Goal: Register for event/course

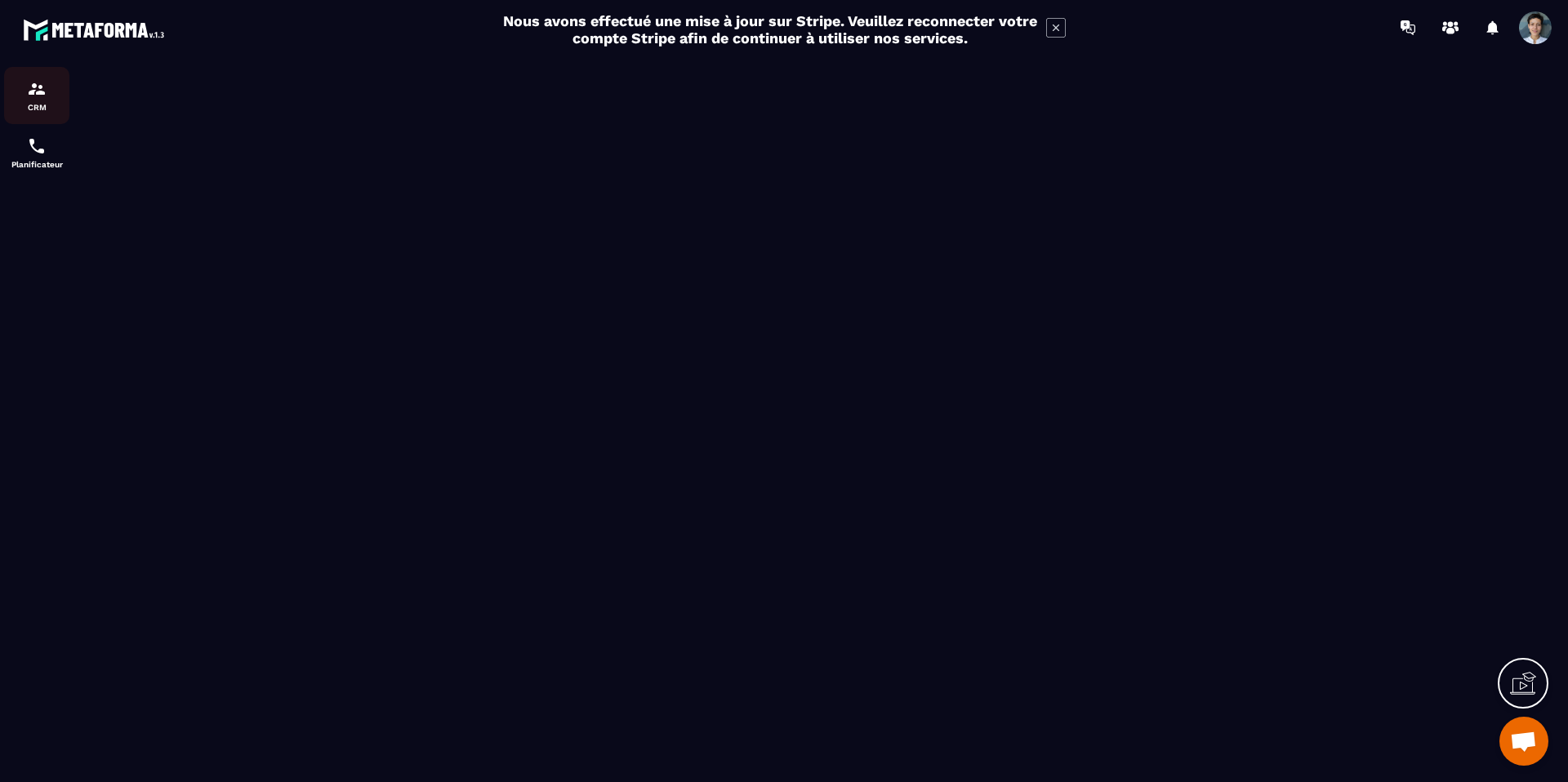
click at [52, 101] on div "CRM" at bounding box center [37, 96] width 65 height 33
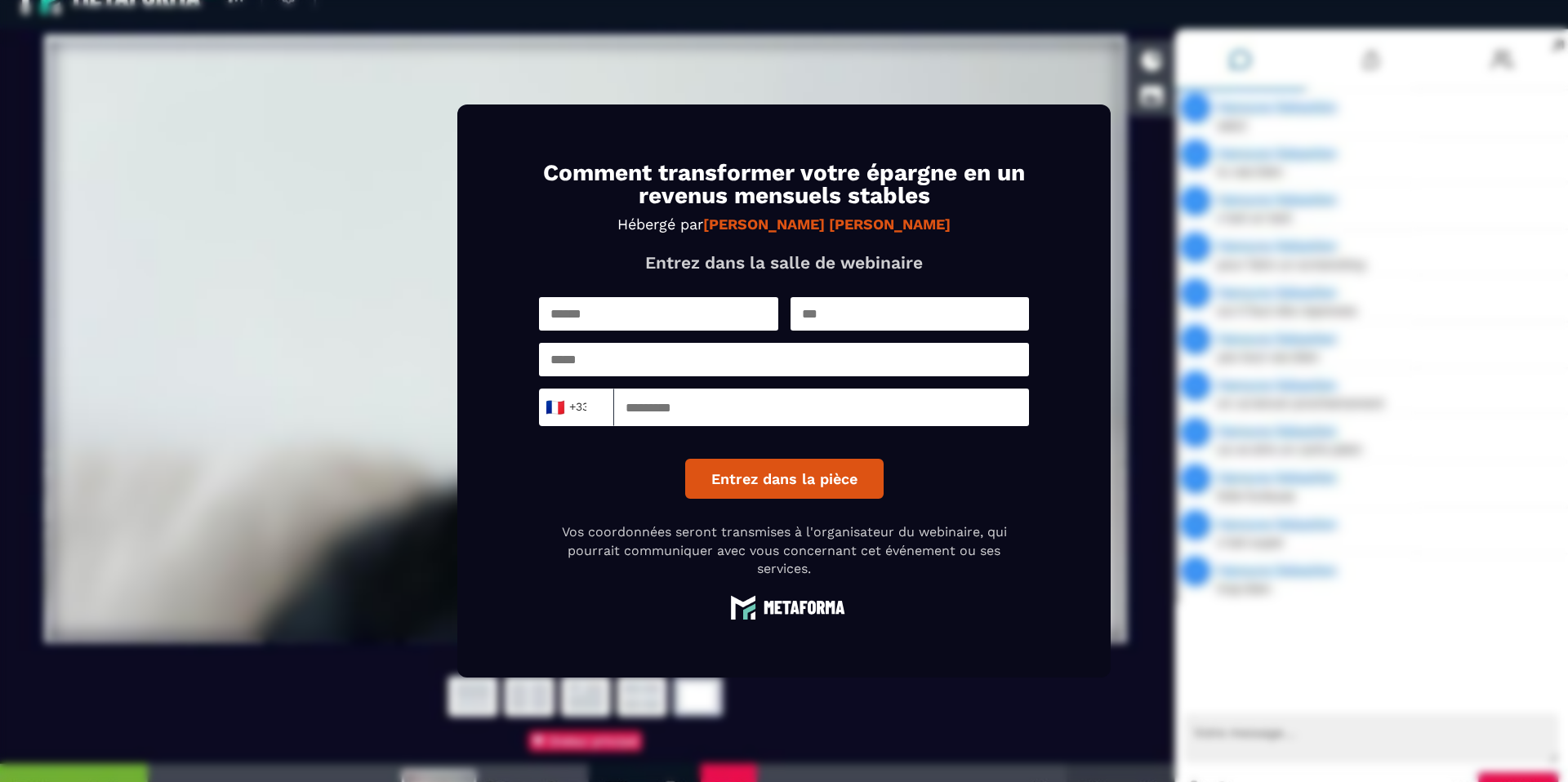
click at [643, 316] on input "text" at bounding box center [658, 314] width 240 height 33
type input "*"
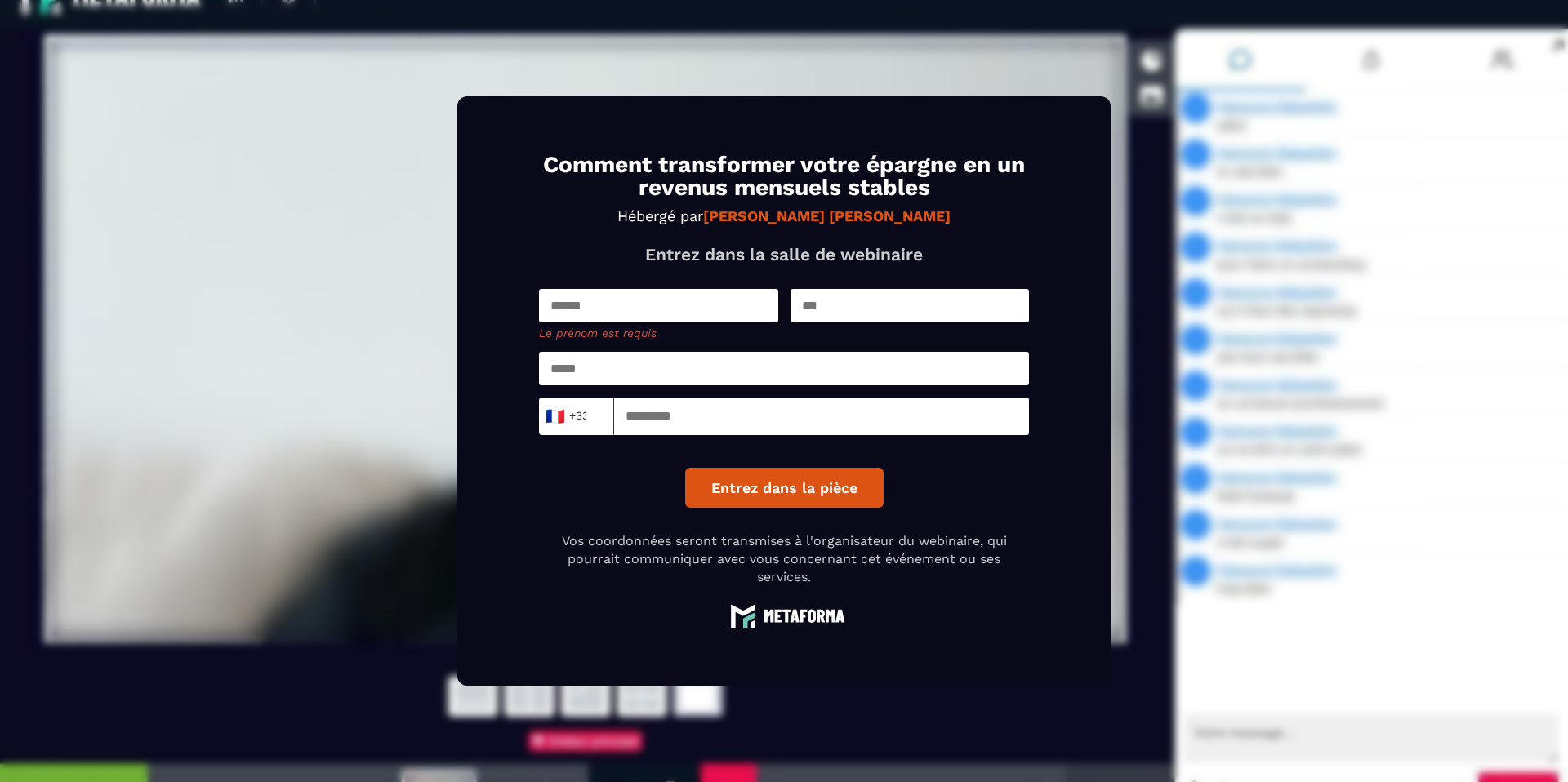
type input "*"
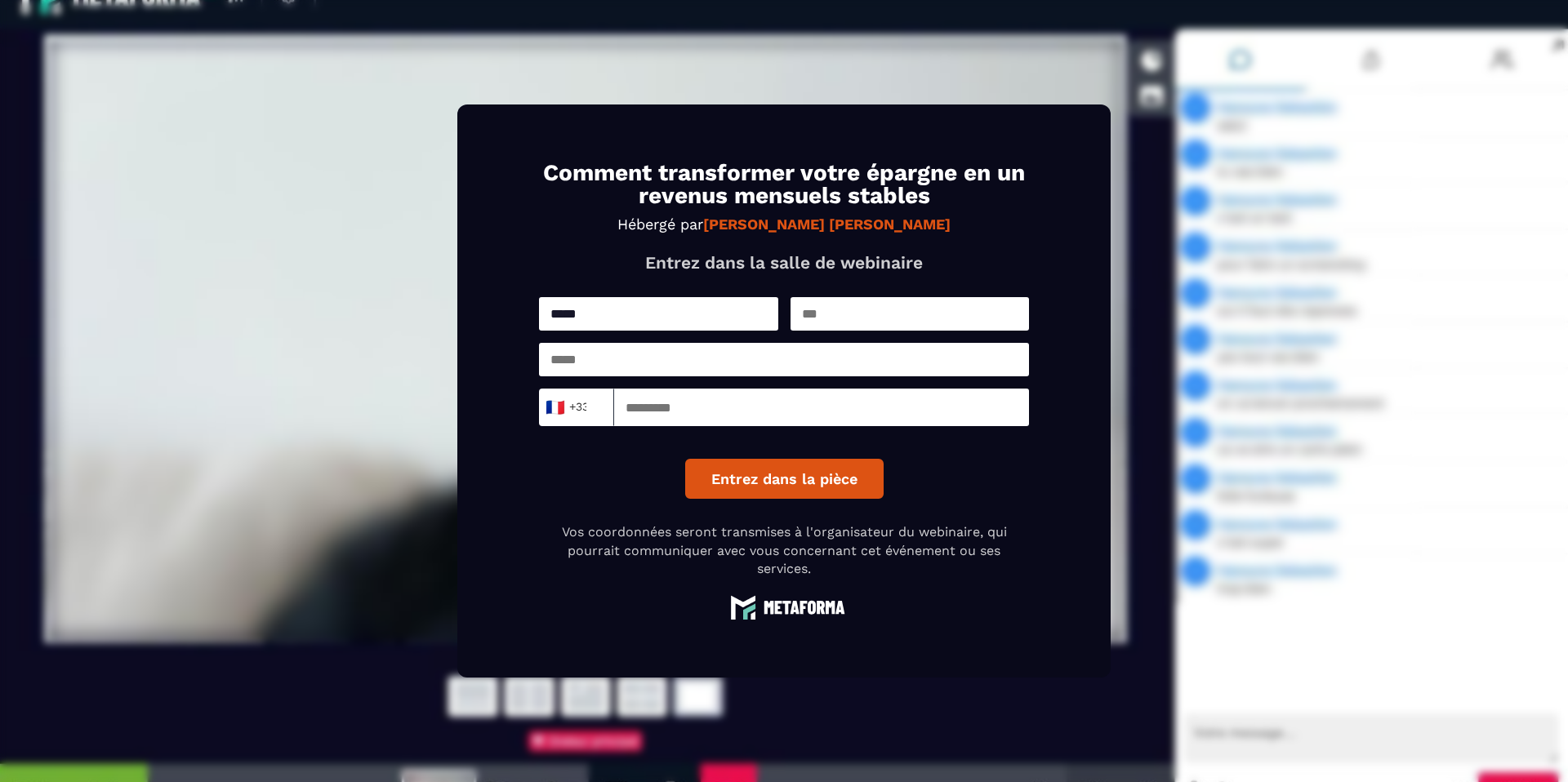
type input "****"
type input "*"
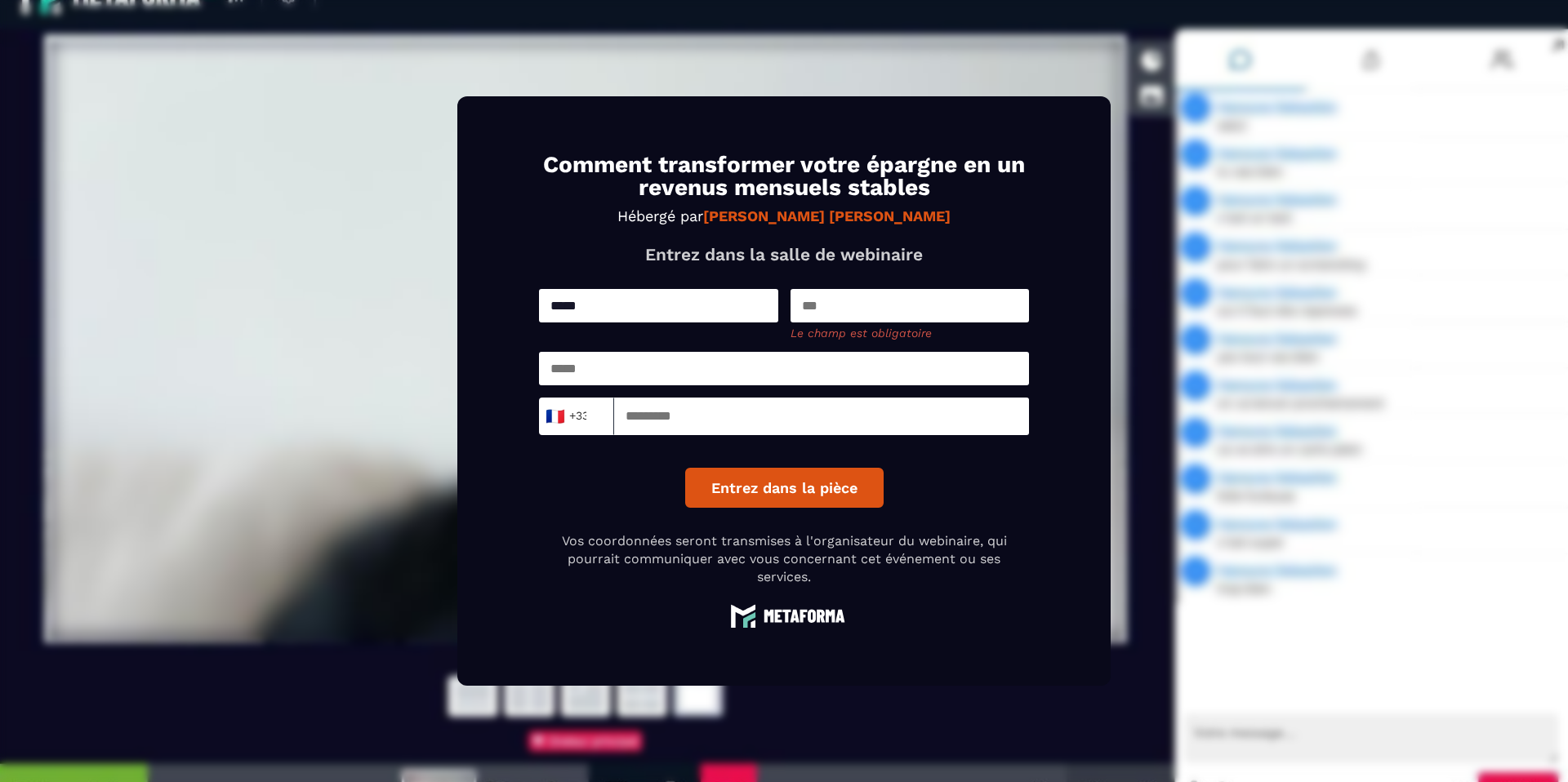
type input "*"
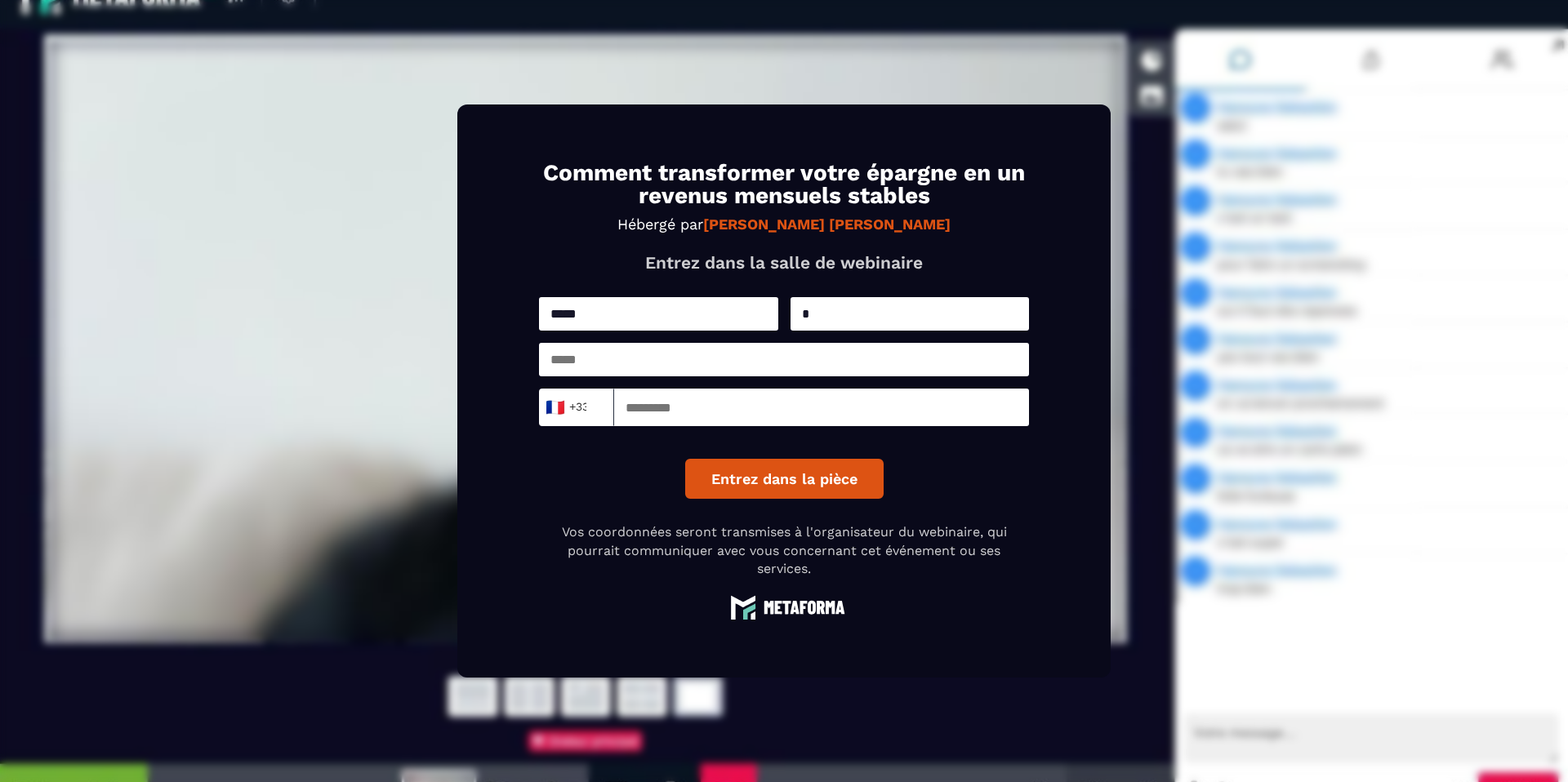
type input "*"
click at [716, 370] on input "email" at bounding box center [784, 359] width 490 height 33
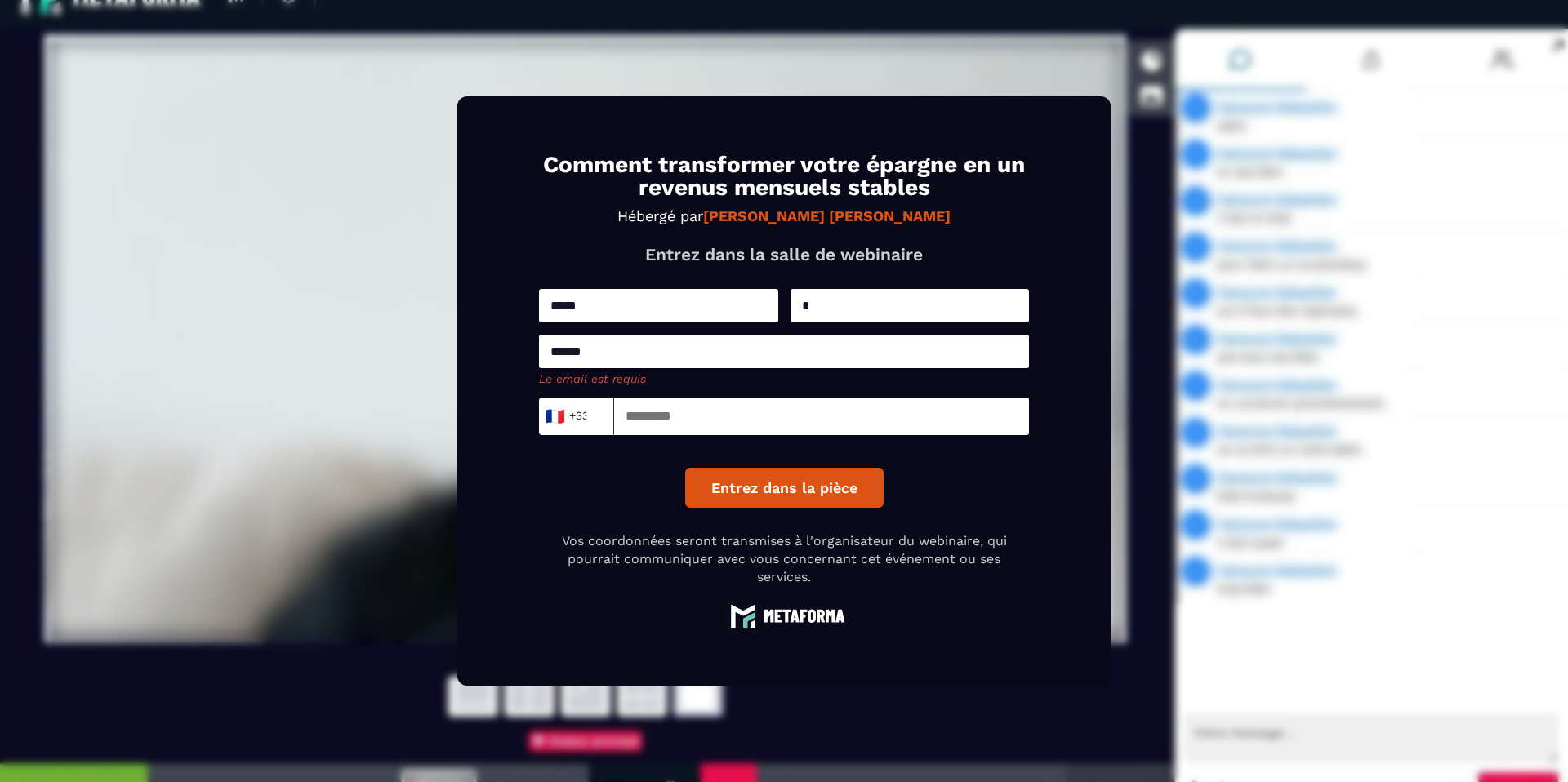
click at [689, 371] on div "****** Le email est requis" at bounding box center [784, 360] width 490 height 51
click at [692, 364] on input "******" at bounding box center [784, 351] width 490 height 33
click at [623, 350] on input "******" at bounding box center [784, 351] width 490 height 33
drag, startPoint x: 619, startPoint y: 352, endPoint x: 601, endPoint y: 352, distance: 18.0
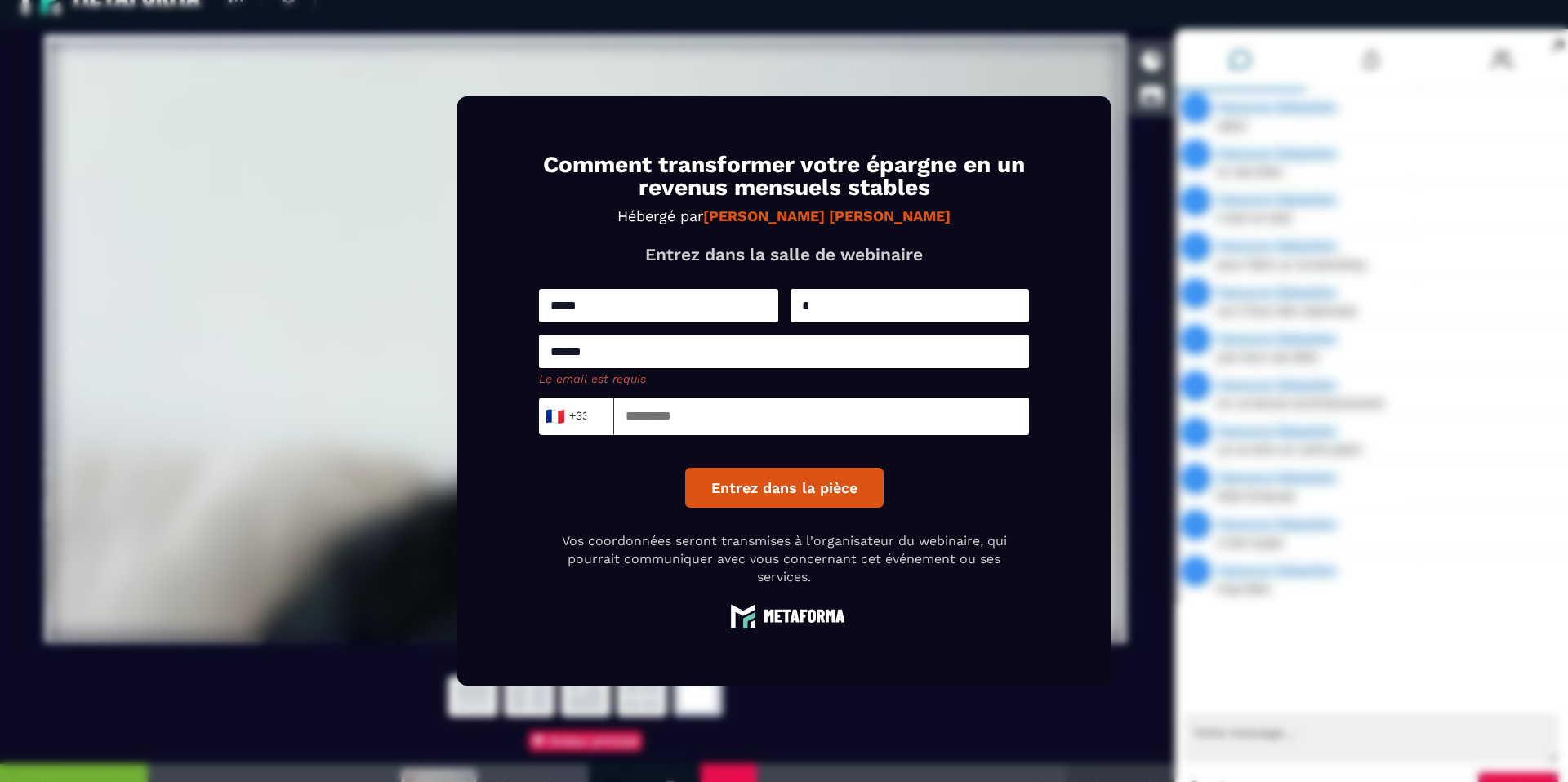
click at [576, 349] on input "******" at bounding box center [784, 351] width 490 height 33
click at [606, 353] on input "******" at bounding box center [784, 351] width 490 height 33
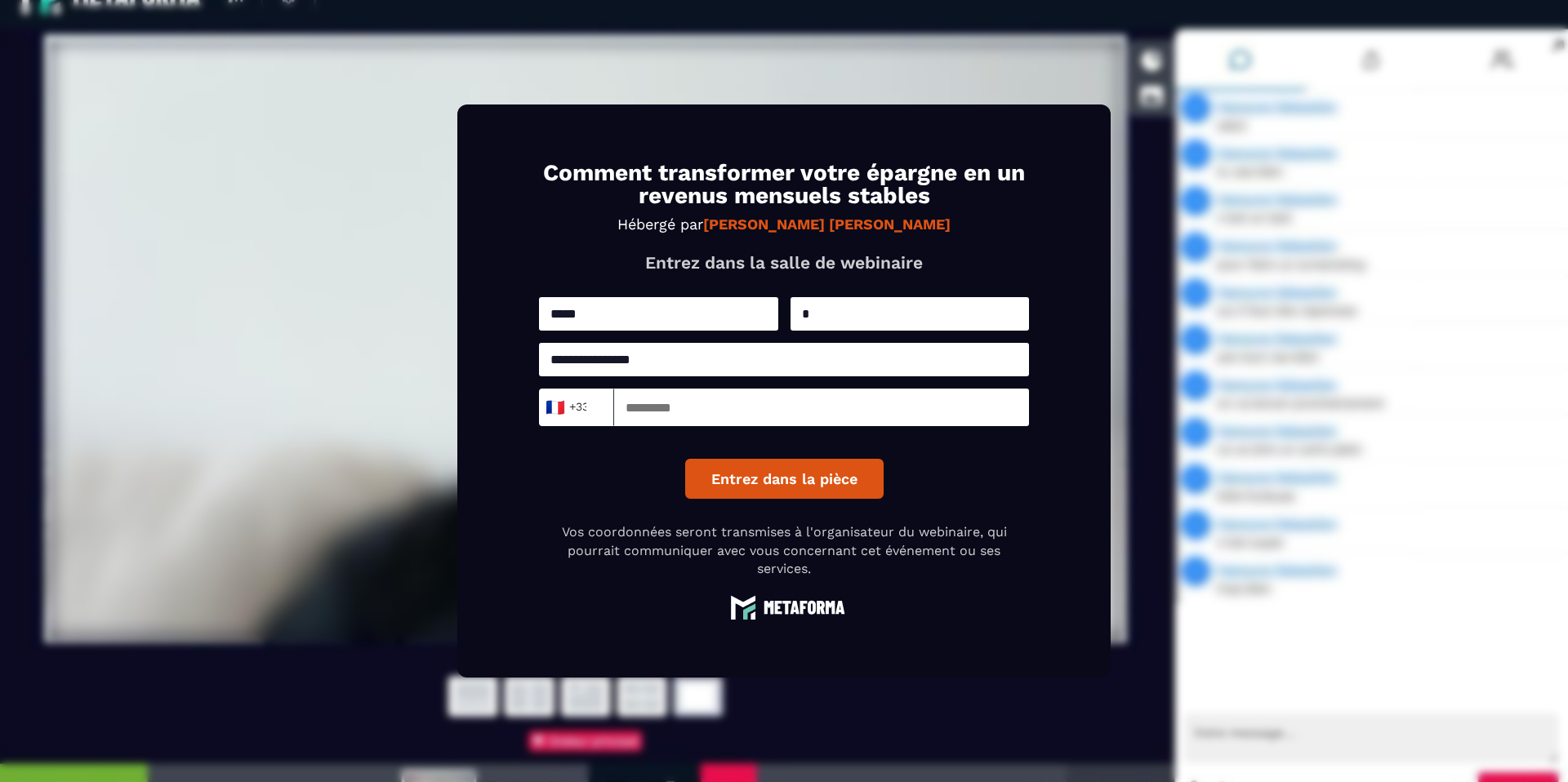
type input "**********"
click at [759, 382] on div "**********" at bounding box center [784, 398] width 490 height 202
click at [759, 405] on input at bounding box center [821, 408] width 415 height 38
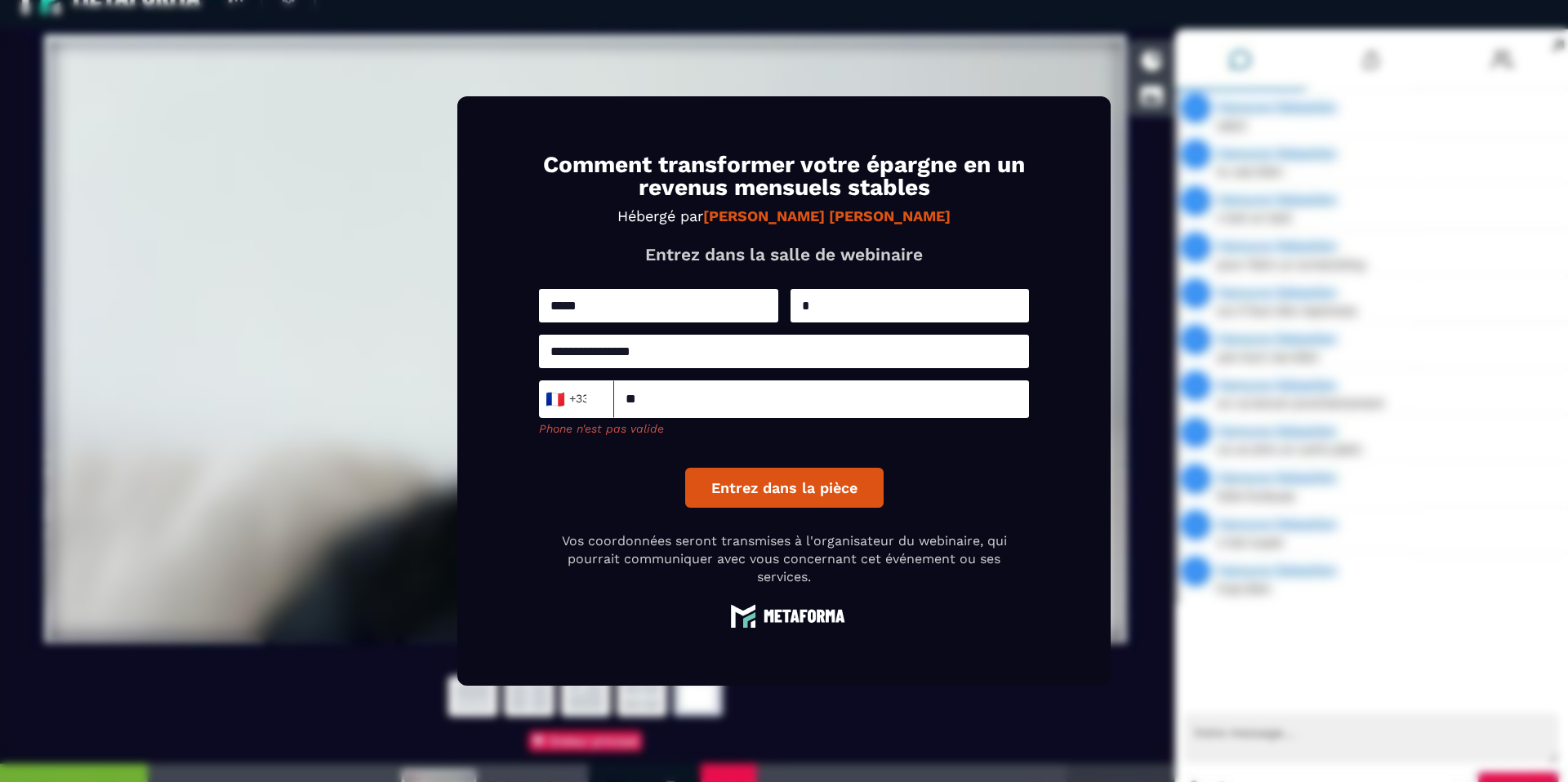
type input "*"
click at [902, 513] on div "**********" at bounding box center [784, 391] width 490 height 476
click at [754, 466] on div "Entrez dans la pièce" at bounding box center [784, 479] width 198 height 56
click at [786, 484] on button "Entrez dans la pièce" at bounding box center [784, 487] width 198 height 40
drag, startPoint x: 784, startPoint y: 487, endPoint x: 744, endPoint y: 400, distance: 95.8
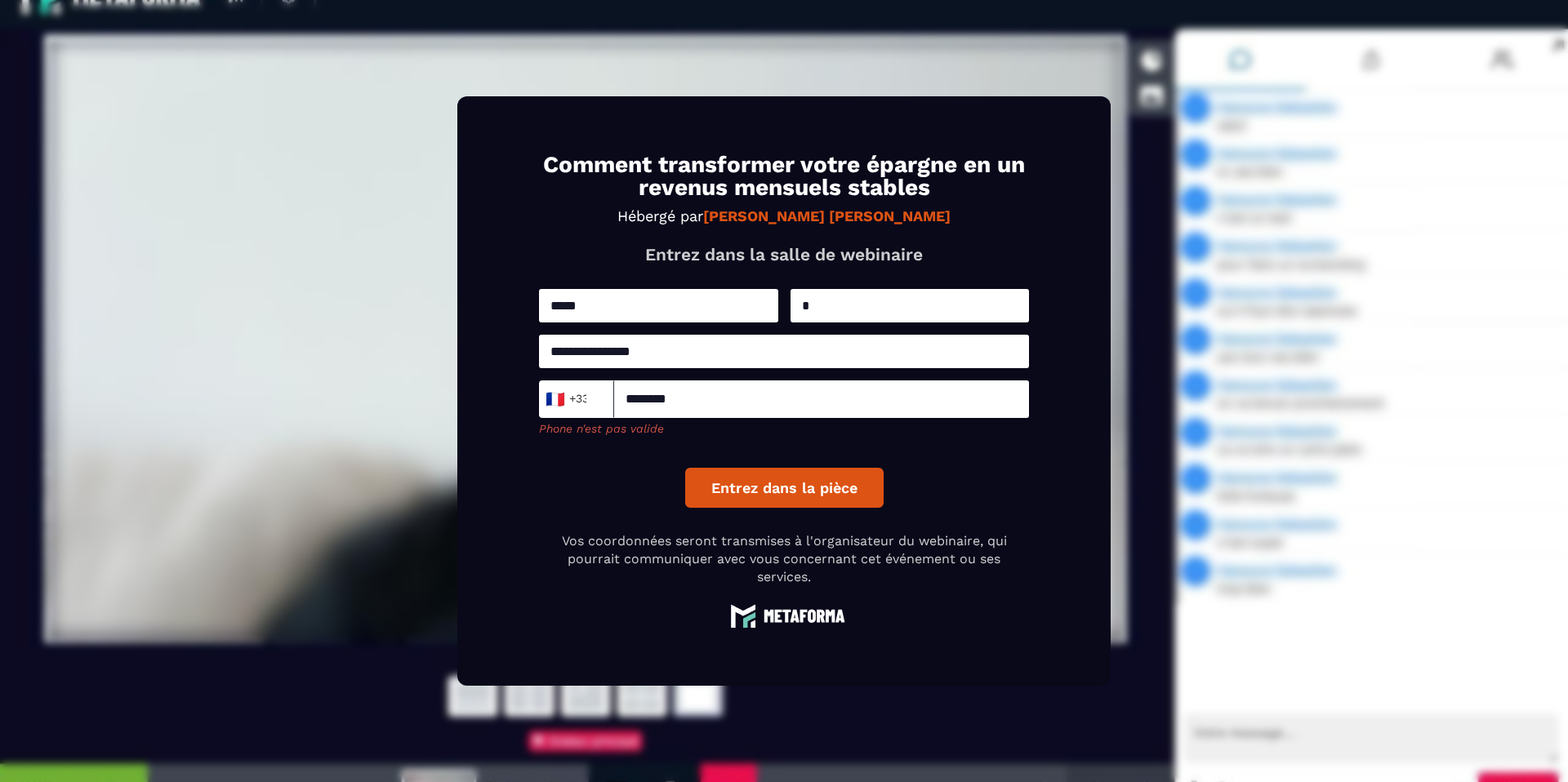
click at [744, 400] on div "**********" at bounding box center [784, 399] width 490 height 219
click at [697, 408] on input "********" at bounding box center [821, 400] width 415 height 38
type input "*******"
click at [760, 498] on button "Entrez dans la pièce" at bounding box center [784, 487] width 198 height 40
drag, startPoint x: 627, startPoint y: 403, endPoint x: 648, endPoint y: 408, distance: 21.6
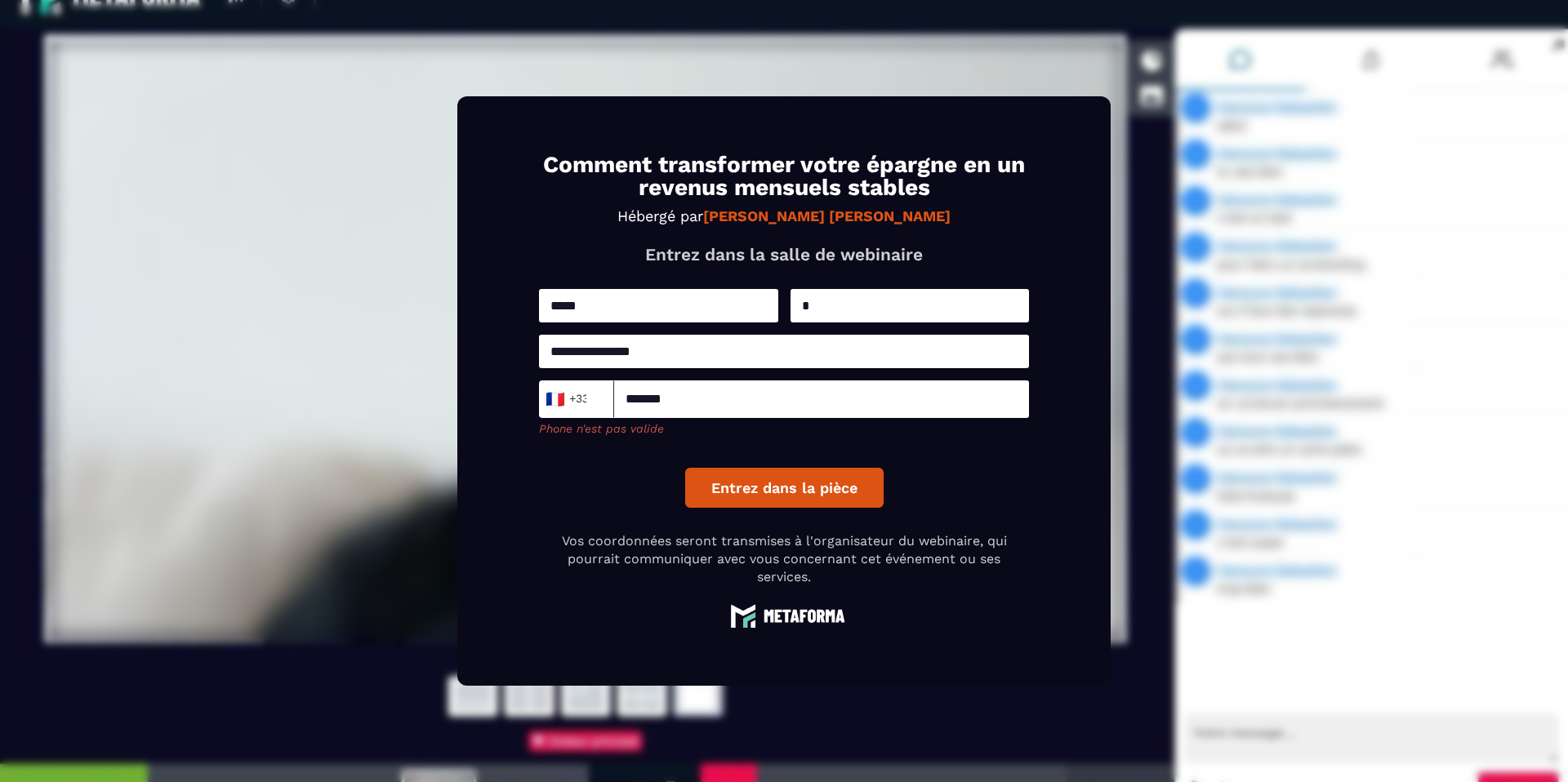
click at [627, 403] on input "*******" at bounding box center [821, 400] width 415 height 38
click at [663, 401] on input "*******" at bounding box center [821, 400] width 415 height 38
click at [690, 410] on input "*******" at bounding box center [821, 400] width 415 height 38
click at [628, 400] on input "*******" at bounding box center [821, 400] width 415 height 38
click at [579, 398] on div "🇫🇷 +33" at bounding box center [571, 399] width 57 height 24
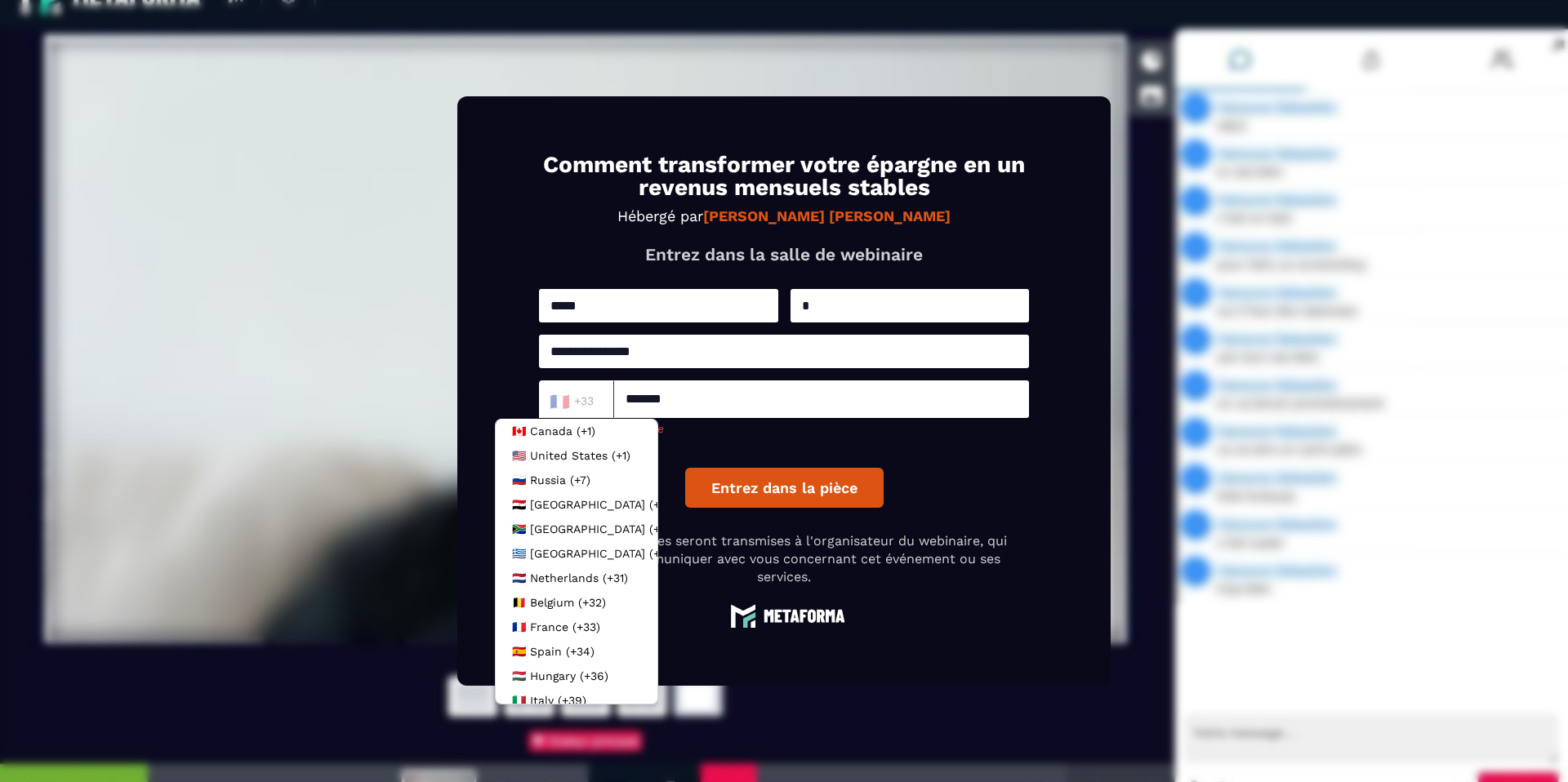
click at [632, 397] on input "*******" at bounding box center [821, 400] width 415 height 38
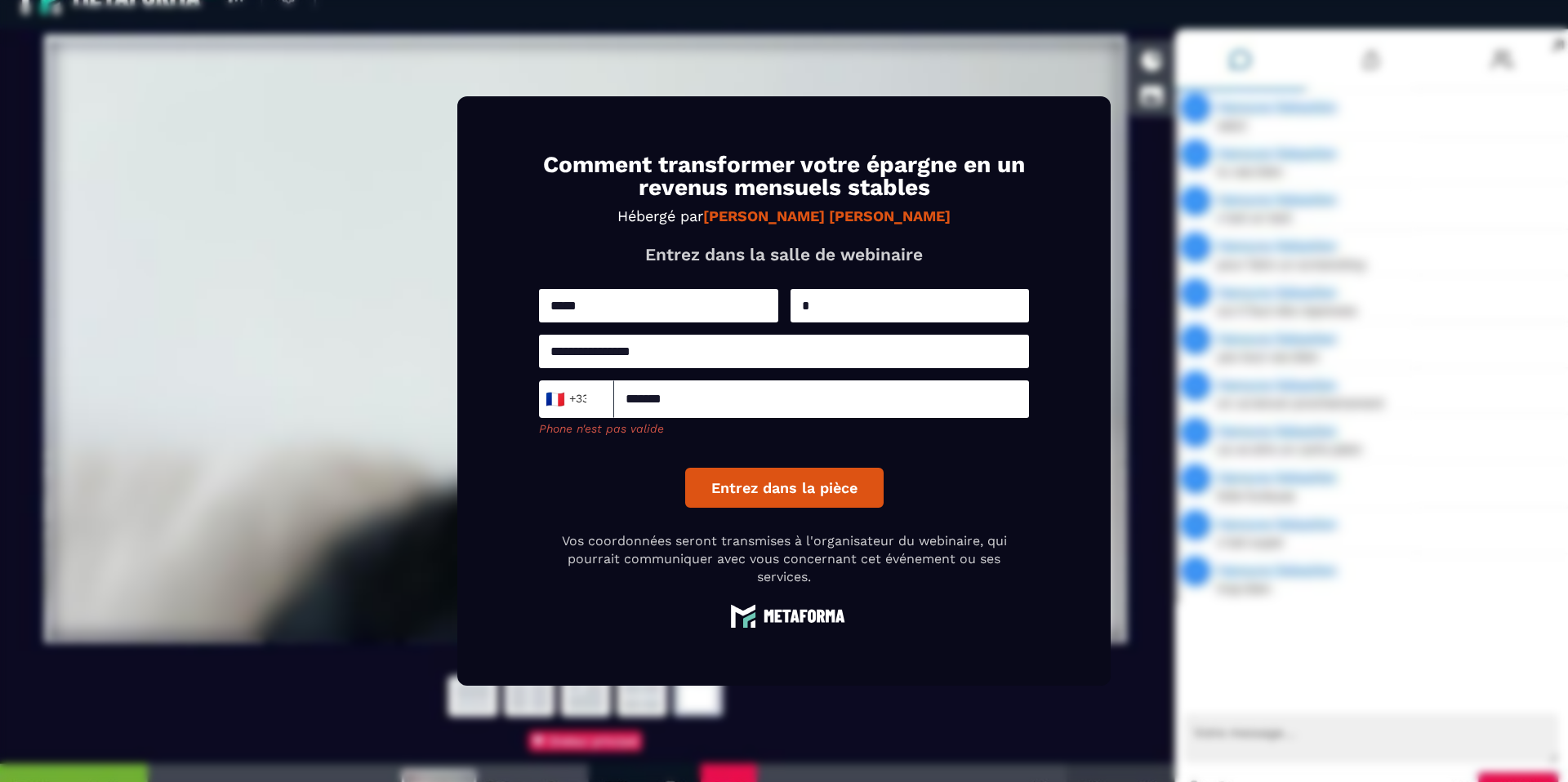
click at [753, 457] on div "Entrez dans la pièce" at bounding box center [784, 479] width 198 height 56
click at [779, 494] on button "Entrez dans la pièce" at bounding box center [784, 487] width 198 height 40
click at [779, 492] on button "Entrez dans la pièce" at bounding box center [784, 487] width 198 height 40
click at [806, 493] on button "Entrez dans la pièce" at bounding box center [784, 487] width 198 height 40
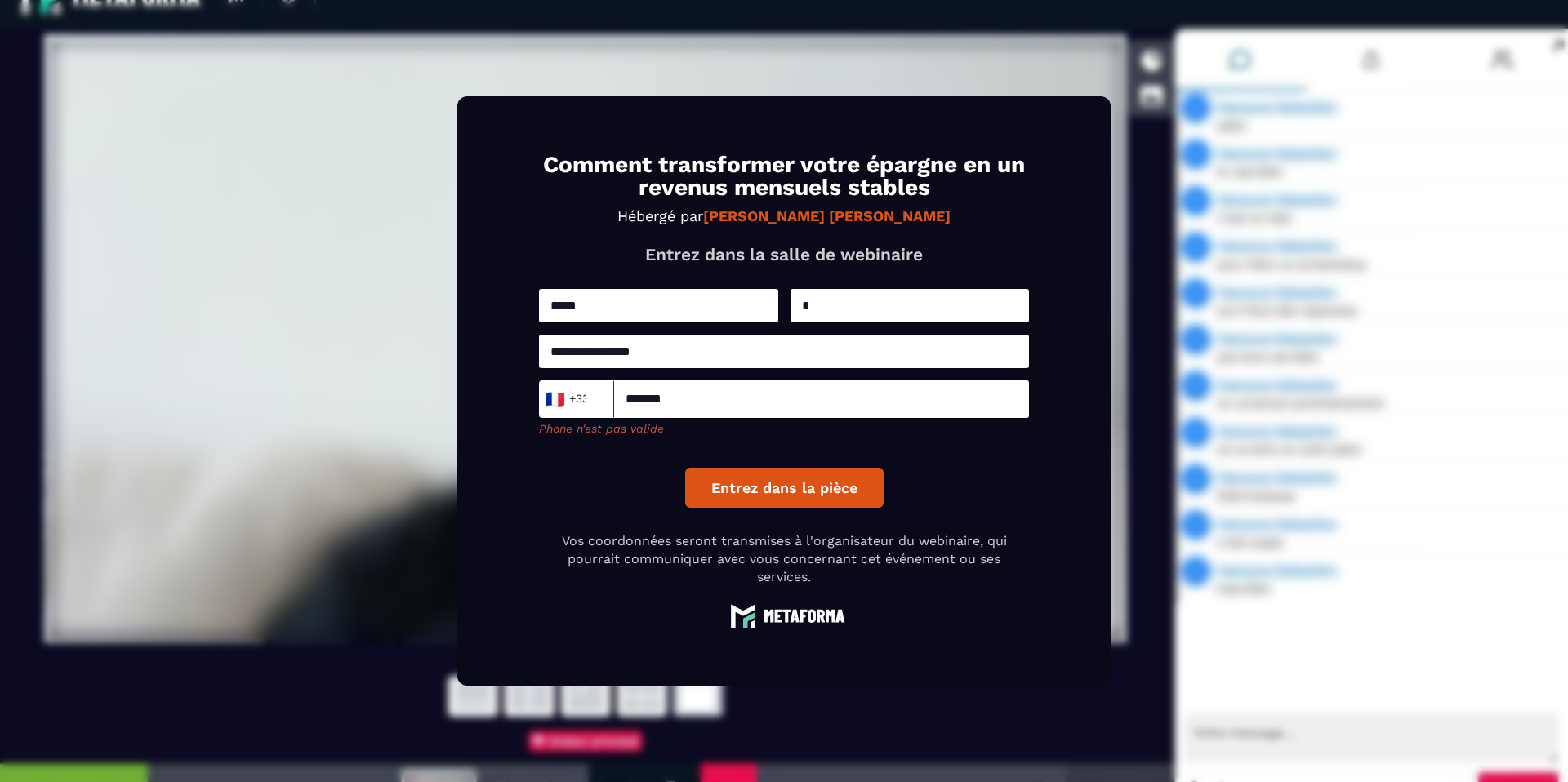
drag, startPoint x: 795, startPoint y: 502, endPoint x: 779, endPoint y: 491, distance: 19.4
click at [795, 502] on button "Entrez dans la pièce" at bounding box center [784, 487] width 198 height 40
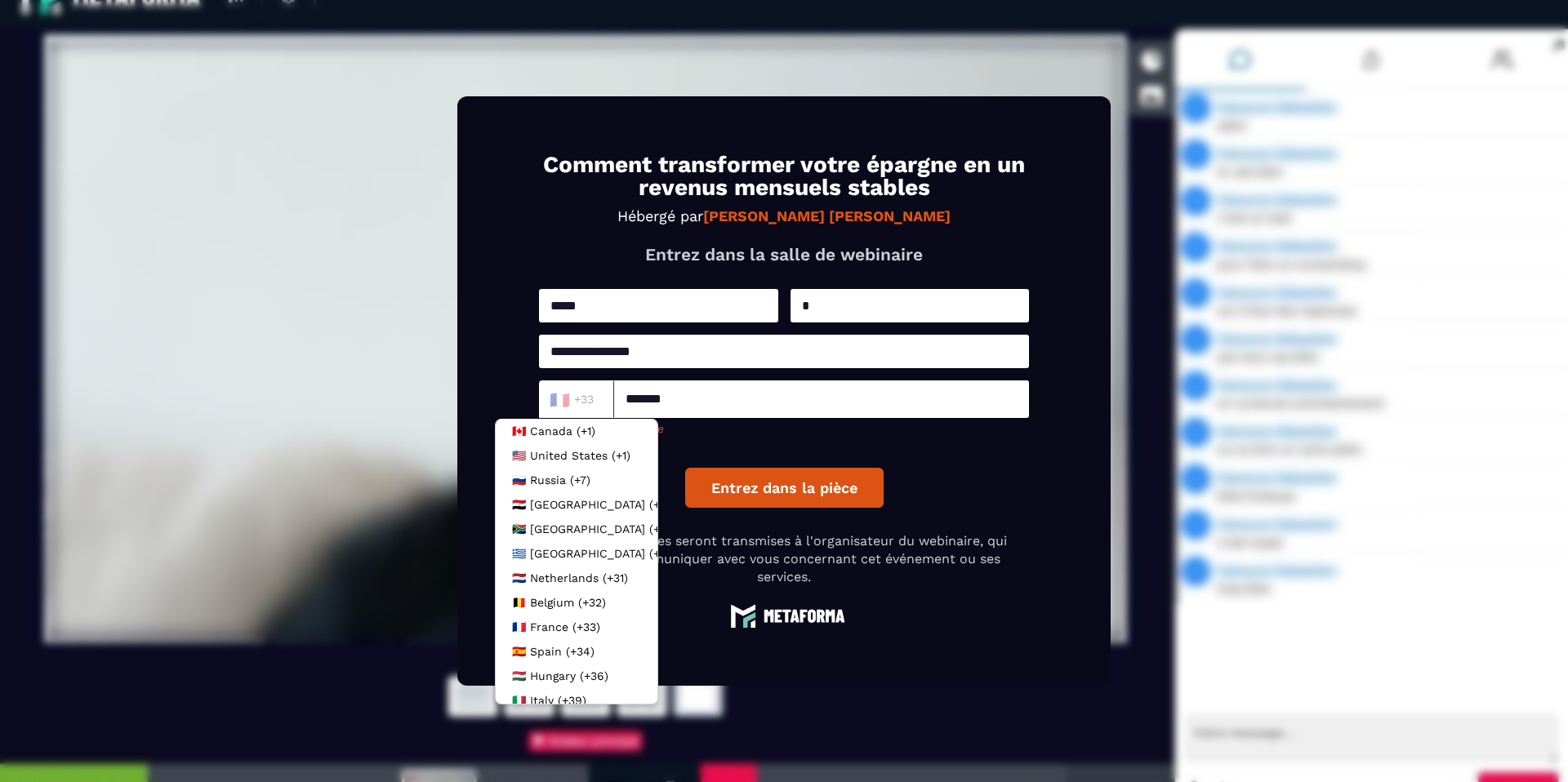
click at [609, 401] on div "🇫🇷 +33 Loading..." at bounding box center [576, 400] width 75 height 38
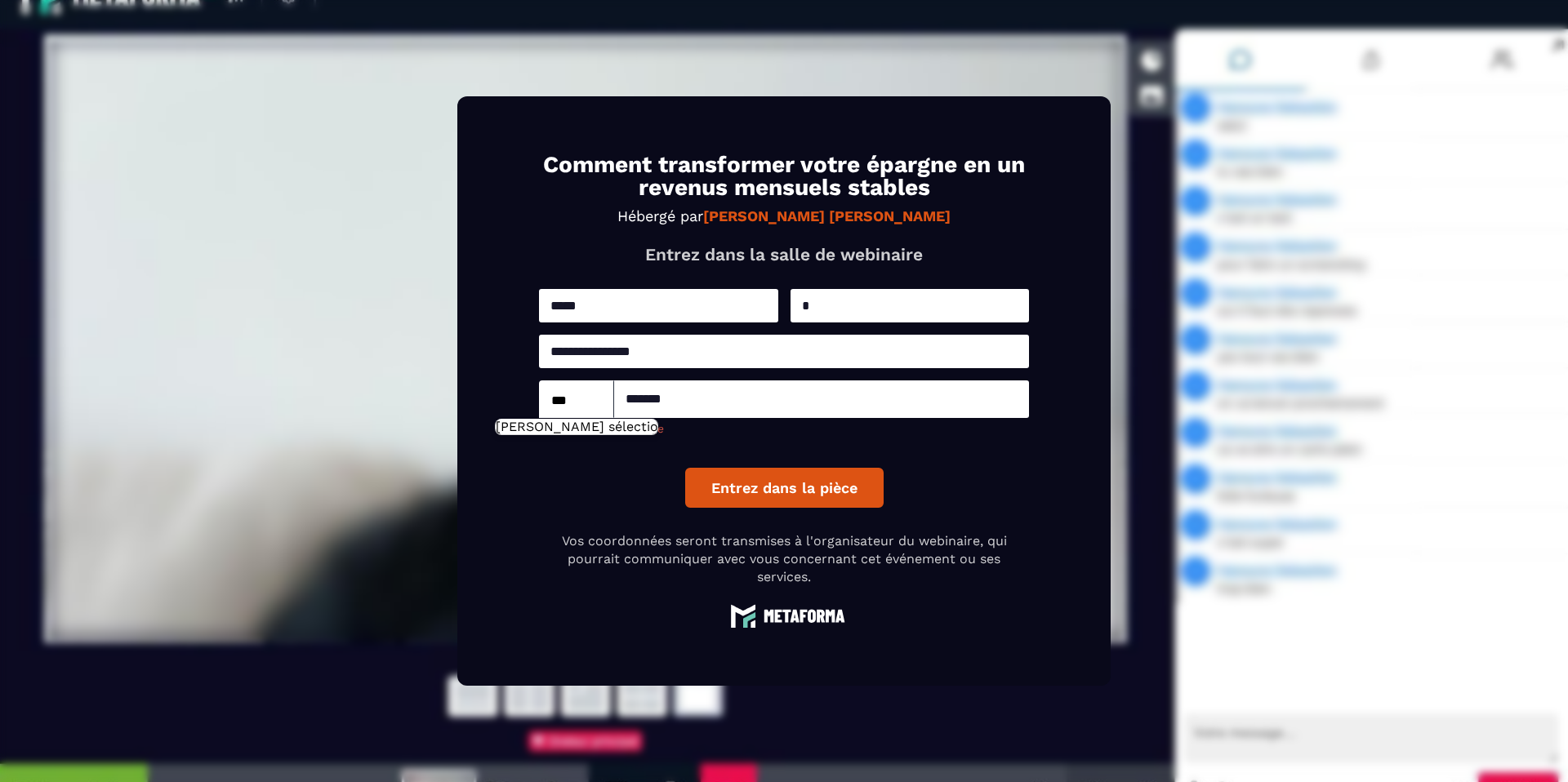
type input "***"
click at [643, 382] on input "*******" at bounding box center [821, 400] width 415 height 38
click at [728, 335] on input "**********" at bounding box center [784, 351] width 490 height 33
click at [664, 401] on input "*******" at bounding box center [821, 400] width 415 height 38
click at [705, 471] on button "Entrez dans la pièce" at bounding box center [784, 487] width 198 height 40
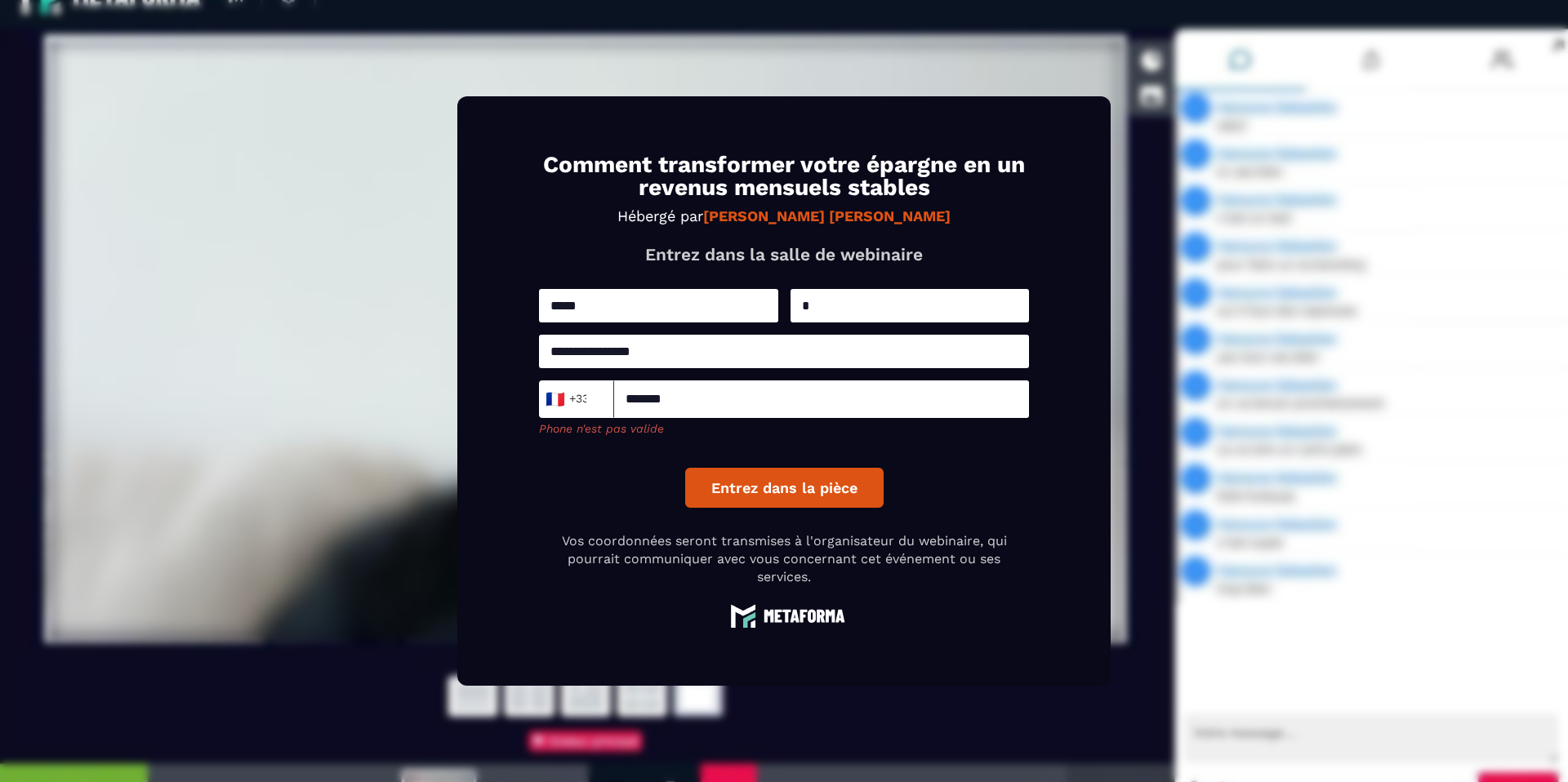
click at [710, 480] on button "Entrez dans la pièce" at bounding box center [784, 487] width 198 height 40
click at [656, 404] on input "*******" at bounding box center [821, 400] width 415 height 38
click at [610, 403] on div "🇫🇷 +33 Loading..." at bounding box center [576, 400] width 75 height 38
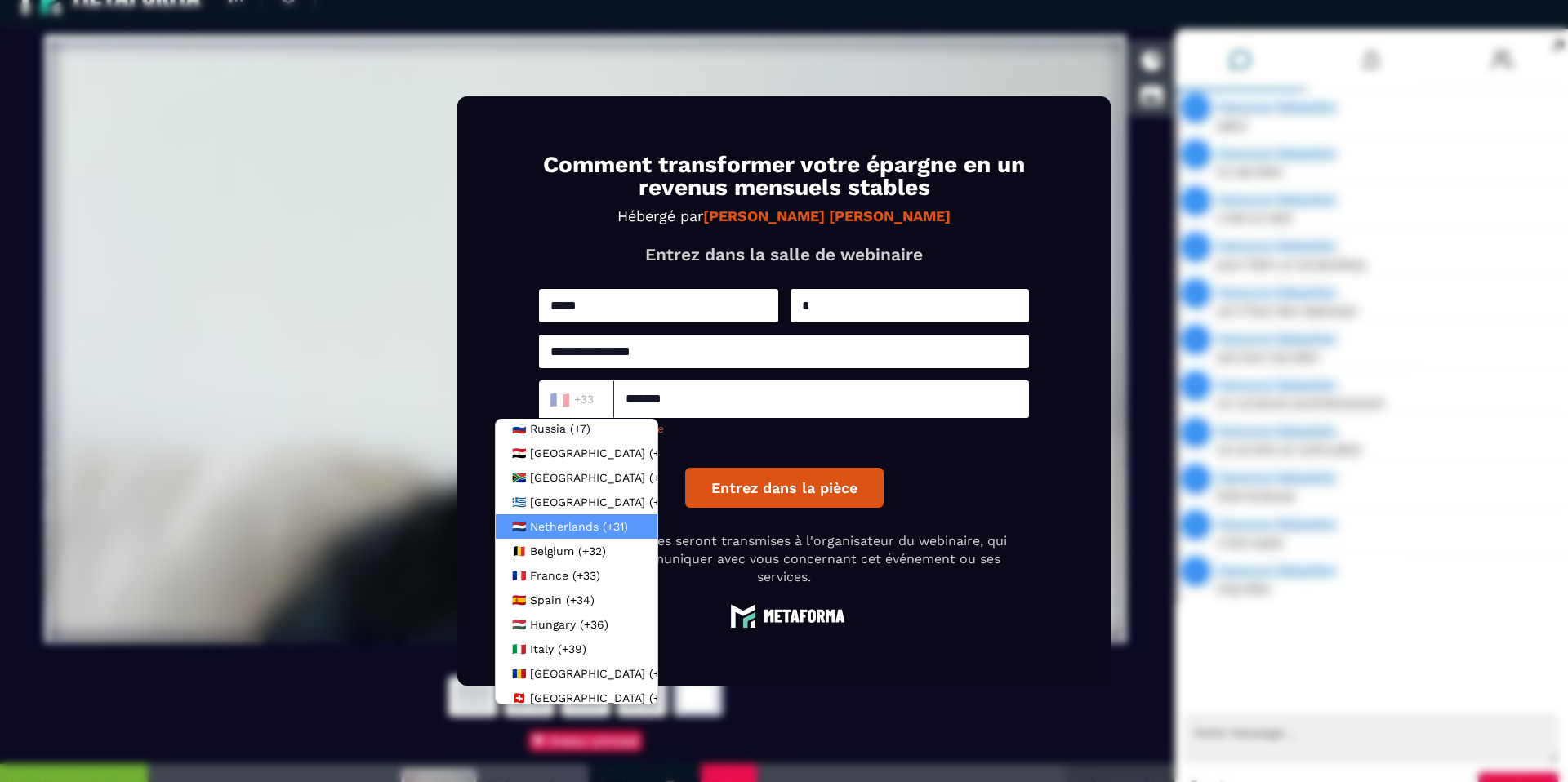
scroll to position [70, 0]
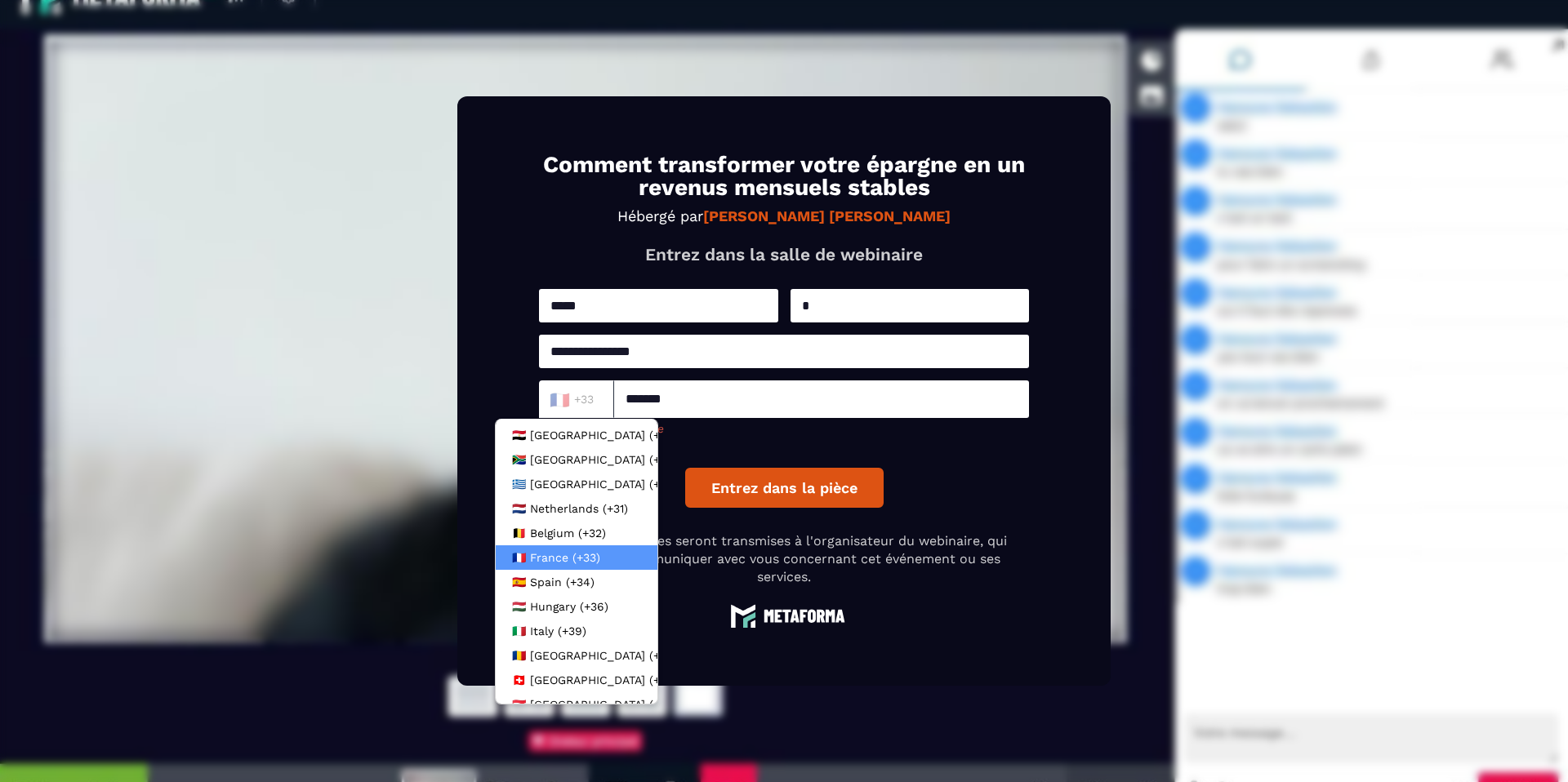
click at [591, 551] on span "France (+33)" at bounding box center [565, 558] width 71 height 16
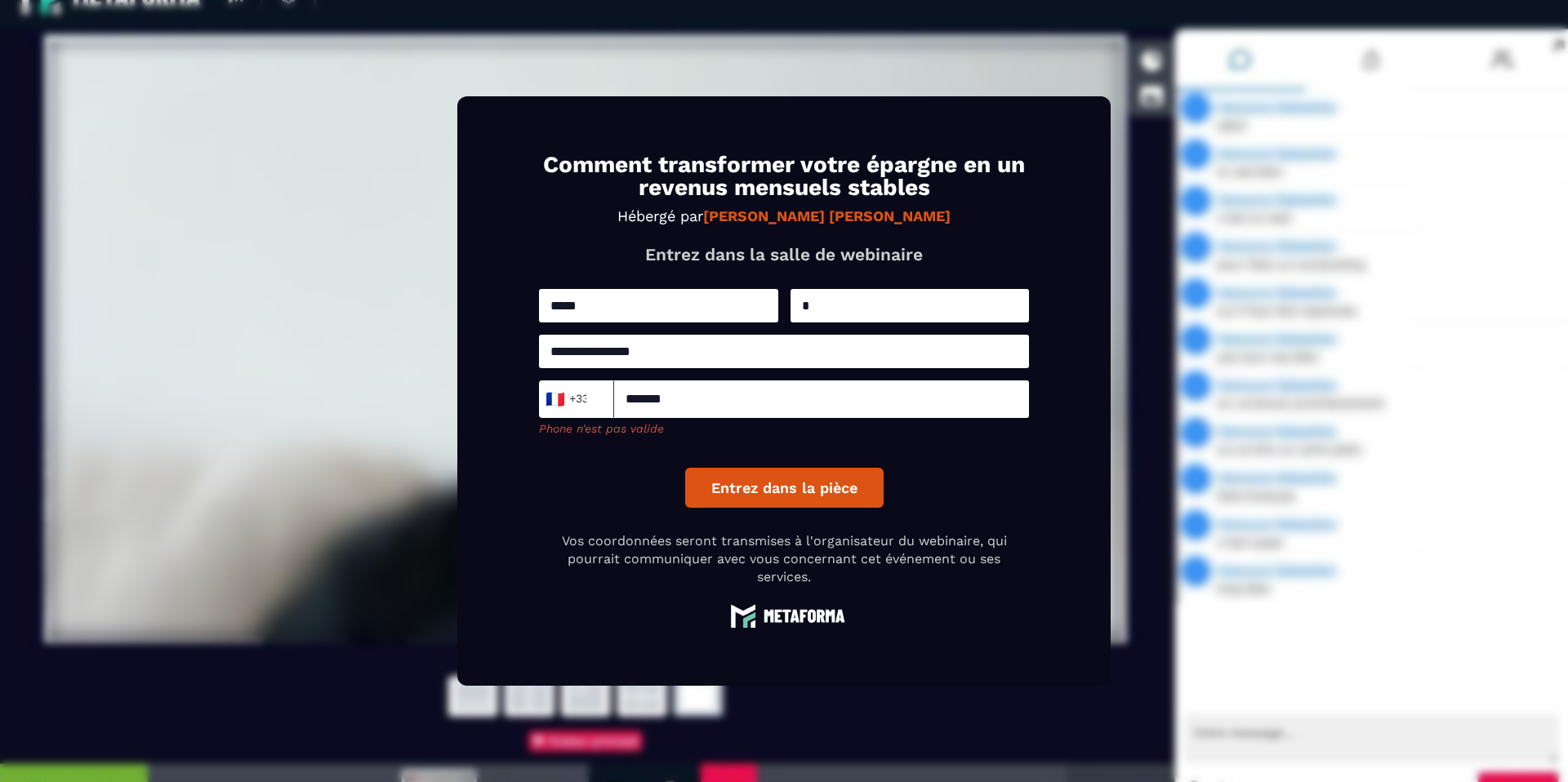
click at [730, 479] on button "Entrez dans la pièce" at bounding box center [784, 487] width 198 height 40
click at [734, 400] on input "*******" at bounding box center [821, 400] width 415 height 38
drag, startPoint x: 728, startPoint y: 401, endPoint x: 582, endPoint y: 386, distance: 146.8
click at [582, 386] on div "🇫🇷 +33 Loading... *******" at bounding box center [784, 400] width 490 height 38
drag, startPoint x: 689, startPoint y: 468, endPoint x: 706, endPoint y: 474, distance: 18.0
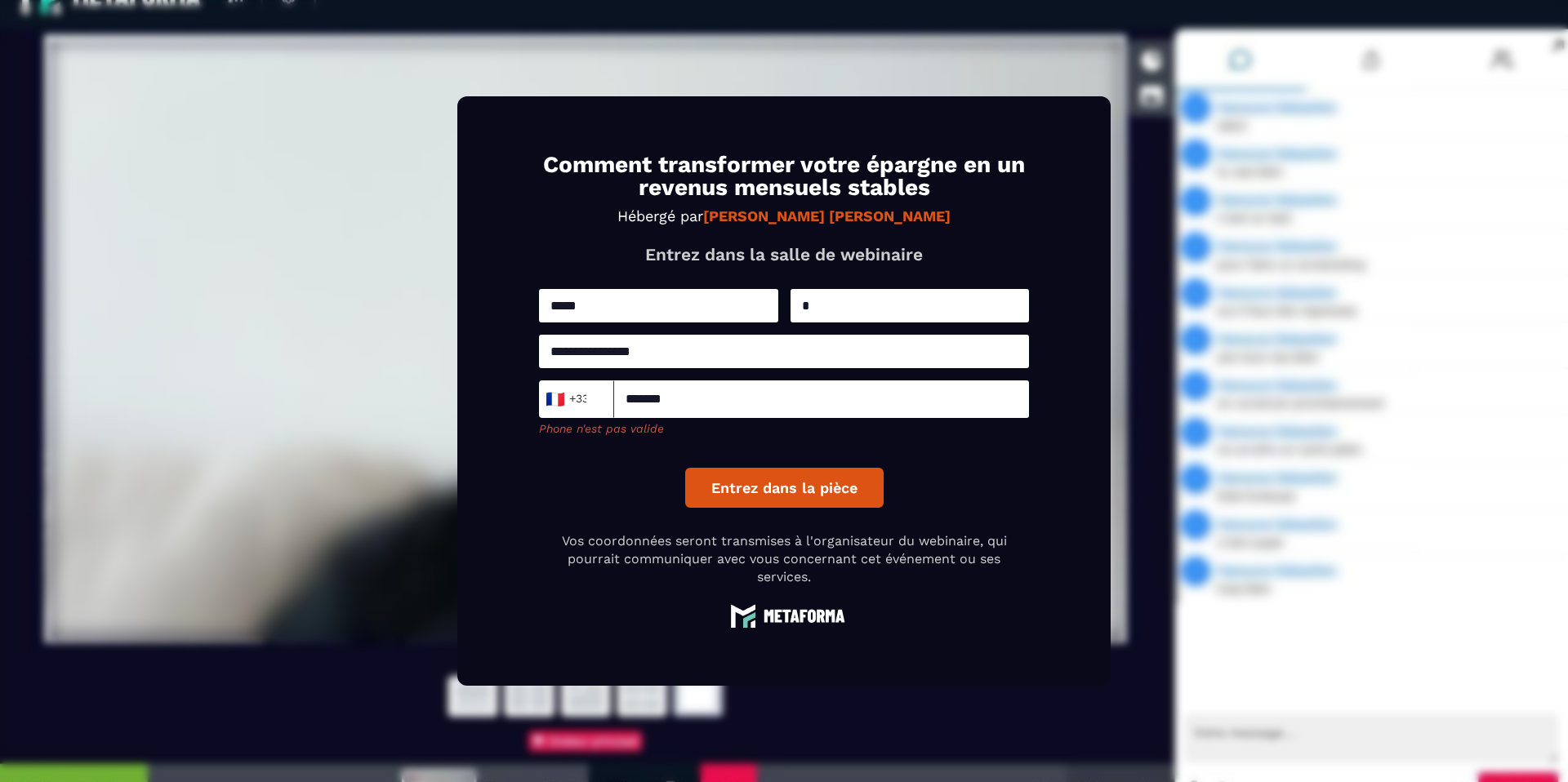
click at [689, 468] on button "Entrez dans la pièce" at bounding box center [784, 487] width 198 height 40
click at [707, 475] on button "Entrez dans la pièce" at bounding box center [784, 487] width 198 height 40
click at [644, 412] on input "*******" at bounding box center [821, 400] width 415 height 38
click at [820, 453] on div "Entrez dans la pièce" at bounding box center [784, 479] width 198 height 56
click at [820, 472] on button "Entrez dans la pièce" at bounding box center [784, 487] width 198 height 40
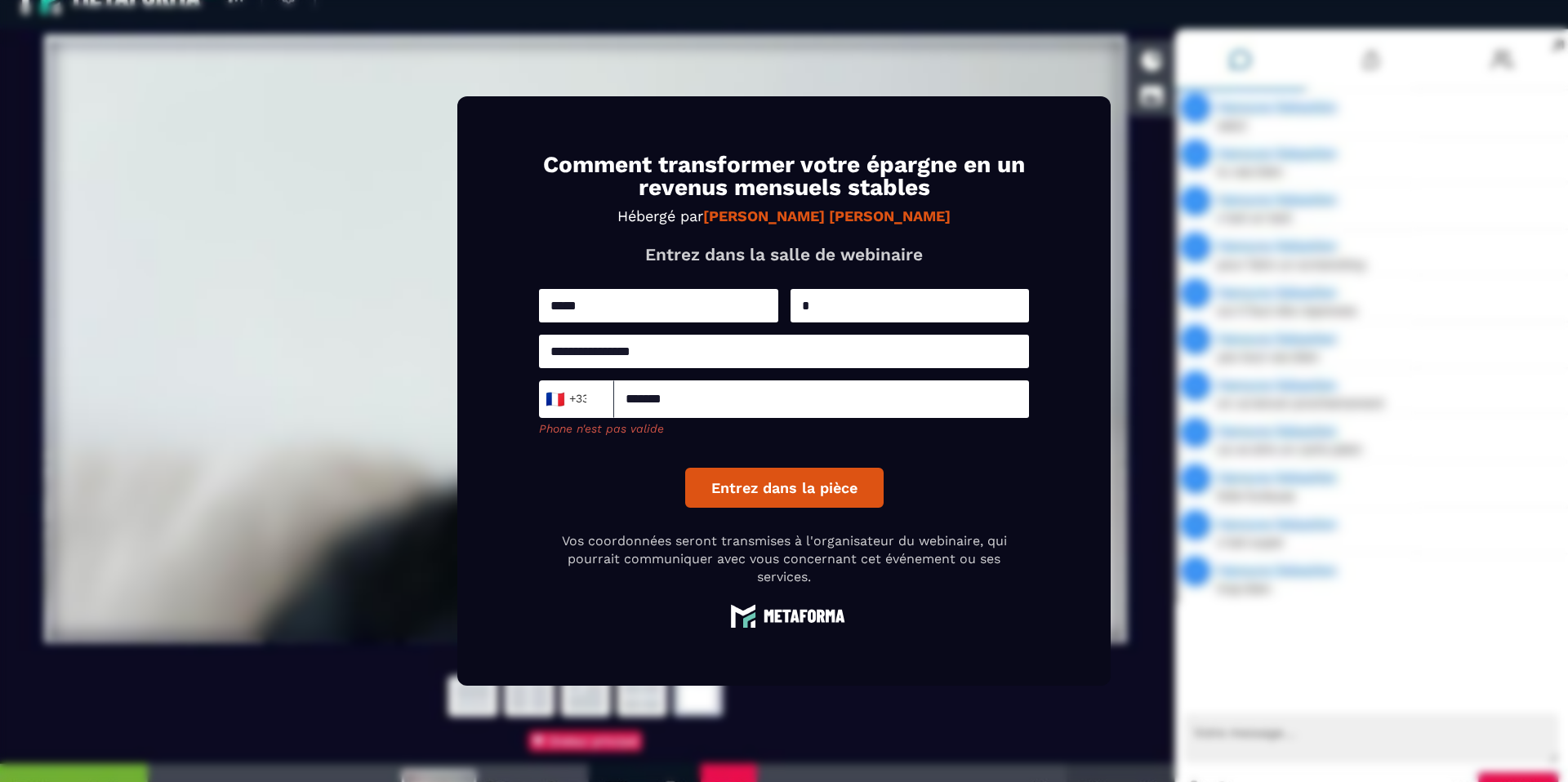
click at [822, 476] on button "Entrez dans la pièce" at bounding box center [784, 487] width 198 height 40
click at [629, 396] on input "*******" at bounding box center [821, 400] width 415 height 38
click at [539, 400] on div "🇫🇷 +33 Loading..." at bounding box center [576, 400] width 75 height 38
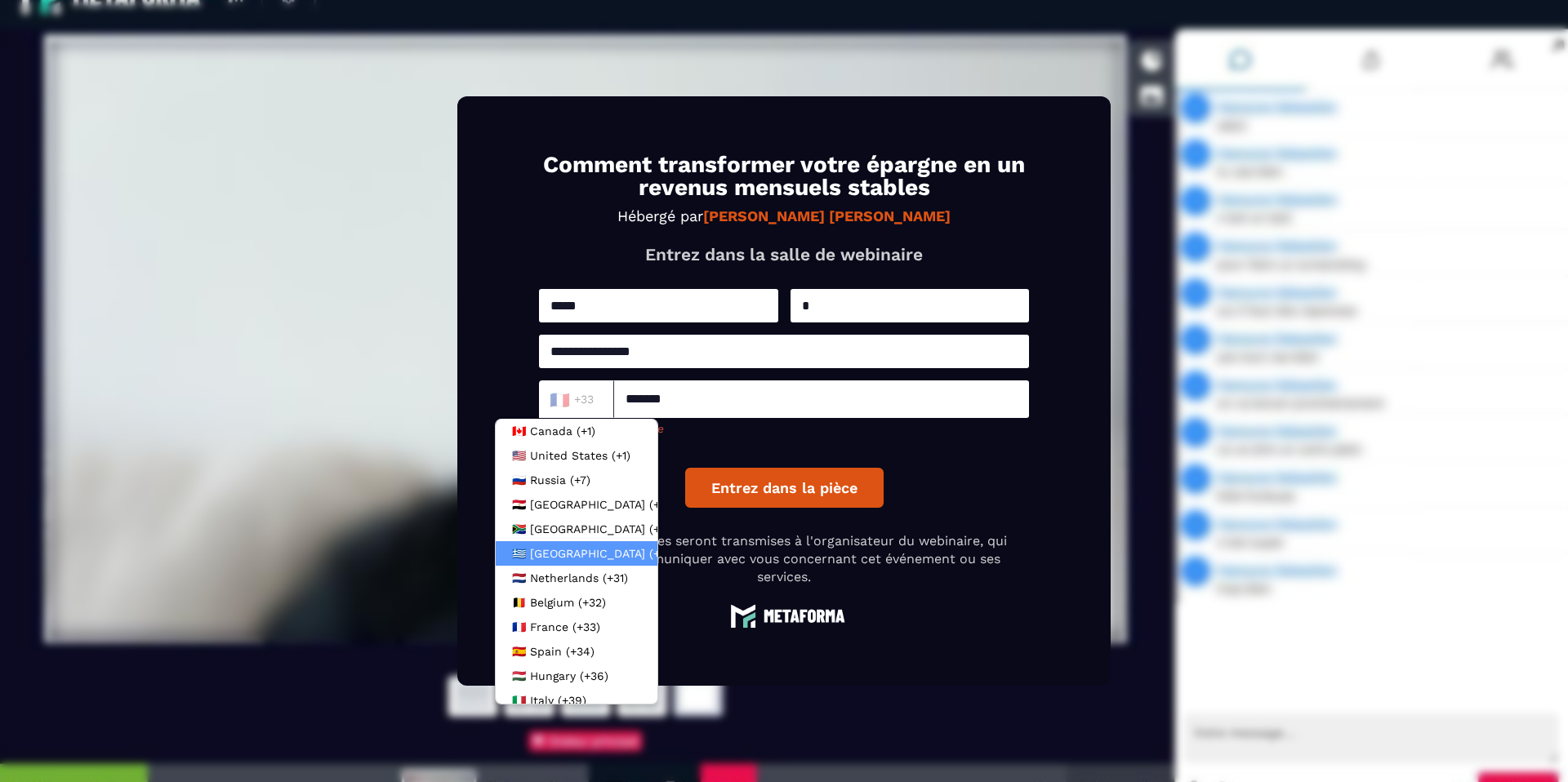
scroll to position [36, 0]
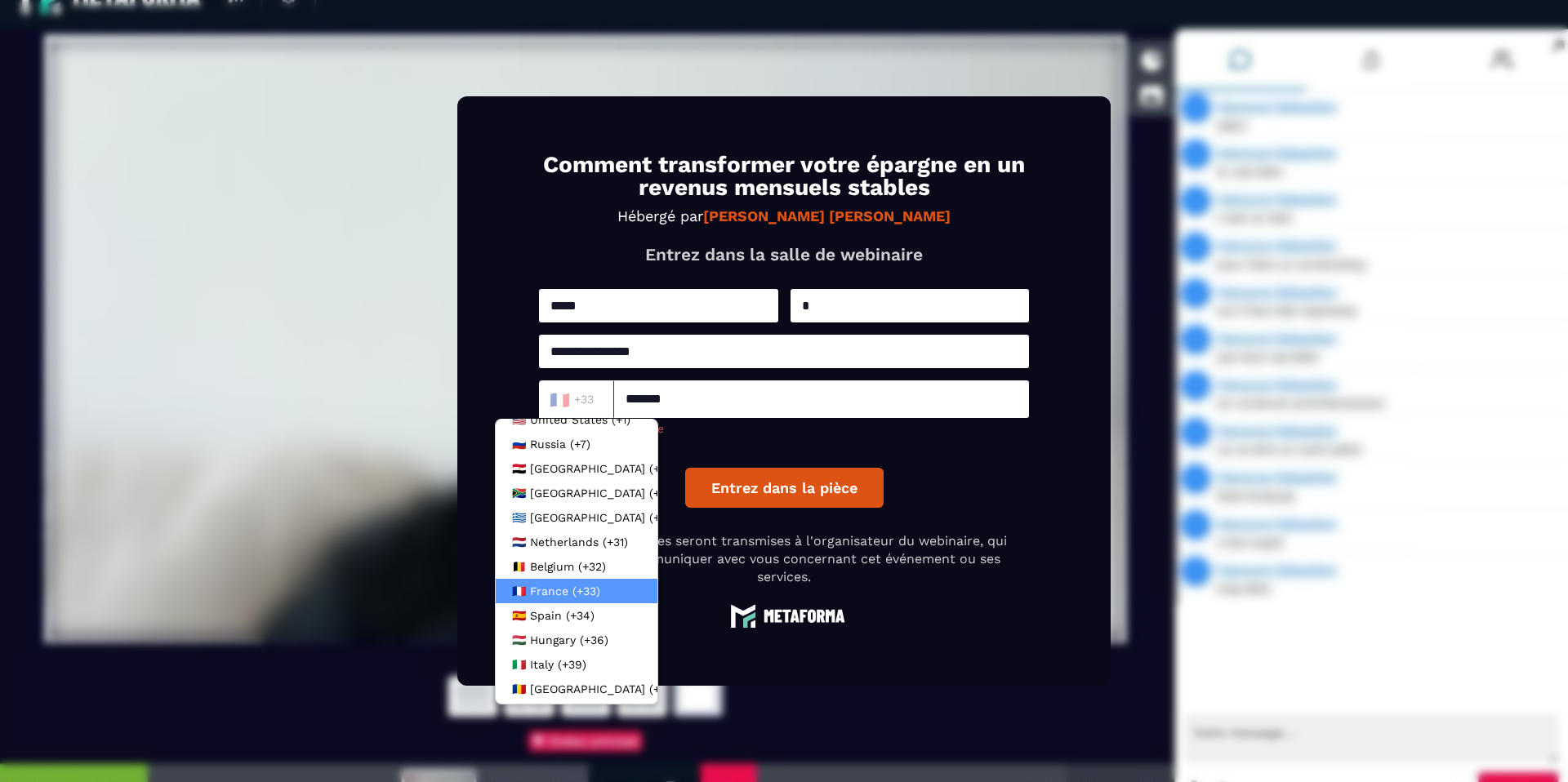
click at [588, 589] on span "France (+33)" at bounding box center [565, 591] width 71 height 16
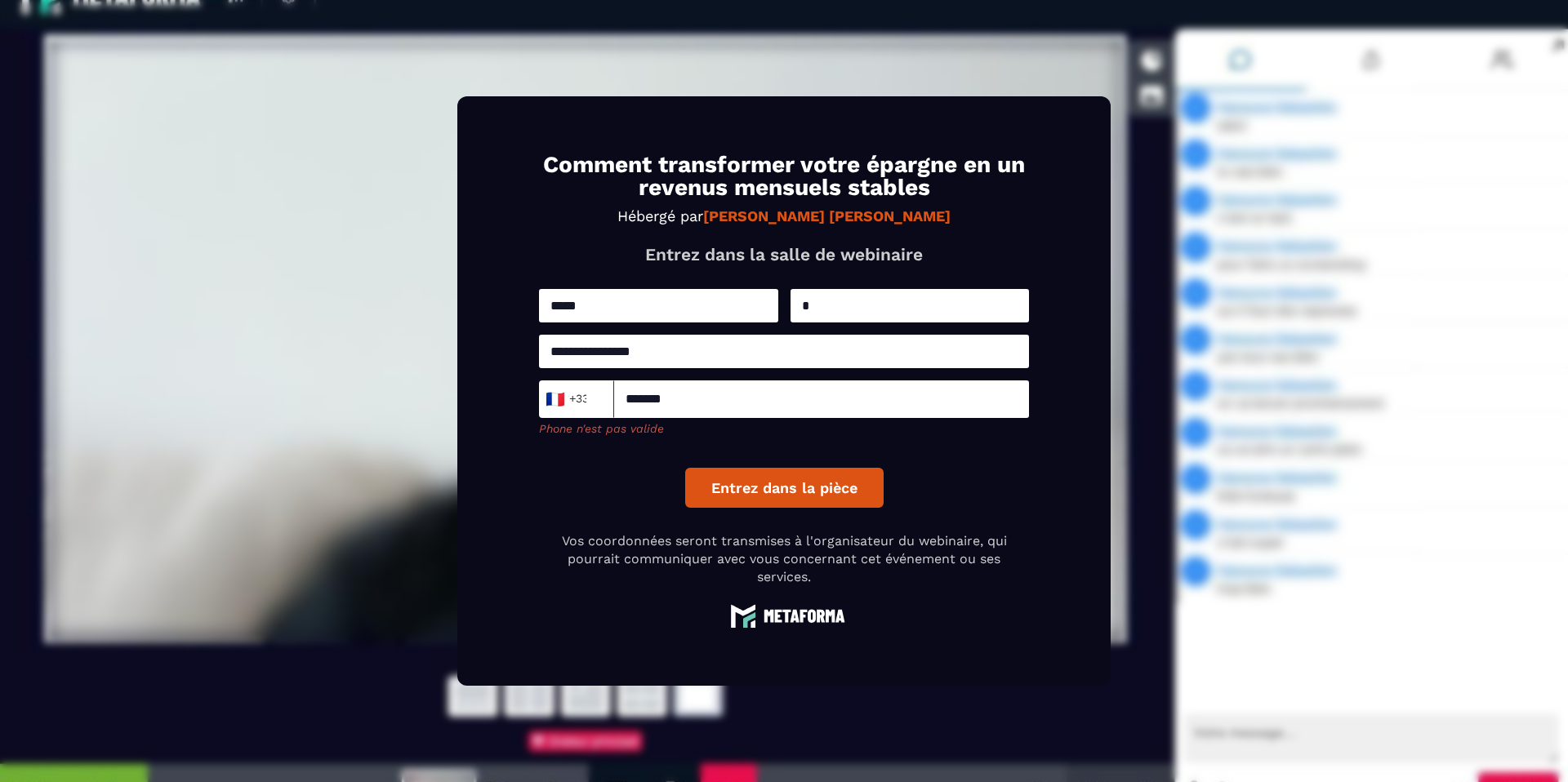
click at [690, 391] on input "*******" at bounding box center [821, 400] width 415 height 38
click at [696, 405] on input "*******" at bounding box center [821, 400] width 415 height 38
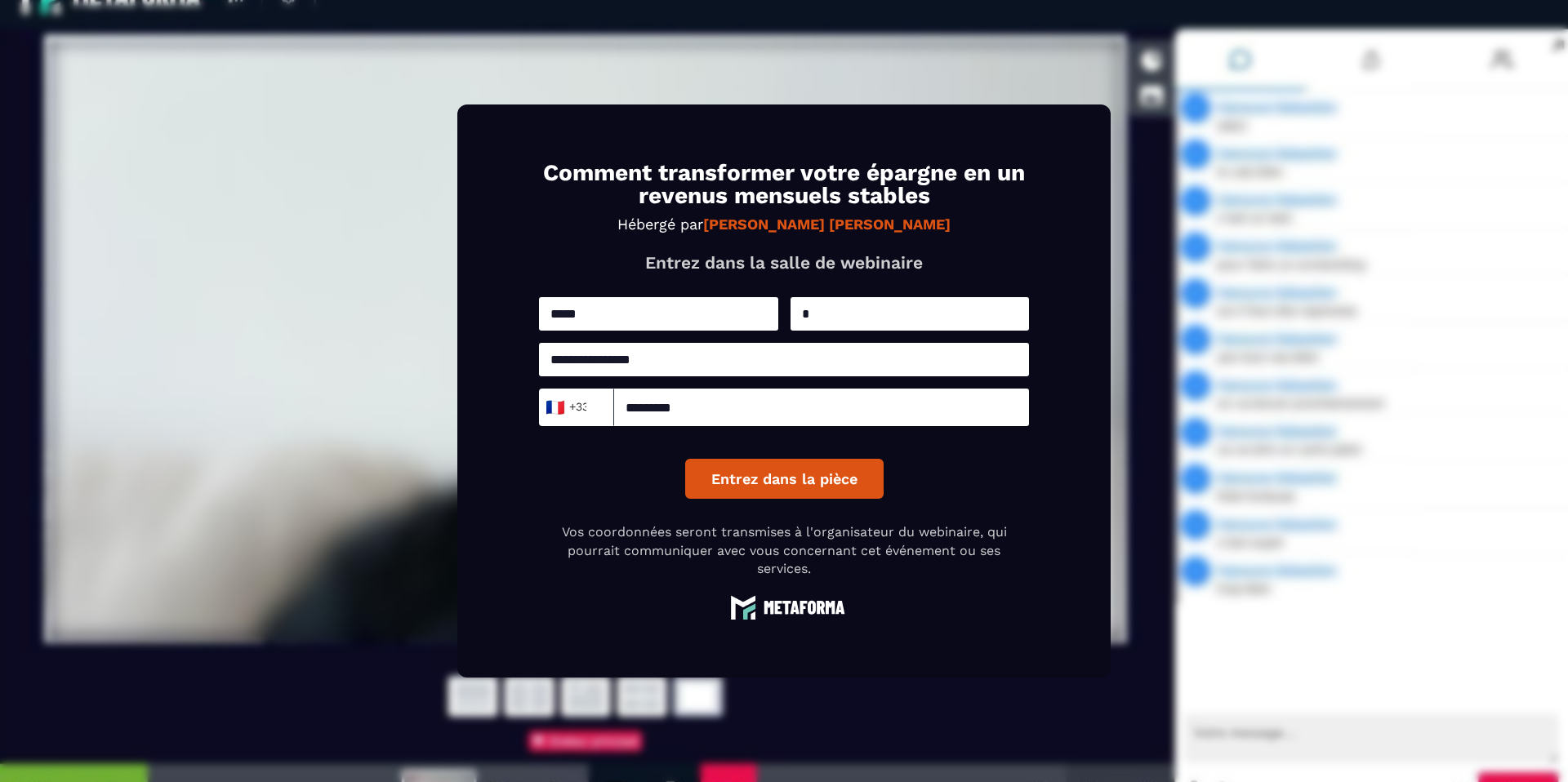
type input "*********"
click at [792, 466] on button "Entrez dans la pièce" at bounding box center [784, 478] width 198 height 40
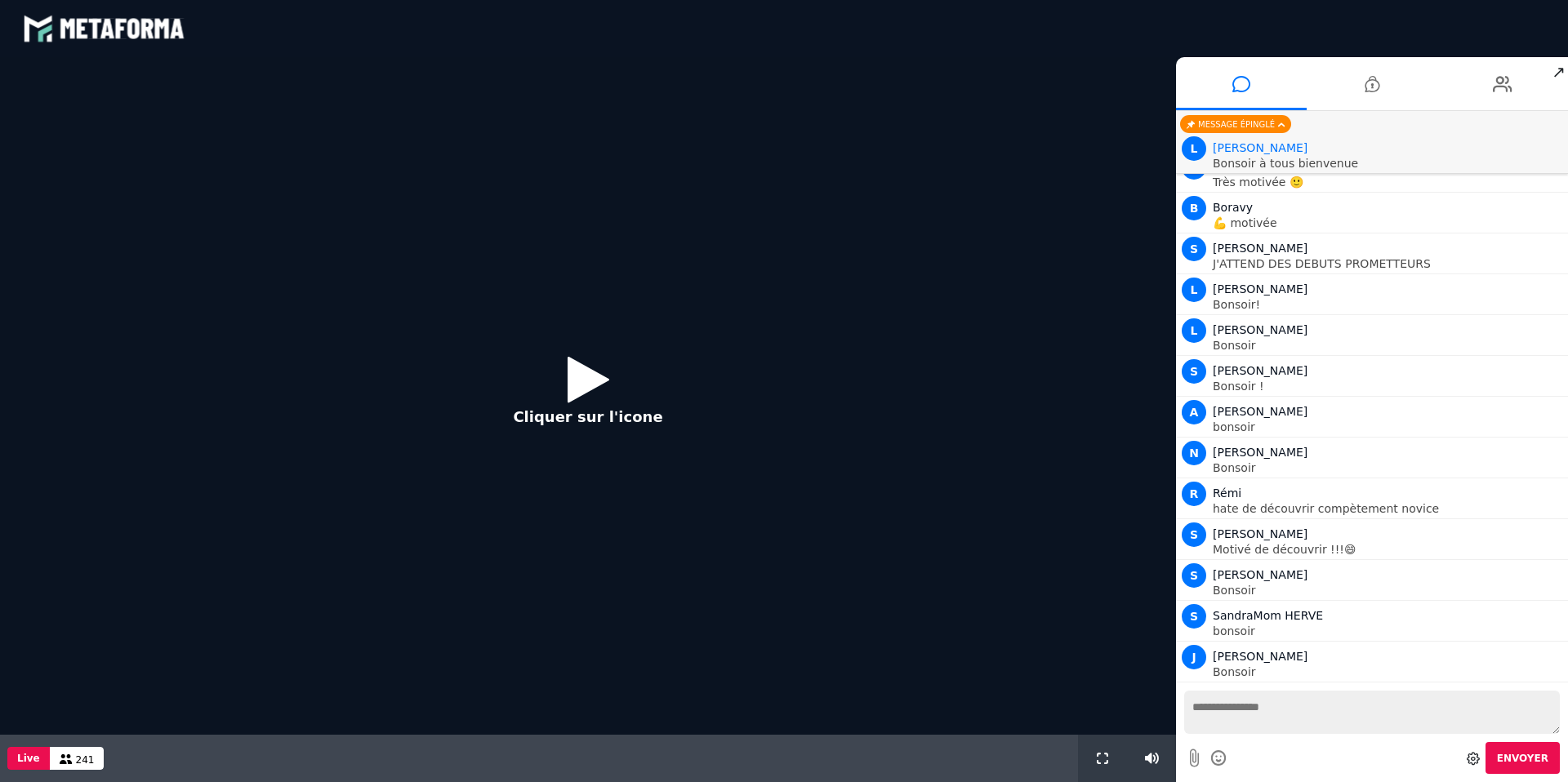
scroll to position [1021, 0]
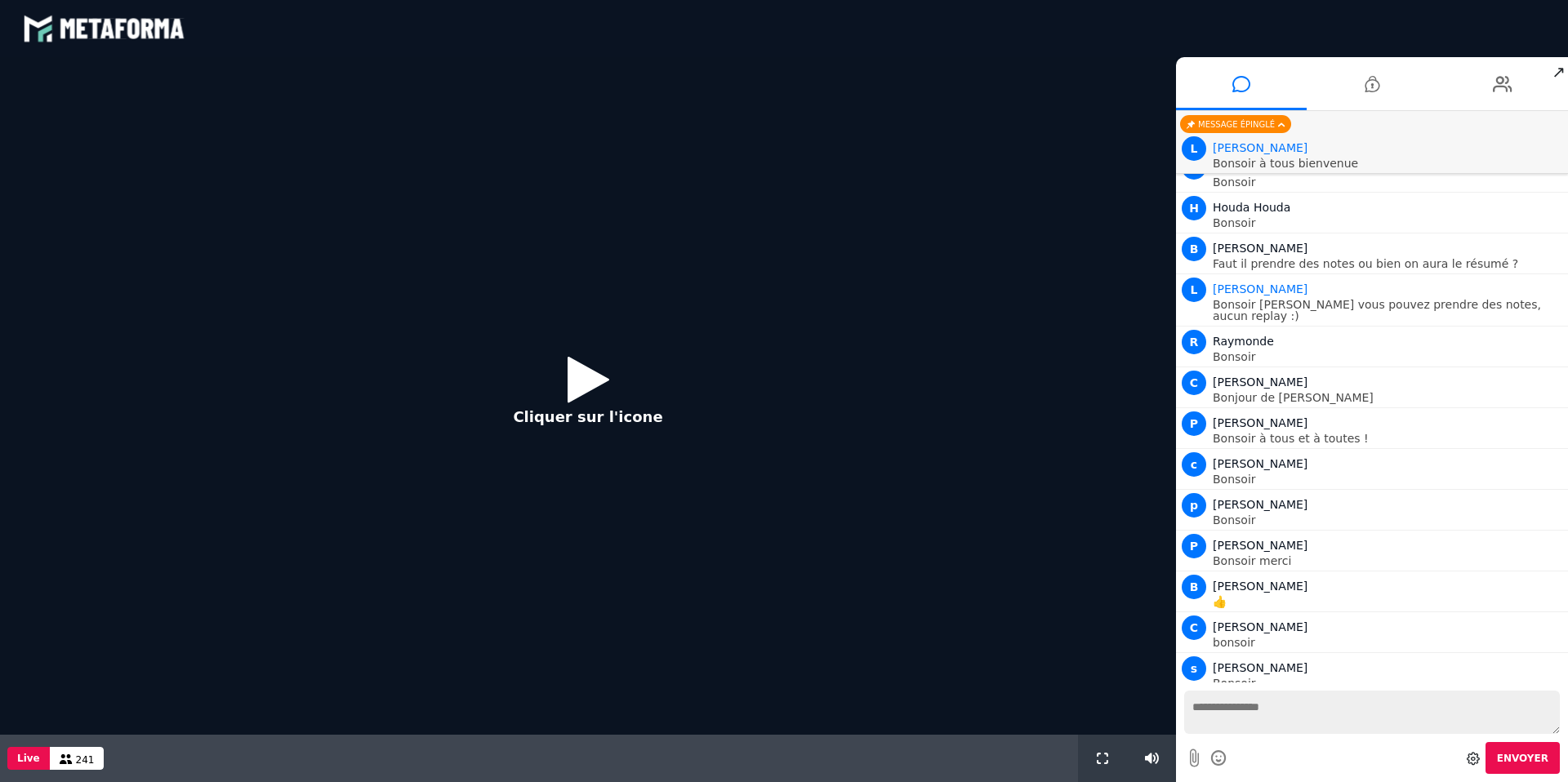
click at [576, 365] on icon at bounding box center [589, 379] width 42 height 53
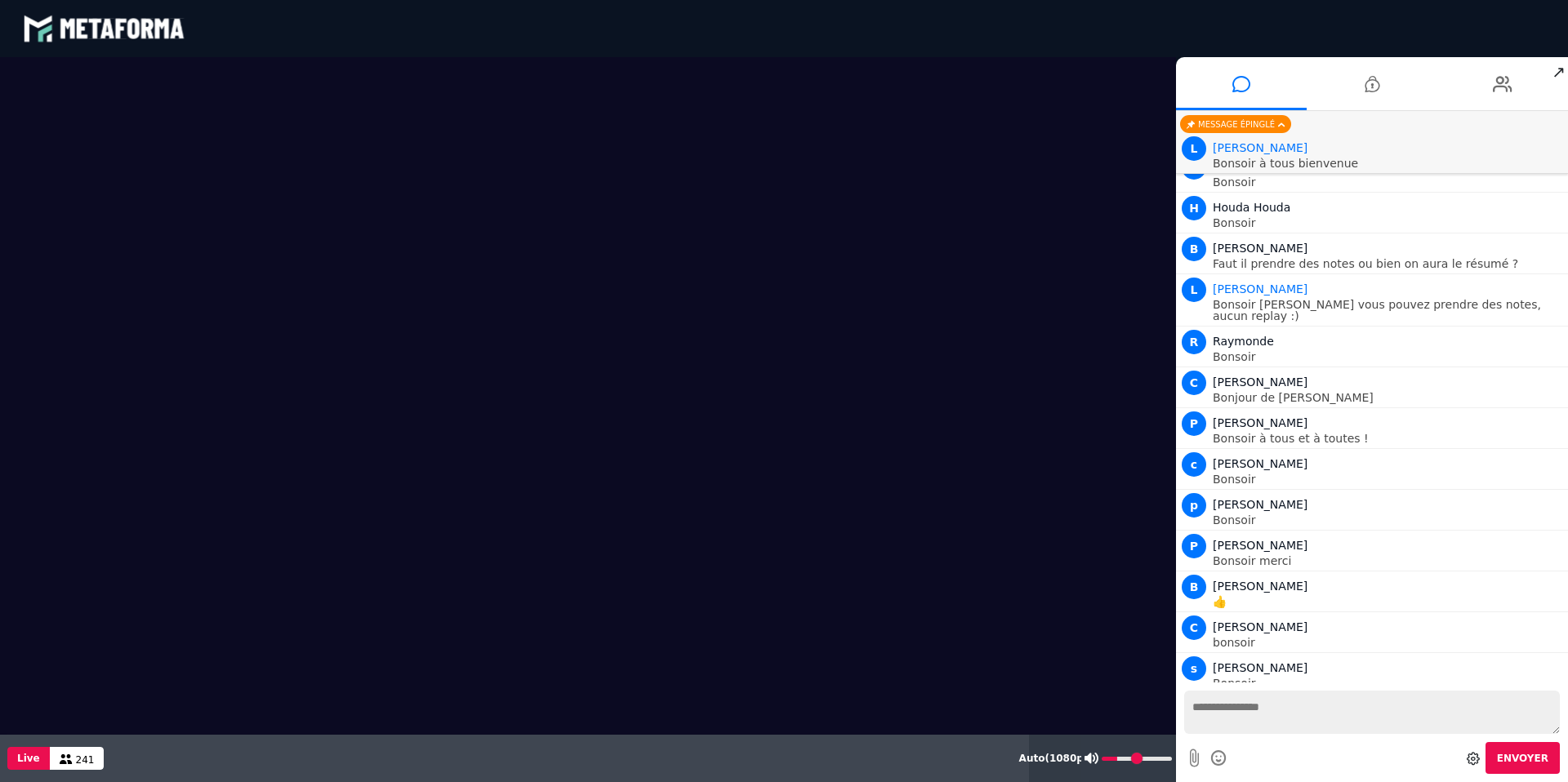
drag, startPoint x: 1148, startPoint y: 759, endPoint x: 1119, endPoint y: 760, distance: 29.0
click at [1119, 760] on input "range" at bounding box center [1137, 758] width 71 height 5
drag, startPoint x: 1119, startPoint y: 760, endPoint x: 1128, endPoint y: 756, distance: 9.8
type input "**"
click at [1128, 757] on input "range" at bounding box center [1137, 758] width 71 height 5
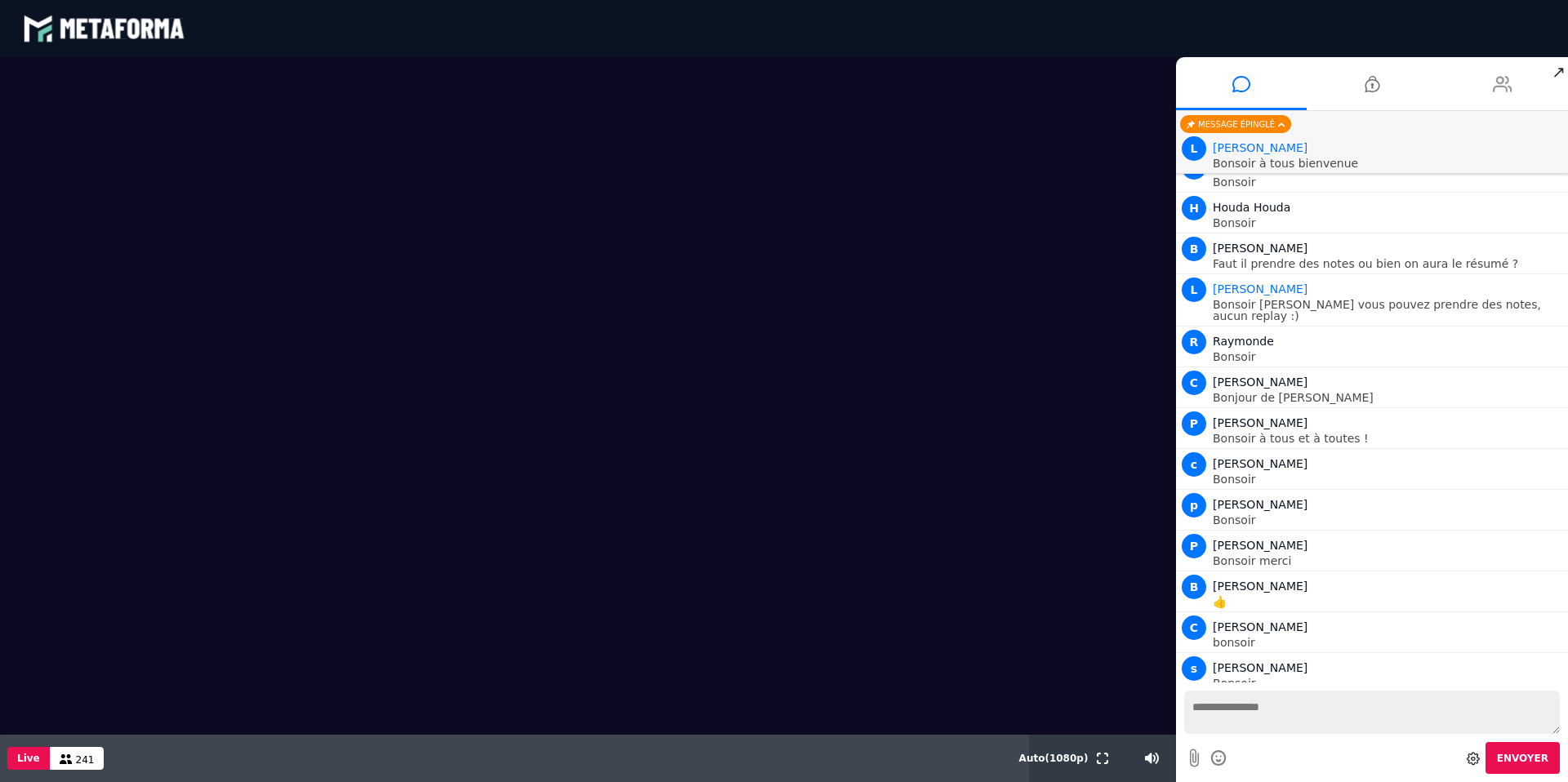
click at [1495, 86] on icon at bounding box center [1502, 83] width 20 height 41
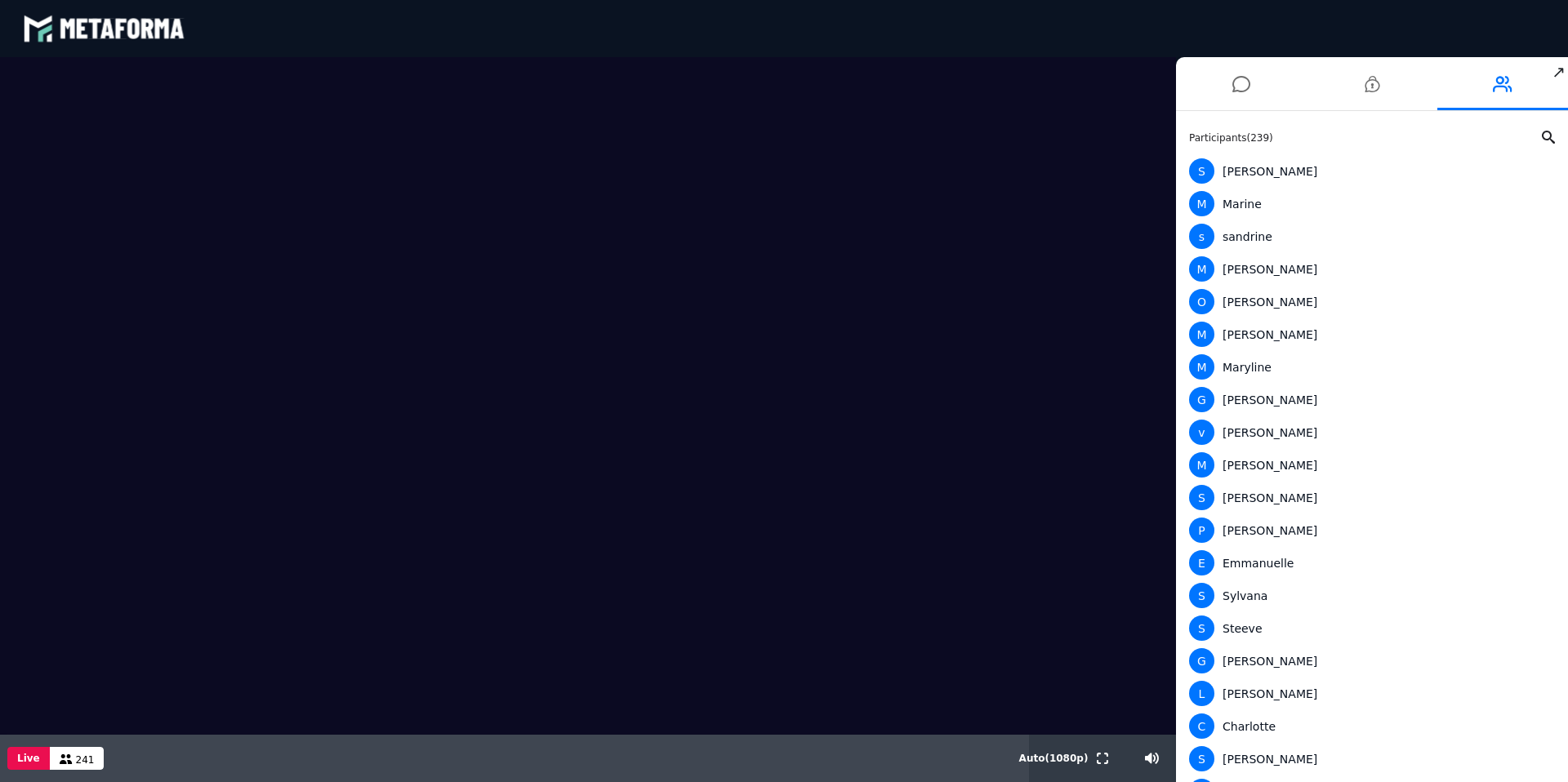
click at [1561, 73] on span "↗" at bounding box center [1558, 71] width 19 height 30
click at [919, 243] on video at bounding box center [588, 395] width 1176 height 677
click at [1253, 80] on li at bounding box center [1241, 83] width 130 height 53
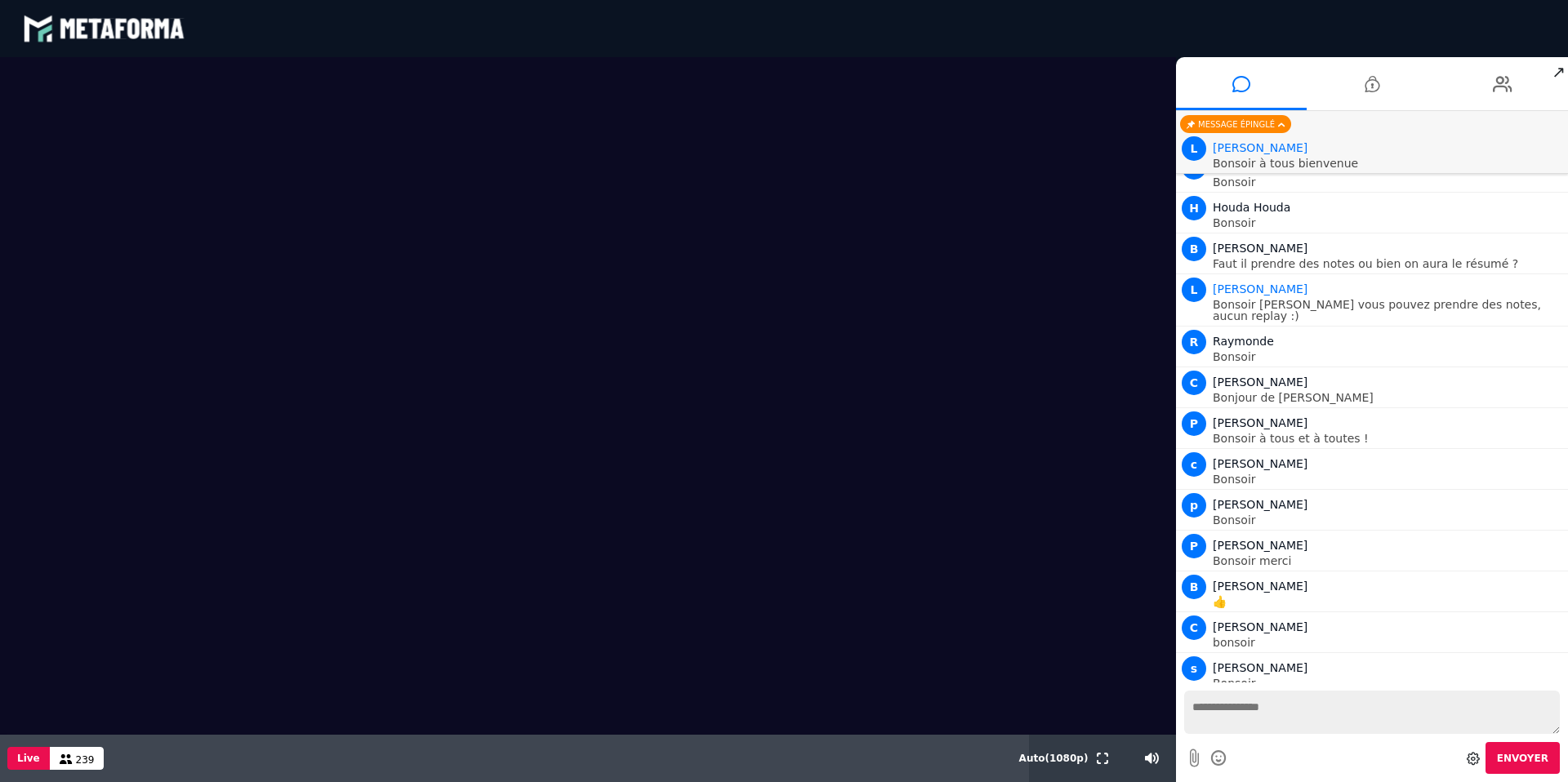
click at [898, 299] on video at bounding box center [588, 395] width 1176 height 677
click at [1563, 80] on span "↗" at bounding box center [1558, 71] width 19 height 30
click at [725, 365] on video at bounding box center [588, 395] width 1176 height 677
click at [1223, 719] on textarea at bounding box center [1371, 712] width 375 height 43
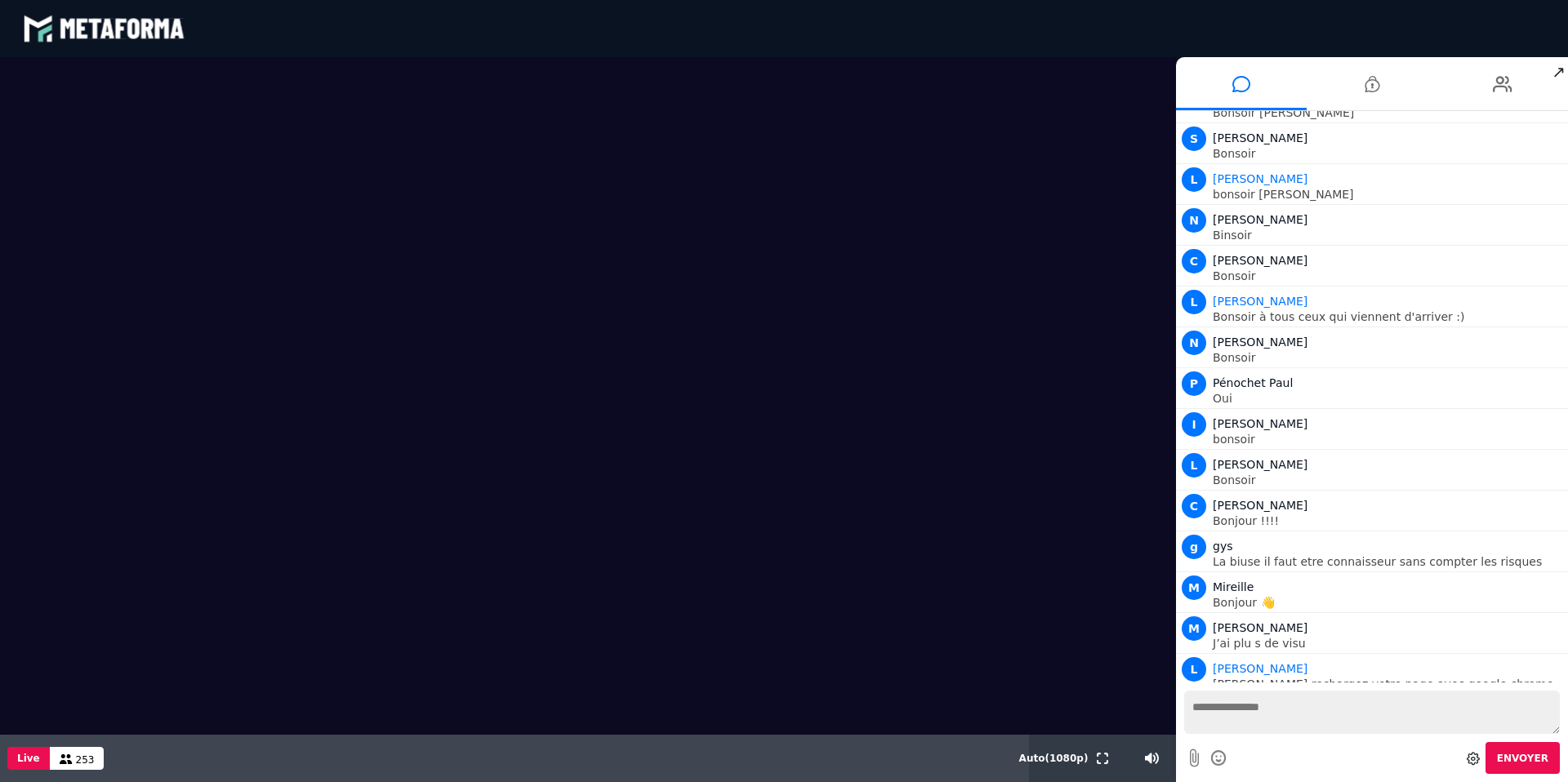
click at [1255, 705] on textarea at bounding box center [1371, 712] width 375 height 43
drag, startPoint x: 562, startPoint y: 601, endPoint x: 223, endPoint y: 369, distance: 410.8
click at [221, 380] on video at bounding box center [588, 395] width 1176 height 677
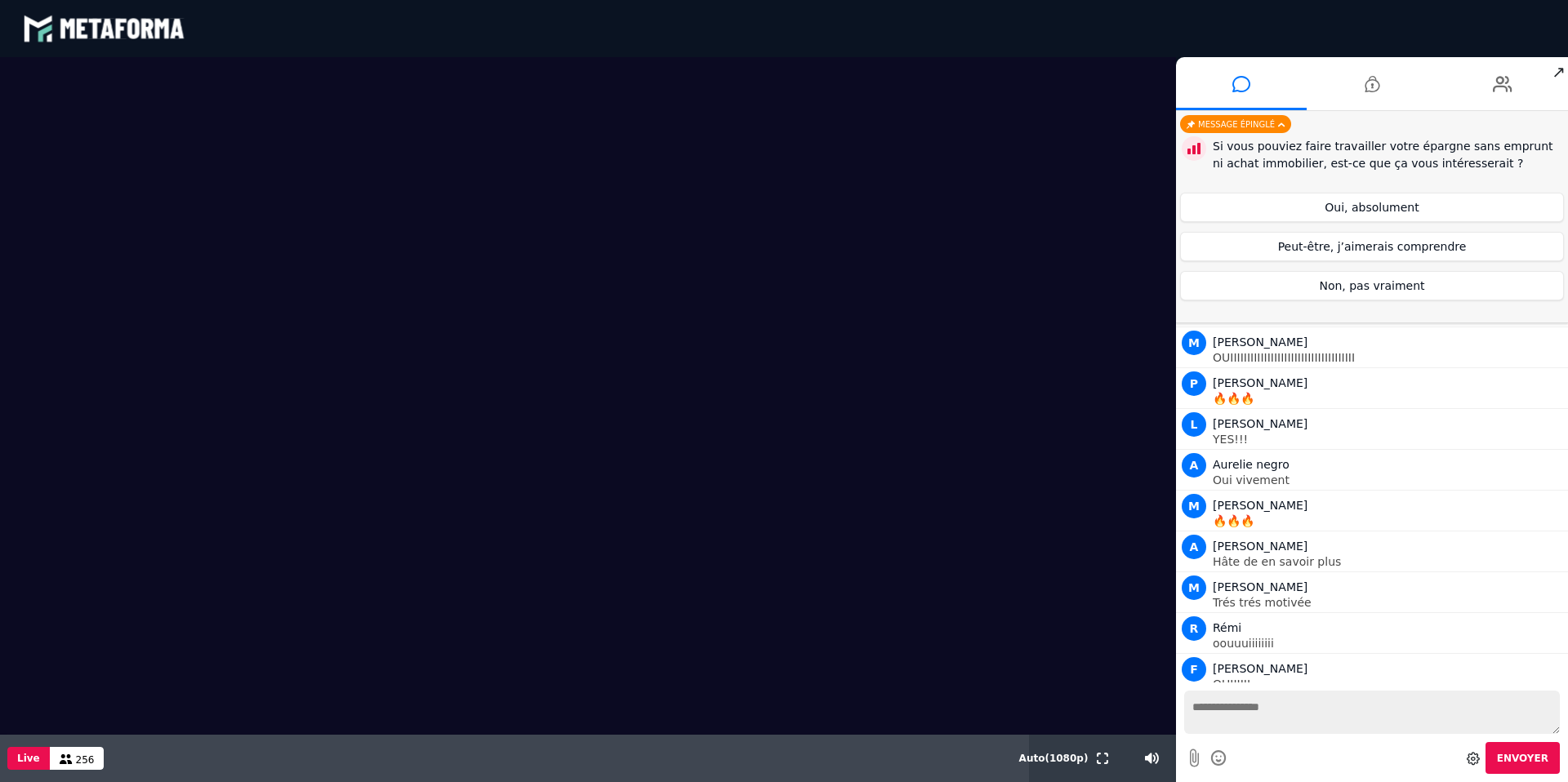
scroll to position [3765, 0]
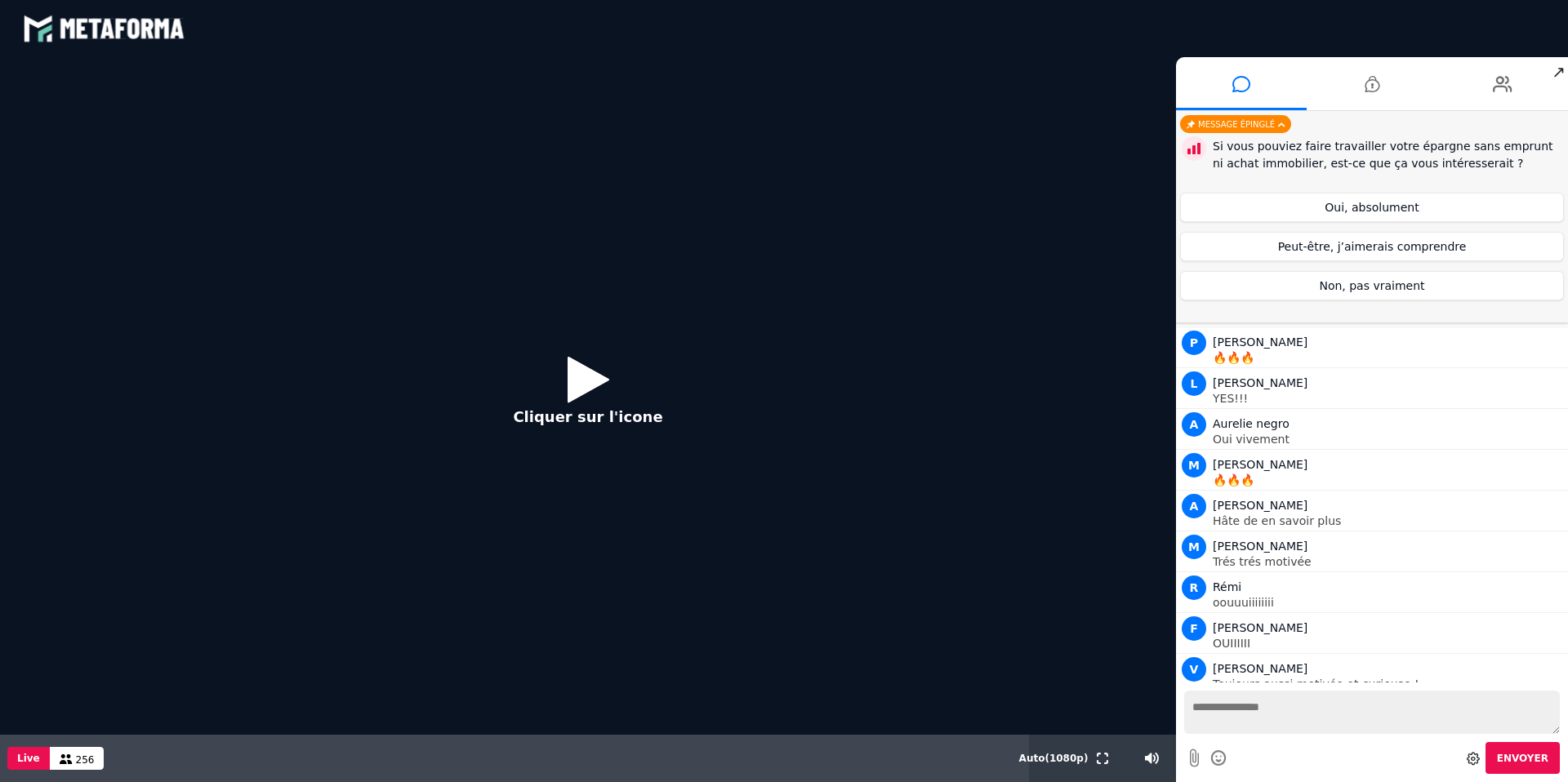
click at [959, 412] on div "Cliquer sur l'icone" at bounding box center [588, 395] width 1176 height 677
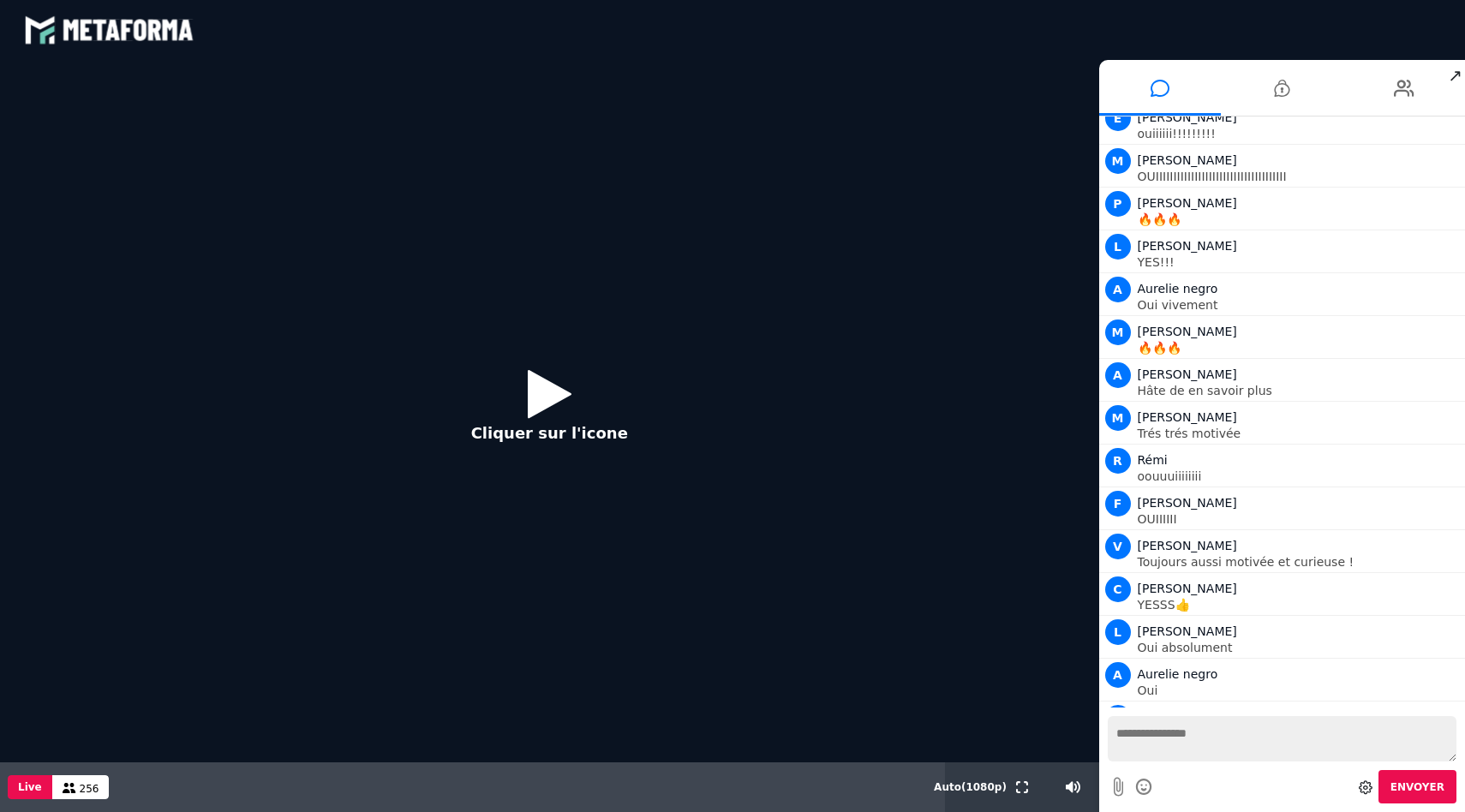
scroll to position [5085, 0]
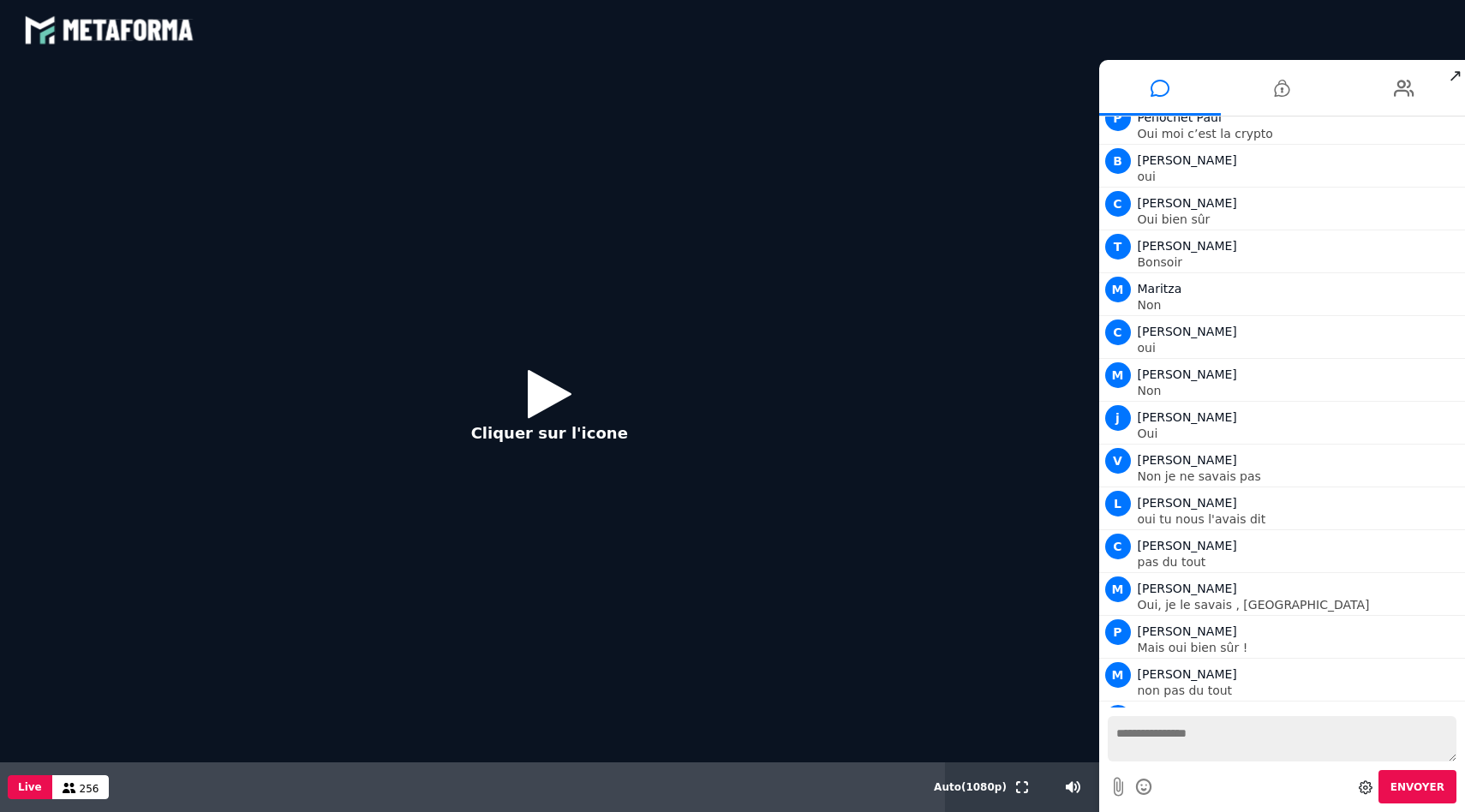
click at [535, 410] on icon at bounding box center [549, 394] width 44 height 56
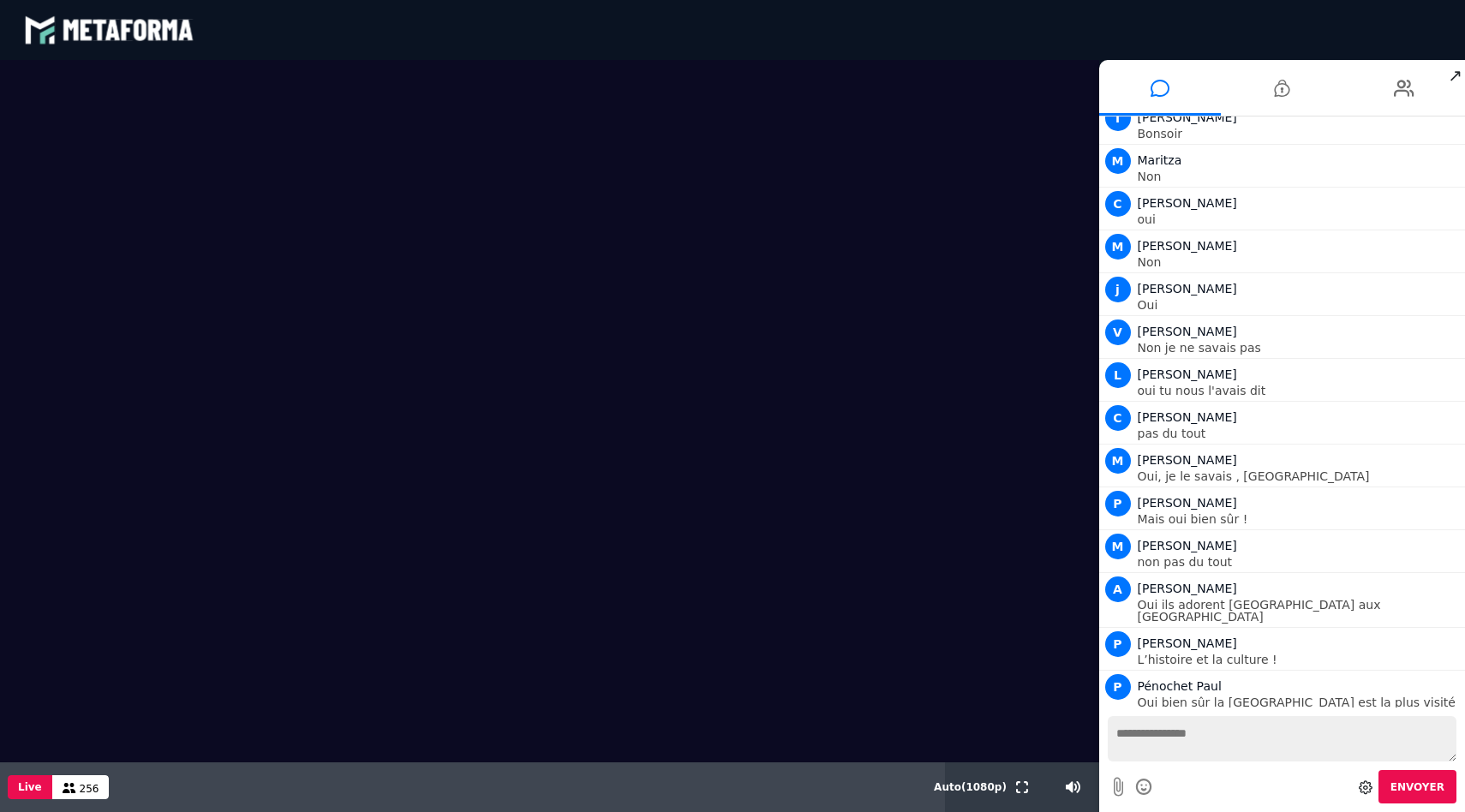
scroll to position [5256, 0]
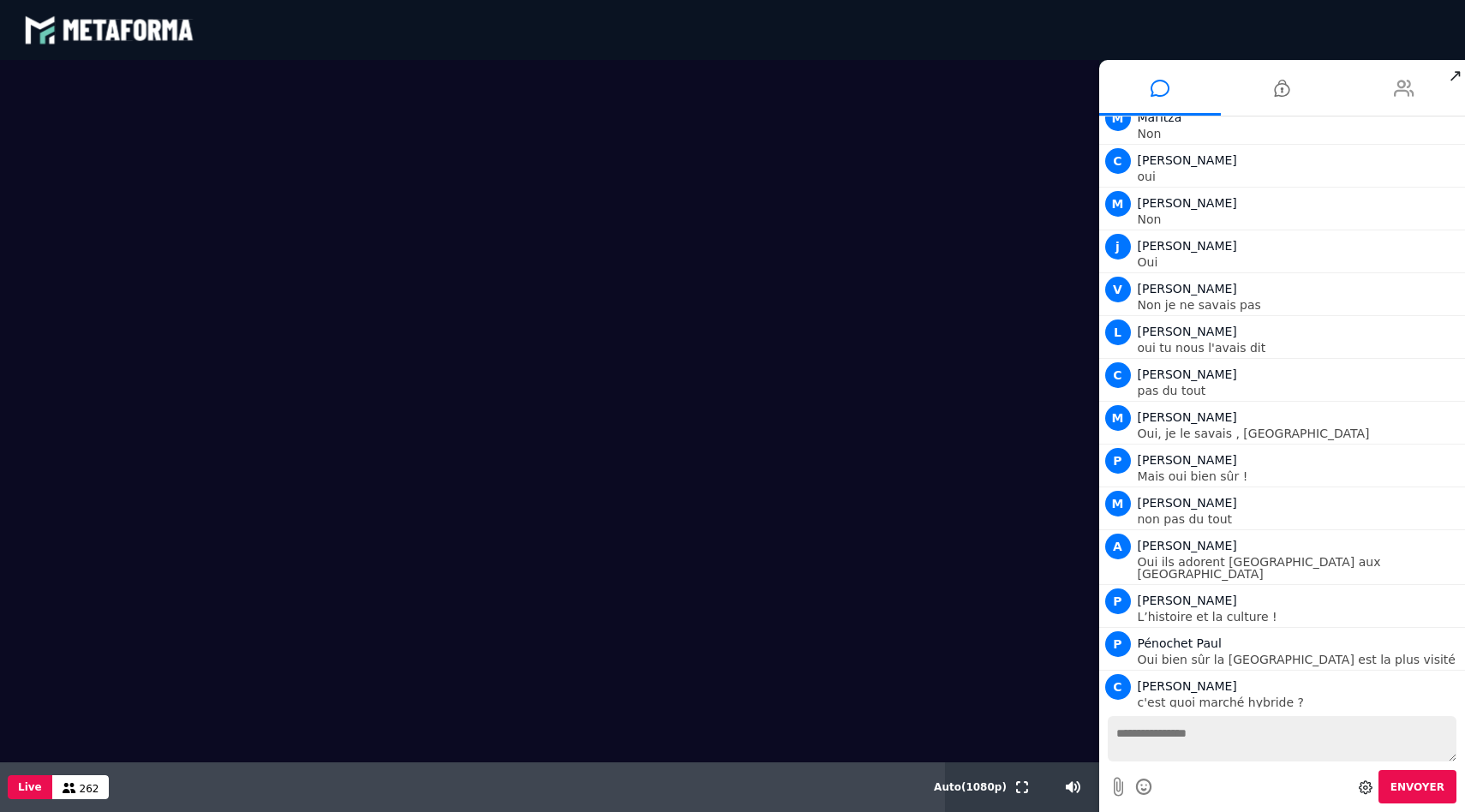
click at [1392, 83] on li at bounding box center [1404, 87] width 122 height 56
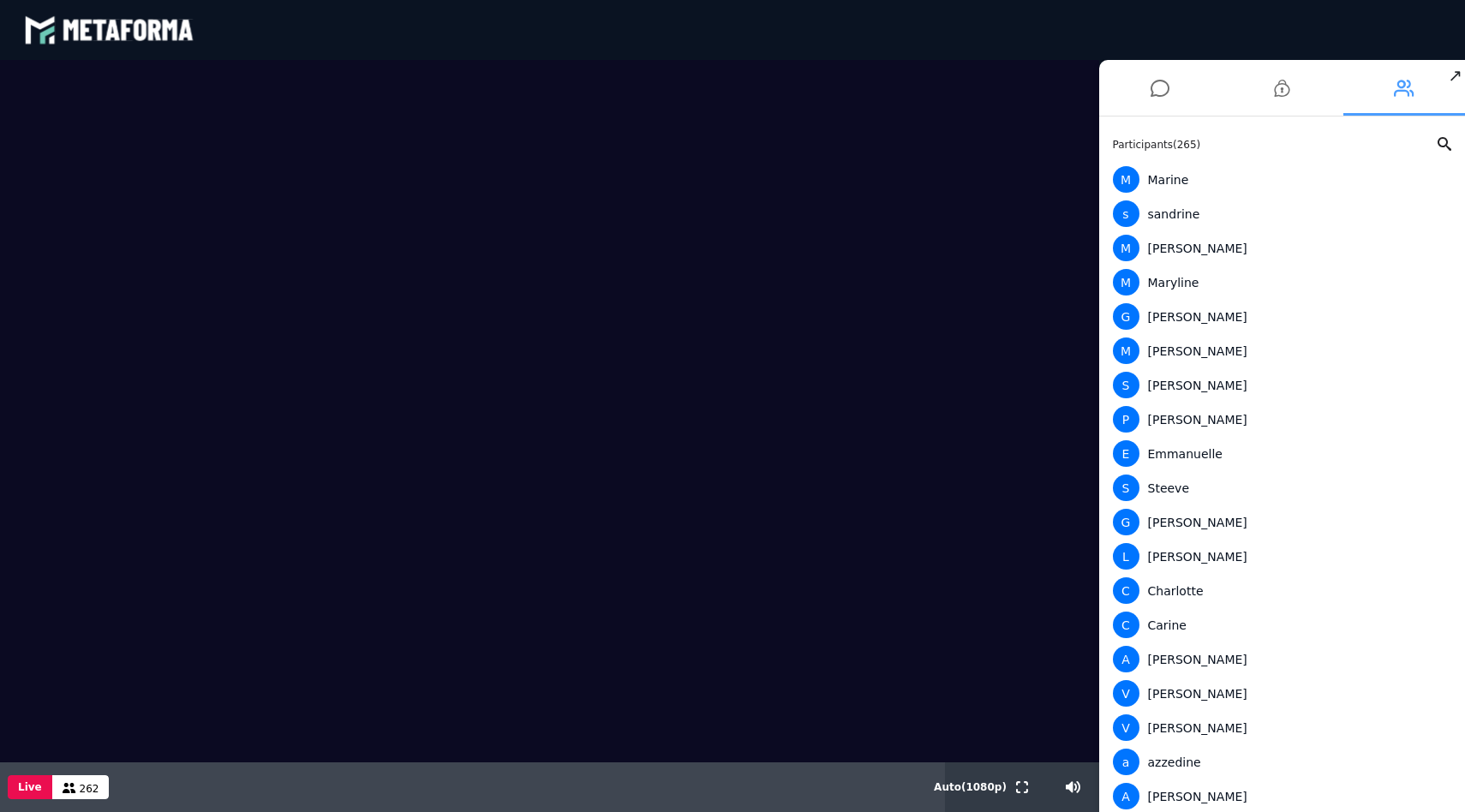
click at [1403, 85] on icon at bounding box center [1404, 87] width 21 height 43
click at [1133, 92] on li at bounding box center [1159, 87] width 122 height 56
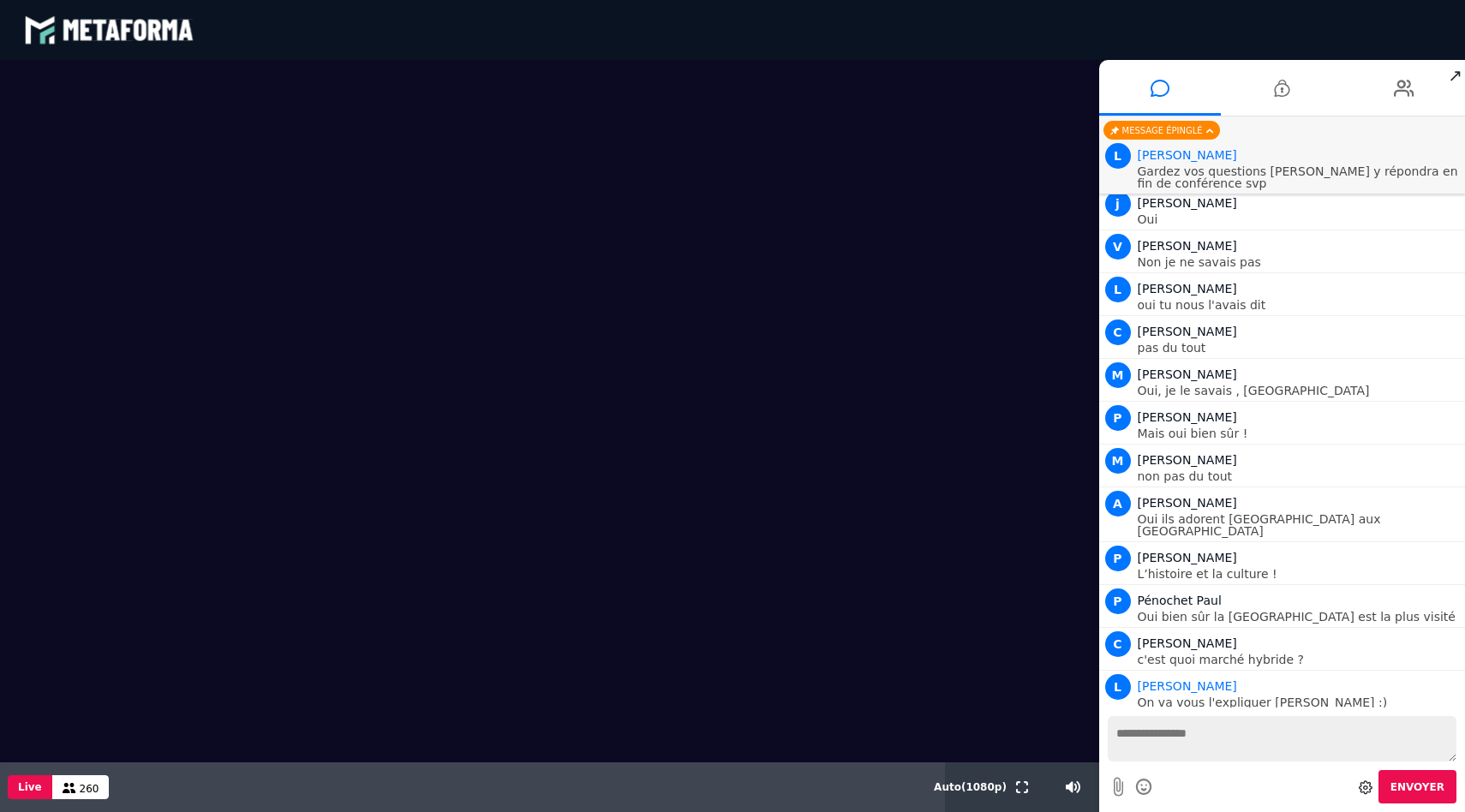
scroll to position [5342, 0]
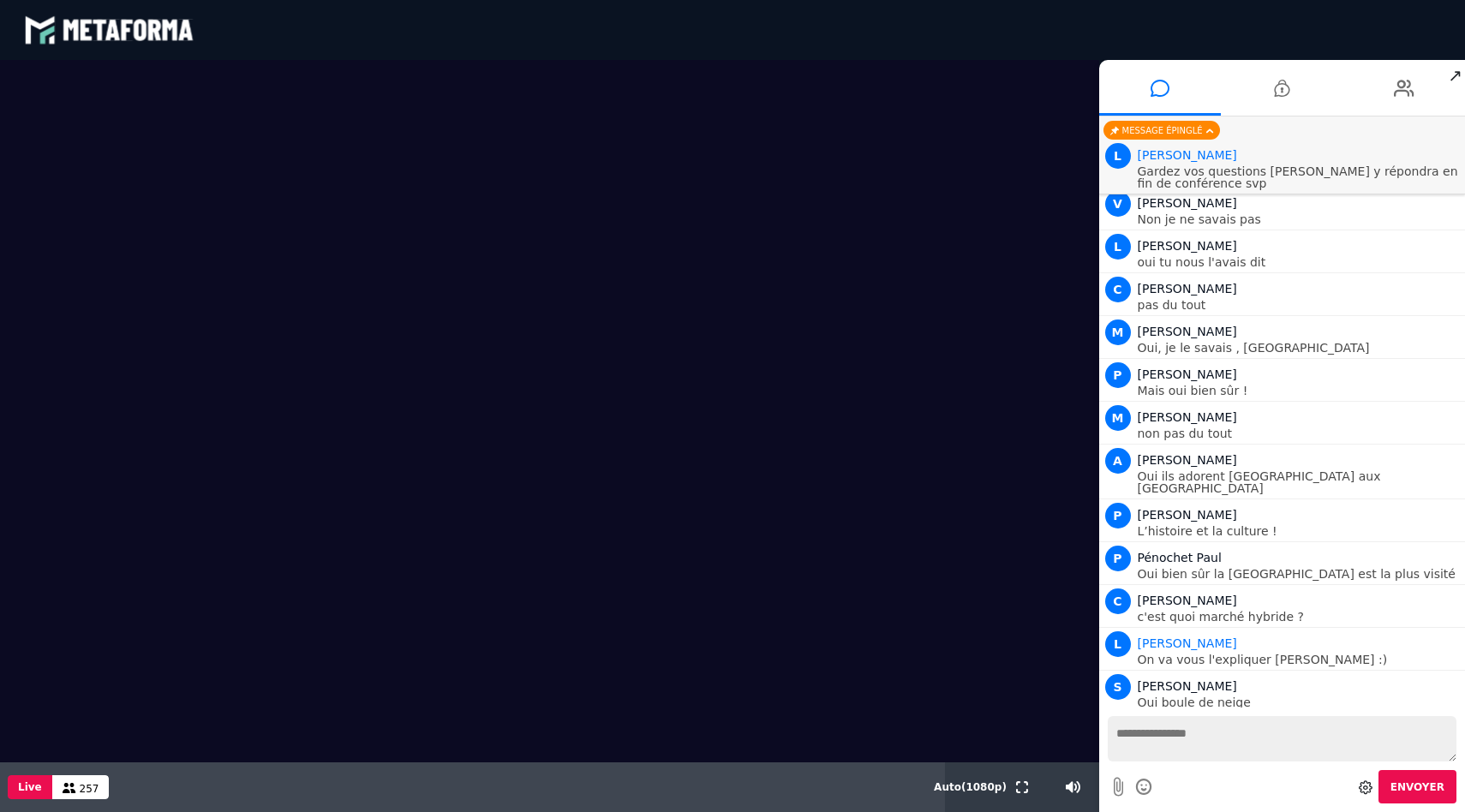
click at [540, 291] on video at bounding box center [549, 411] width 1099 height 702
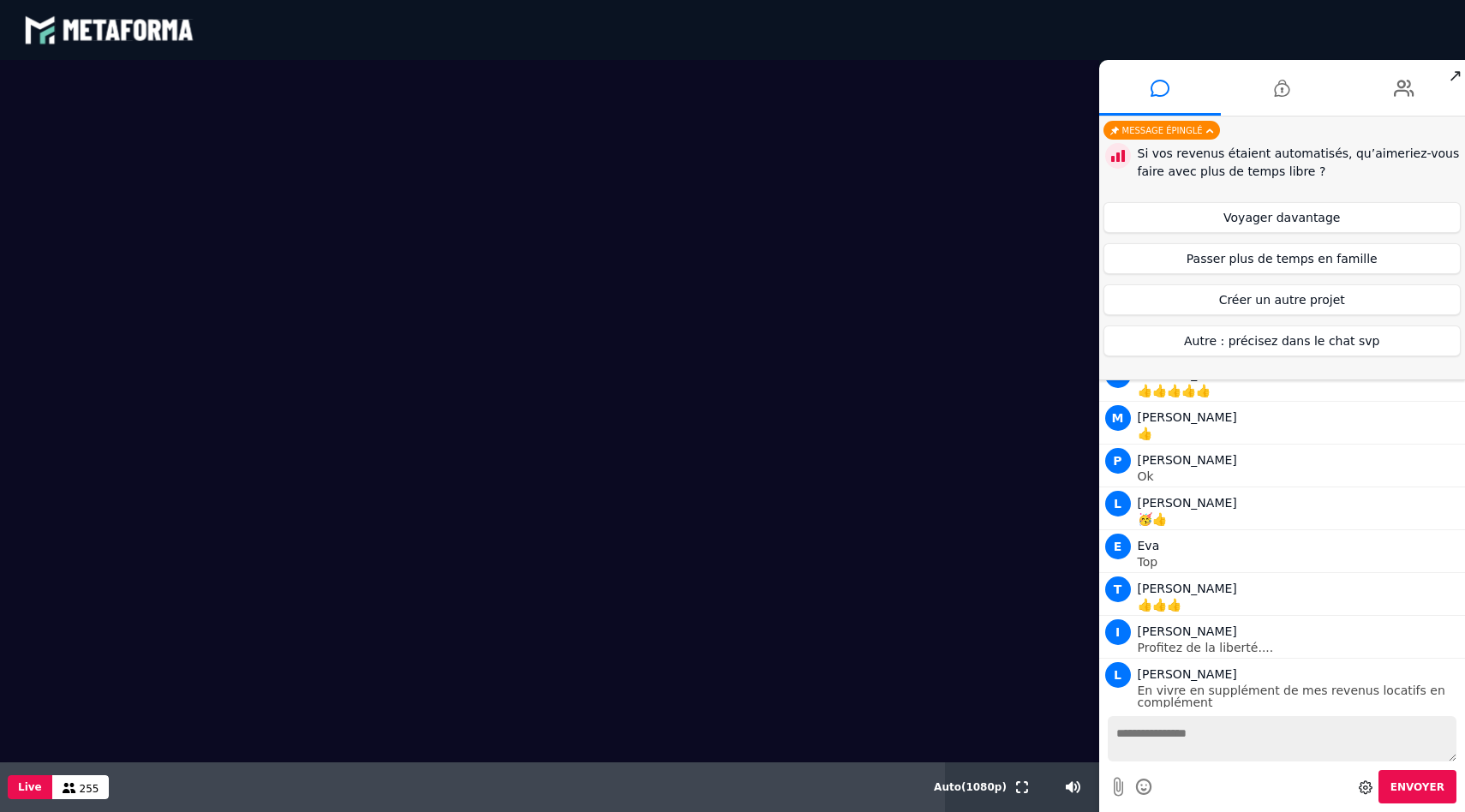
scroll to position [6081, 0]
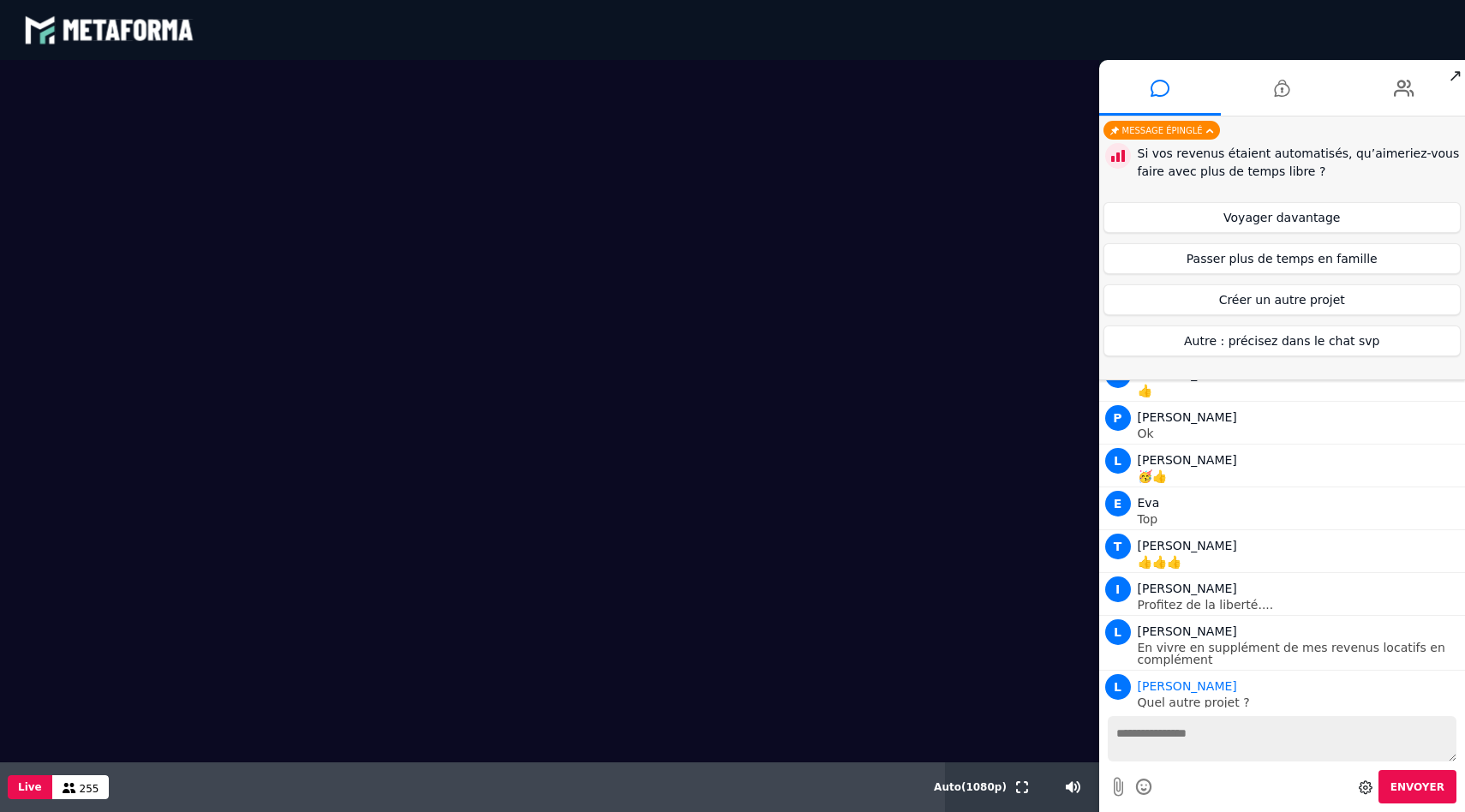
click at [974, 678] on video at bounding box center [549, 411] width 1099 height 702
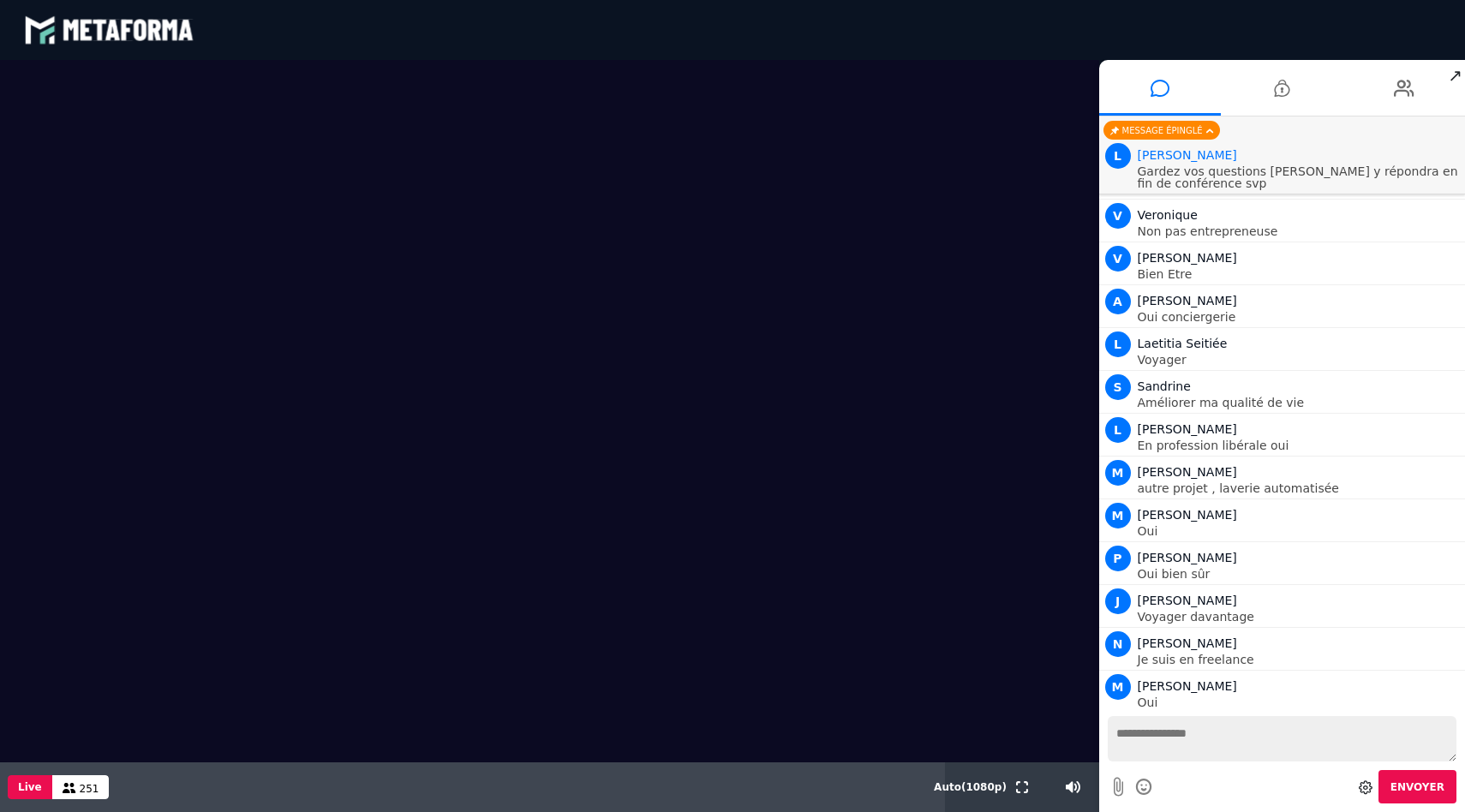
scroll to position [7110, 0]
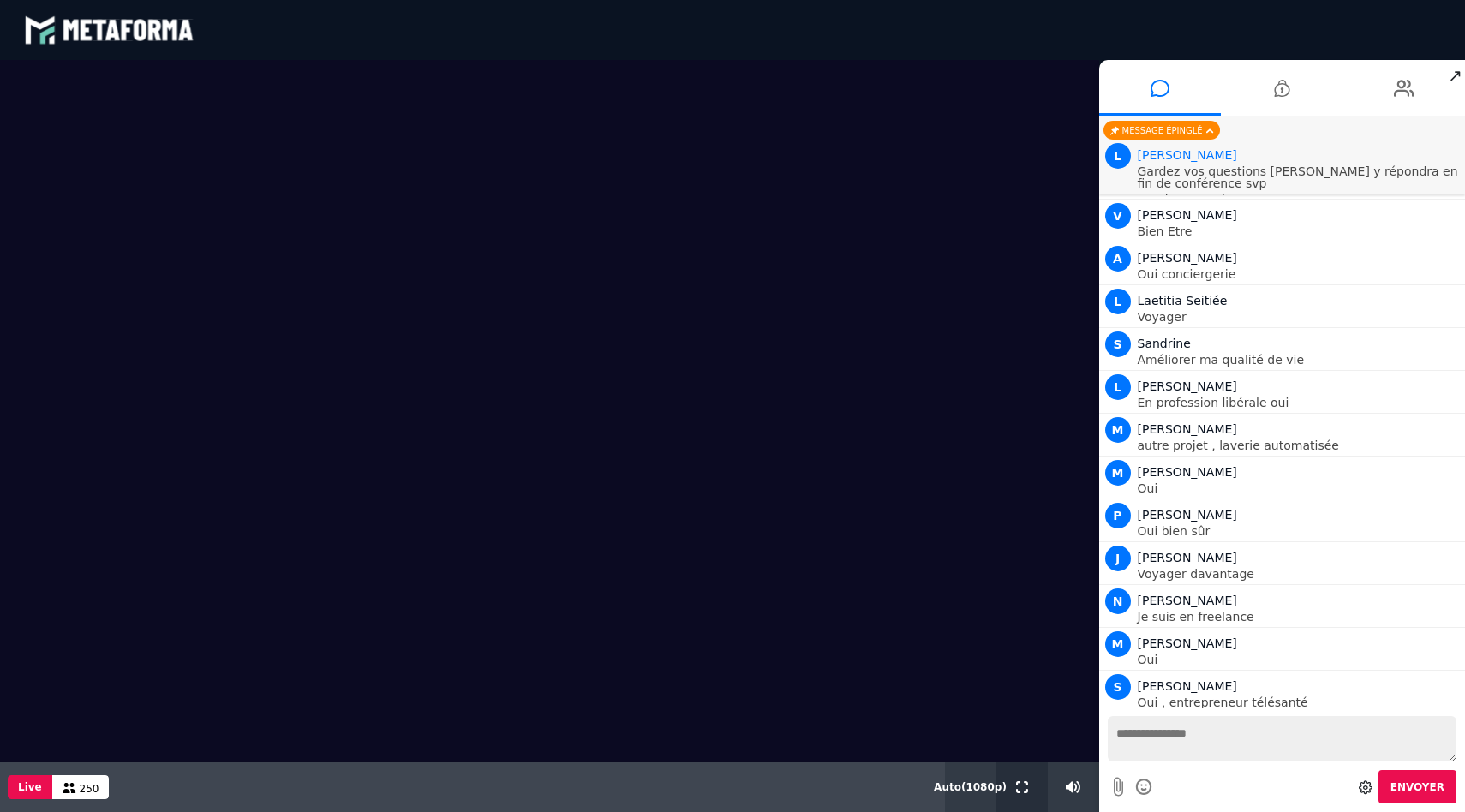
click at [1031, 785] on div at bounding box center [1022, 787] width 51 height 49
click at [1226, 781] on div "Envoyer" at bounding box center [1282, 786] width 349 height 33
click at [1214, 736] on textarea at bounding box center [1282, 739] width 349 height 46
click at [1177, 123] on div "Message épinglé" at bounding box center [1161, 130] width 117 height 19
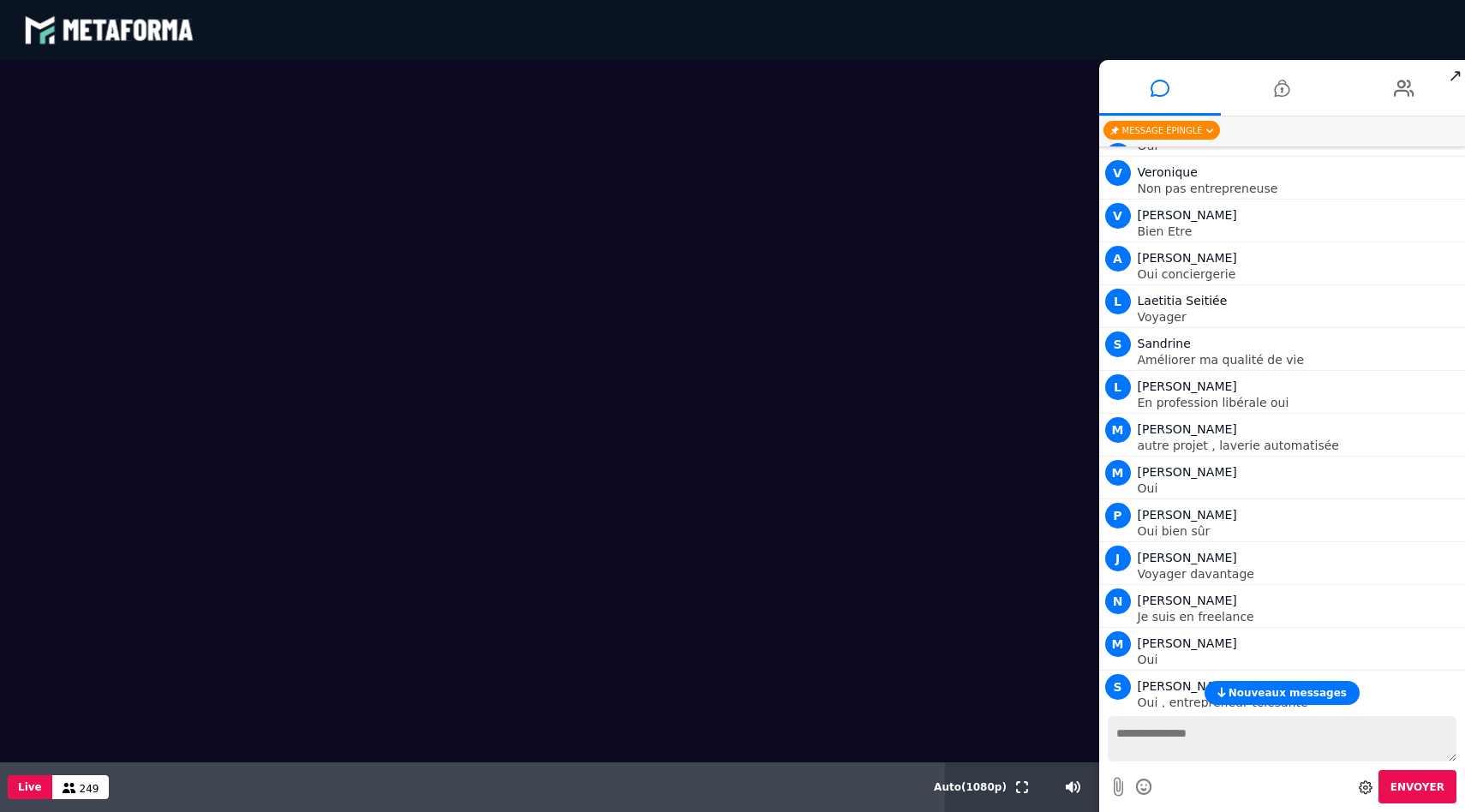
click at [1244, 696] on span "Nouveaux messages" at bounding box center [1288, 692] width 119 height 12
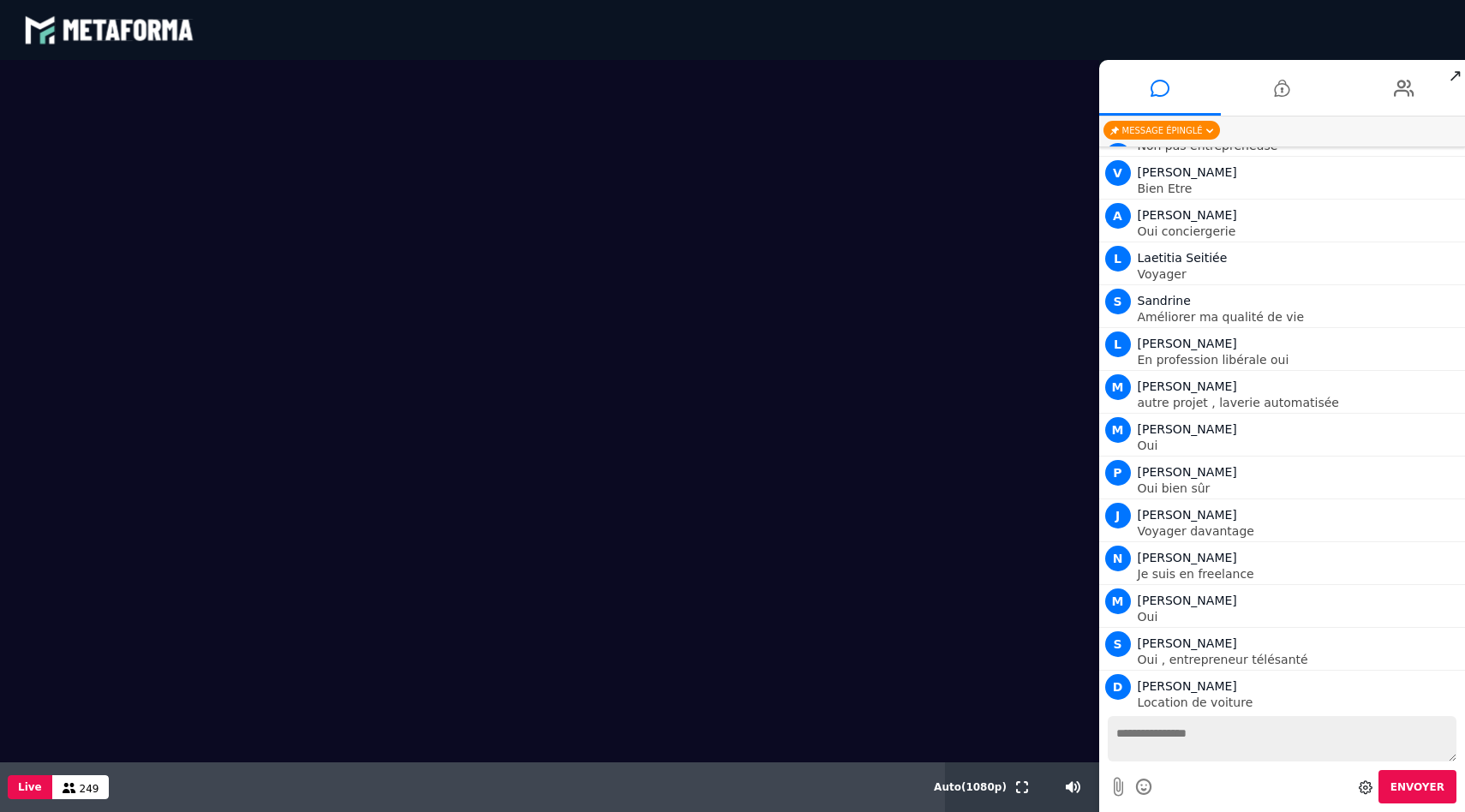
click at [1215, 734] on textarea at bounding box center [1282, 739] width 349 height 46
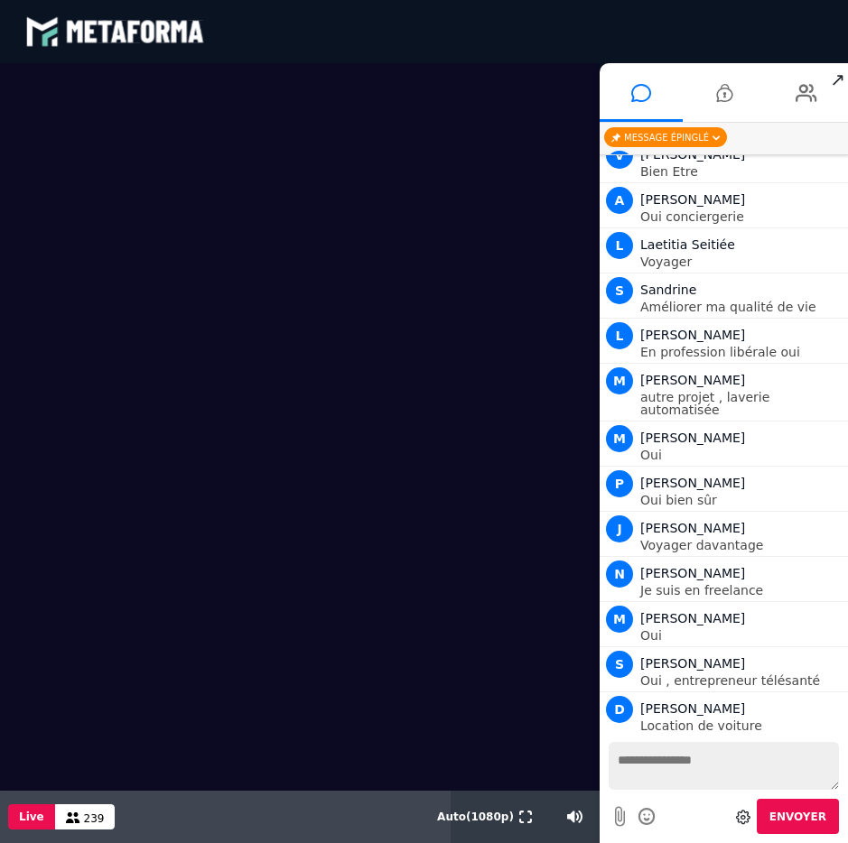
scroll to position [7845, 0]
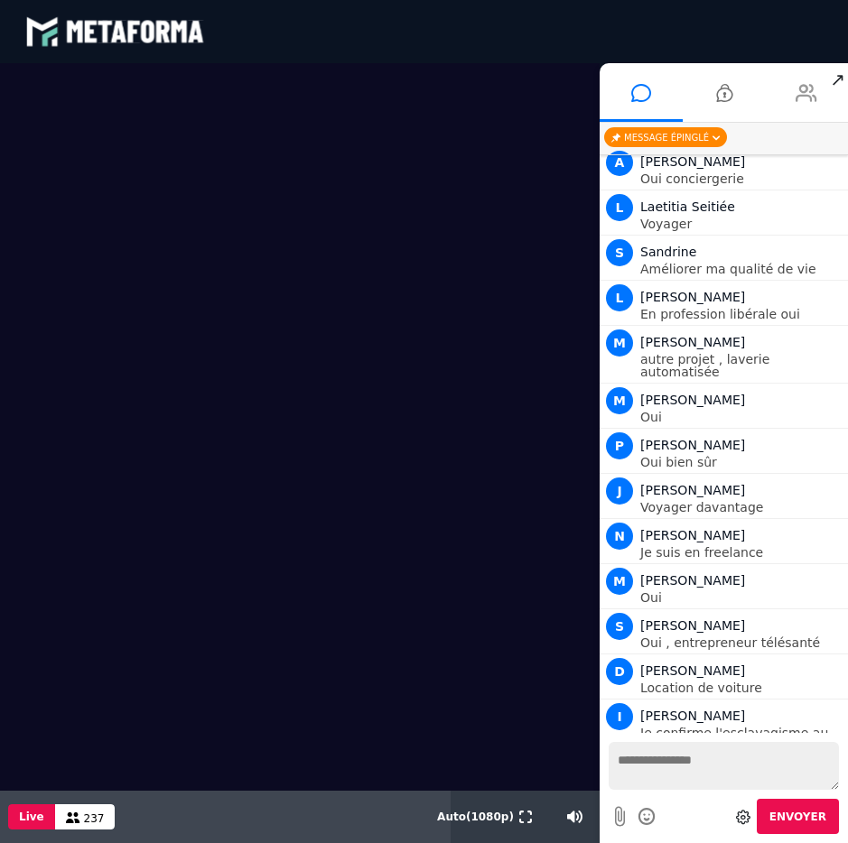
click at [807, 91] on icon at bounding box center [806, 92] width 22 height 45
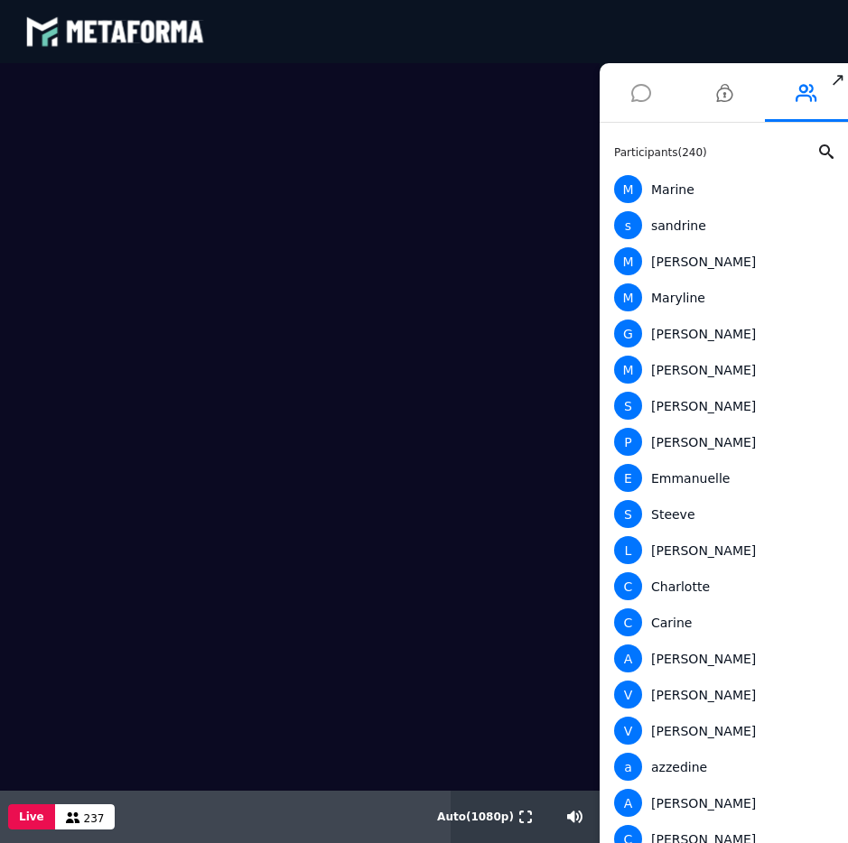
click at [653, 99] on li at bounding box center [641, 92] width 83 height 59
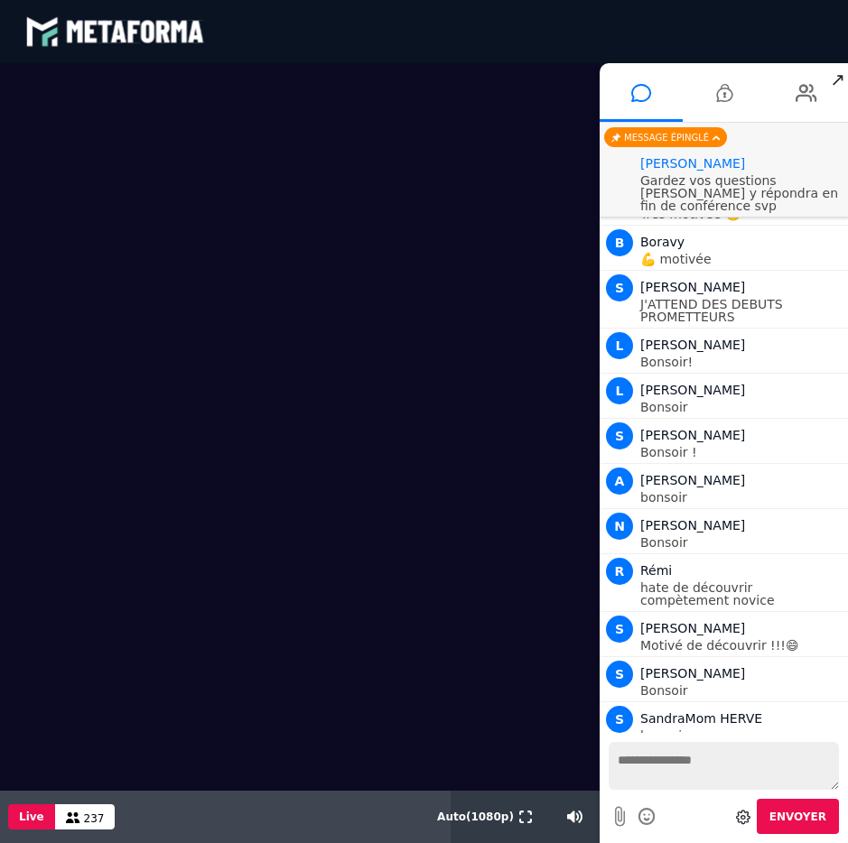
scroll to position [7800, 0]
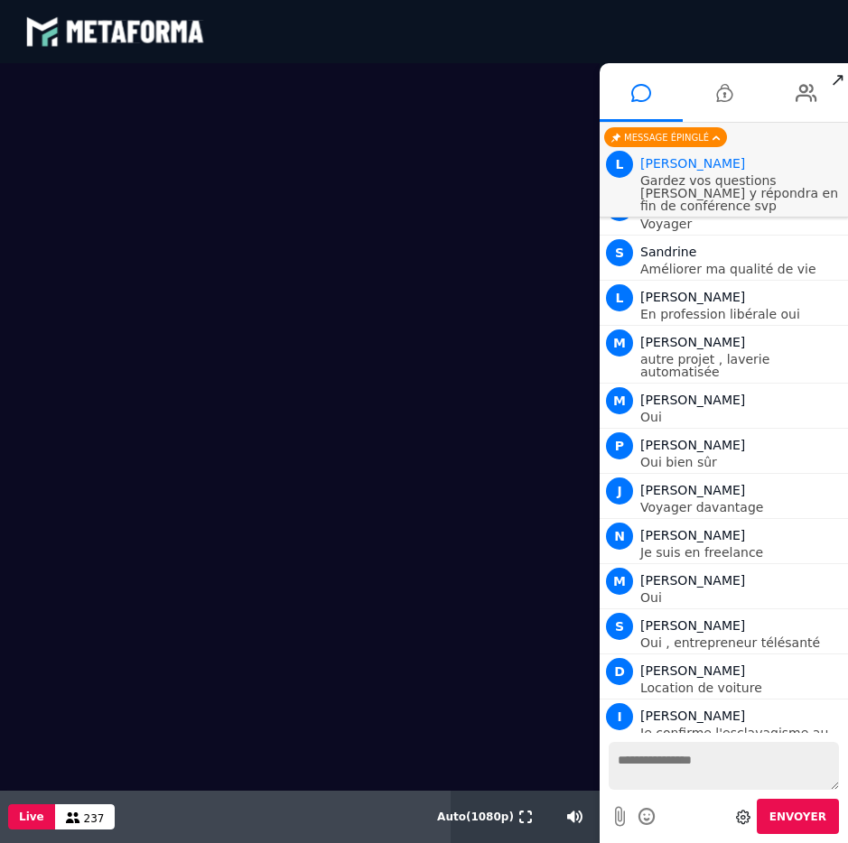
click at [470, 264] on video at bounding box center [300, 427] width 600 height 728
click at [820, 84] on li at bounding box center [806, 92] width 83 height 59
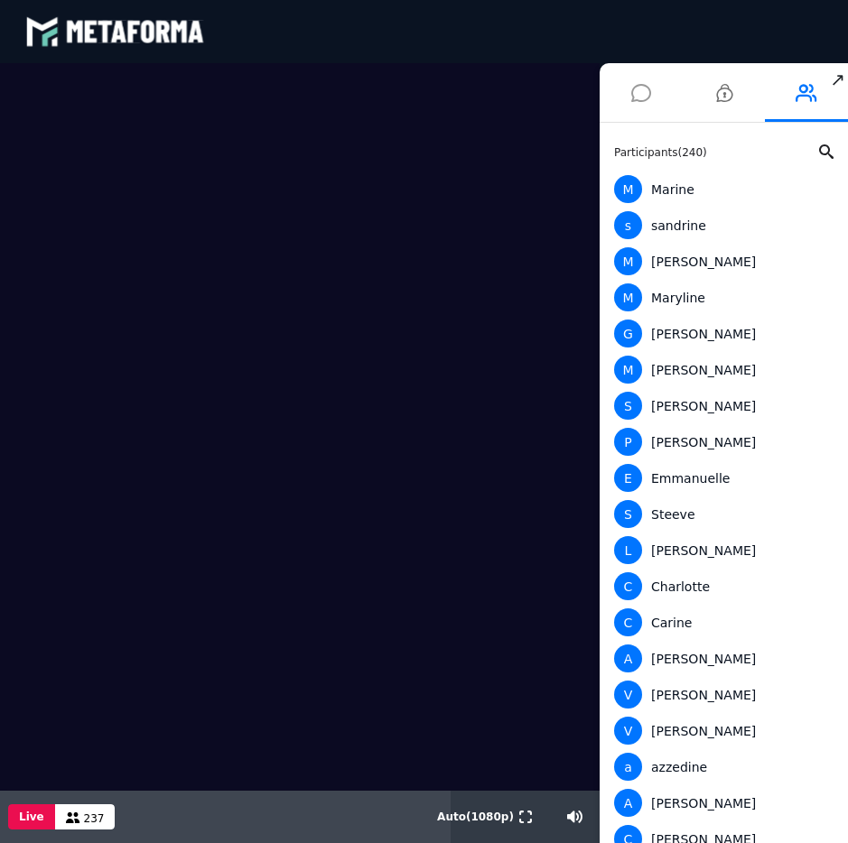
click at [668, 93] on li at bounding box center [641, 92] width 83 height 59
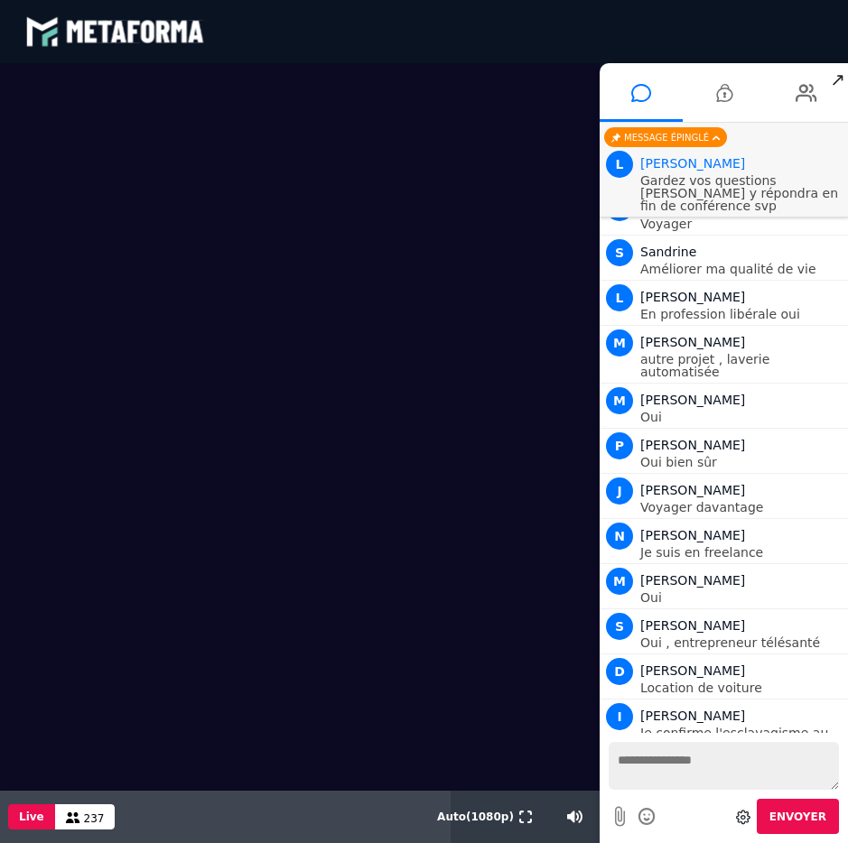
click at [525, 143] on video at bounding box center [300, 427] width 600 height 728
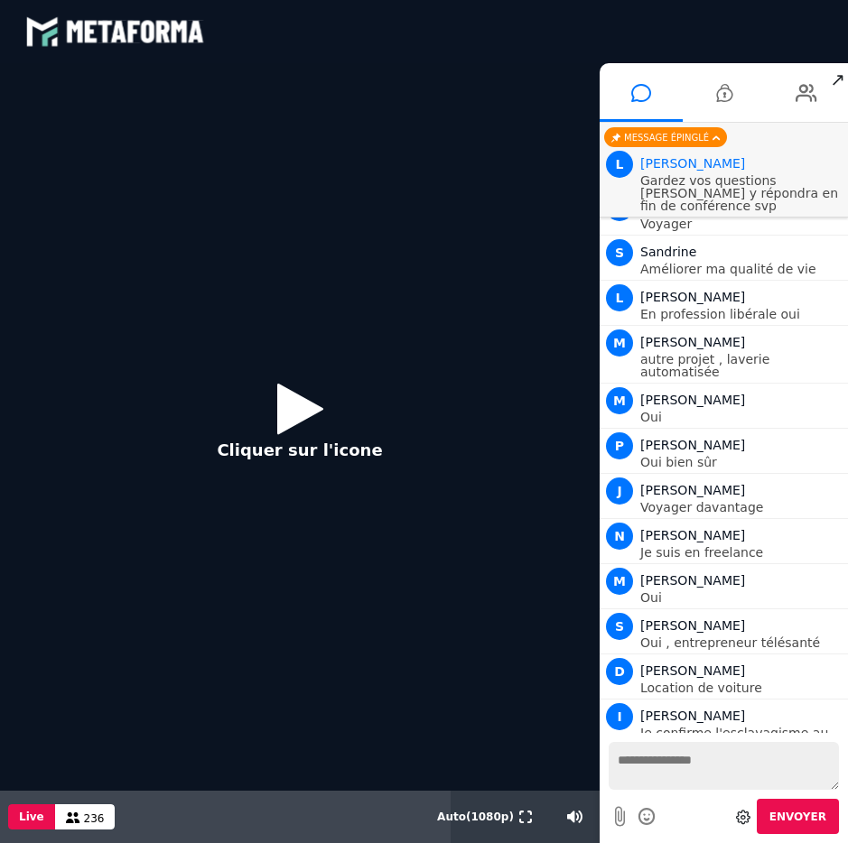
click at [332, 581] on div "Cliquer sur l'icone" at bounding box center [300, 427] width 600 height 728
click at [320, 424] on icon at bounding box center [300, 408] width 46 height 59
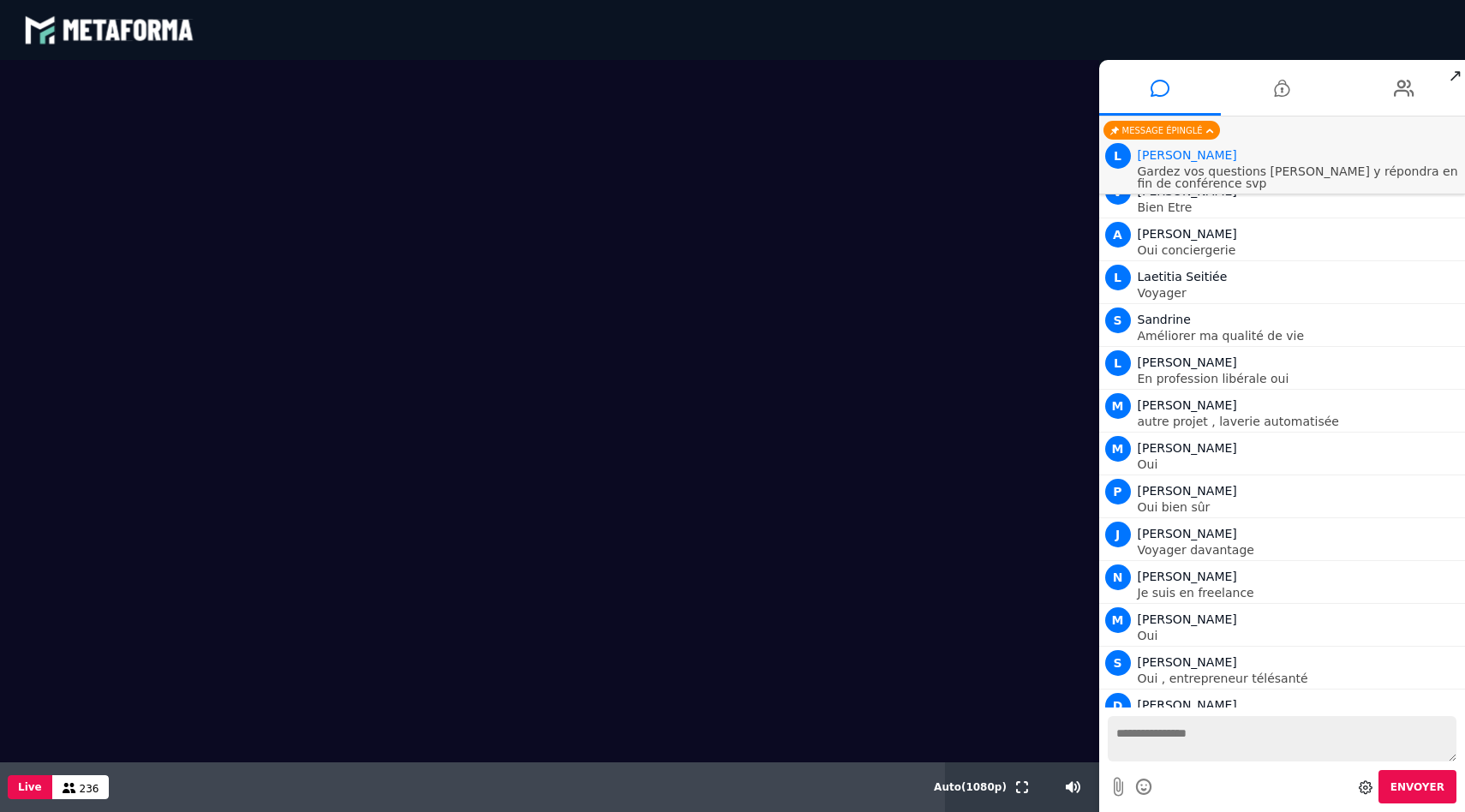
scroll to position [7195, 0]
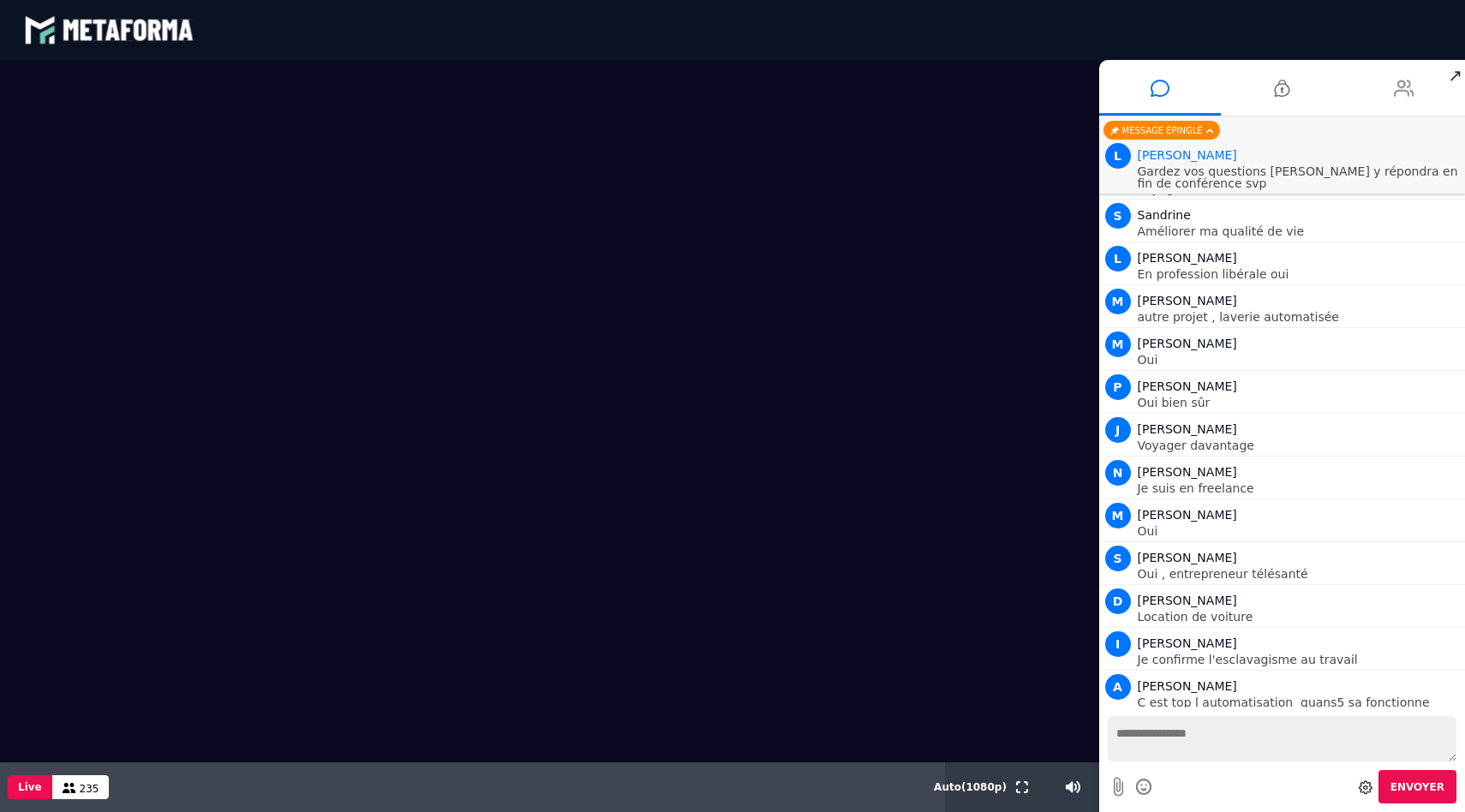
click at [1416, 79] on li at bounding box center [1404, 87] width 122 height 56
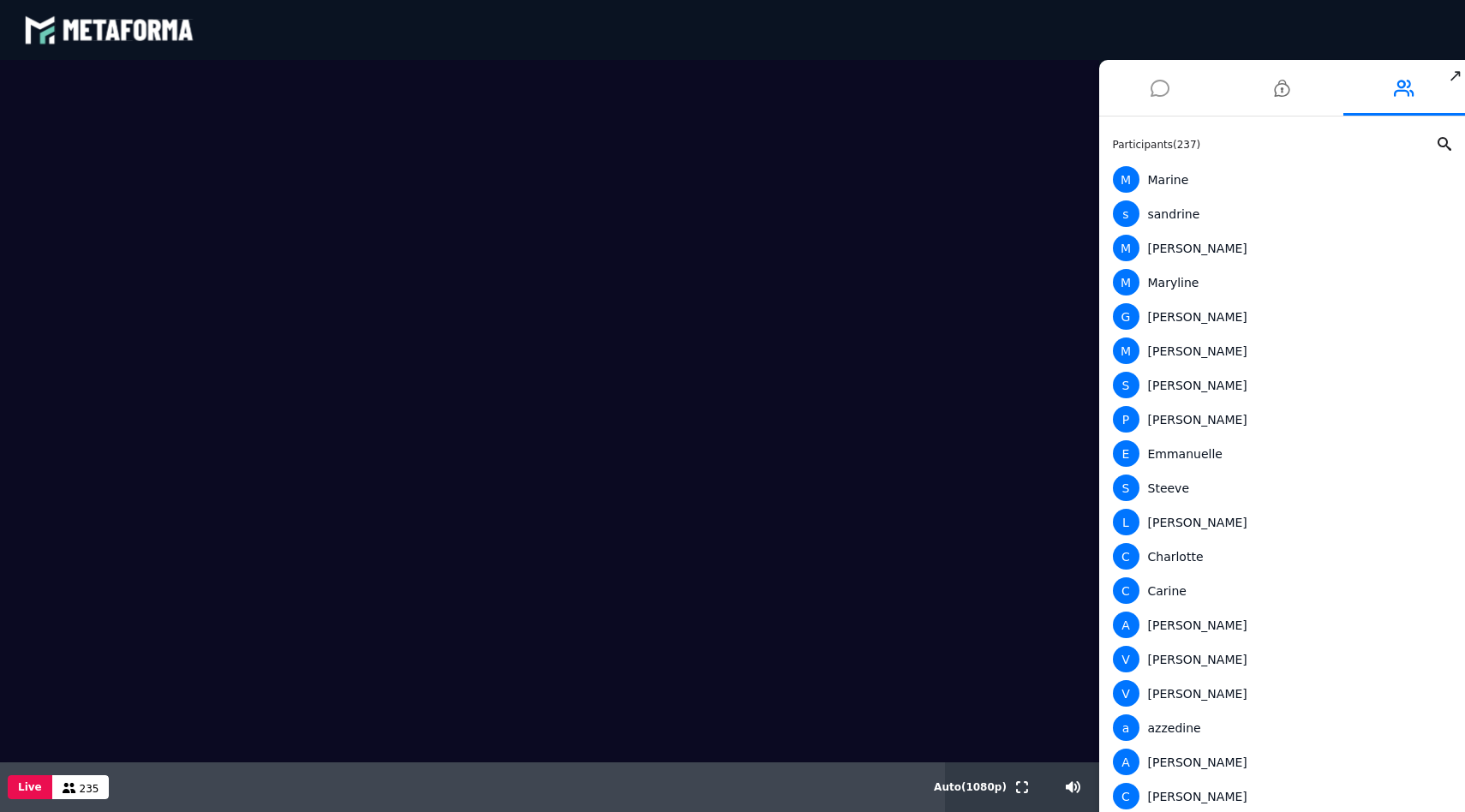
click at [1169, 82] on li at bounding box center [1159, 87] width 122 height 56
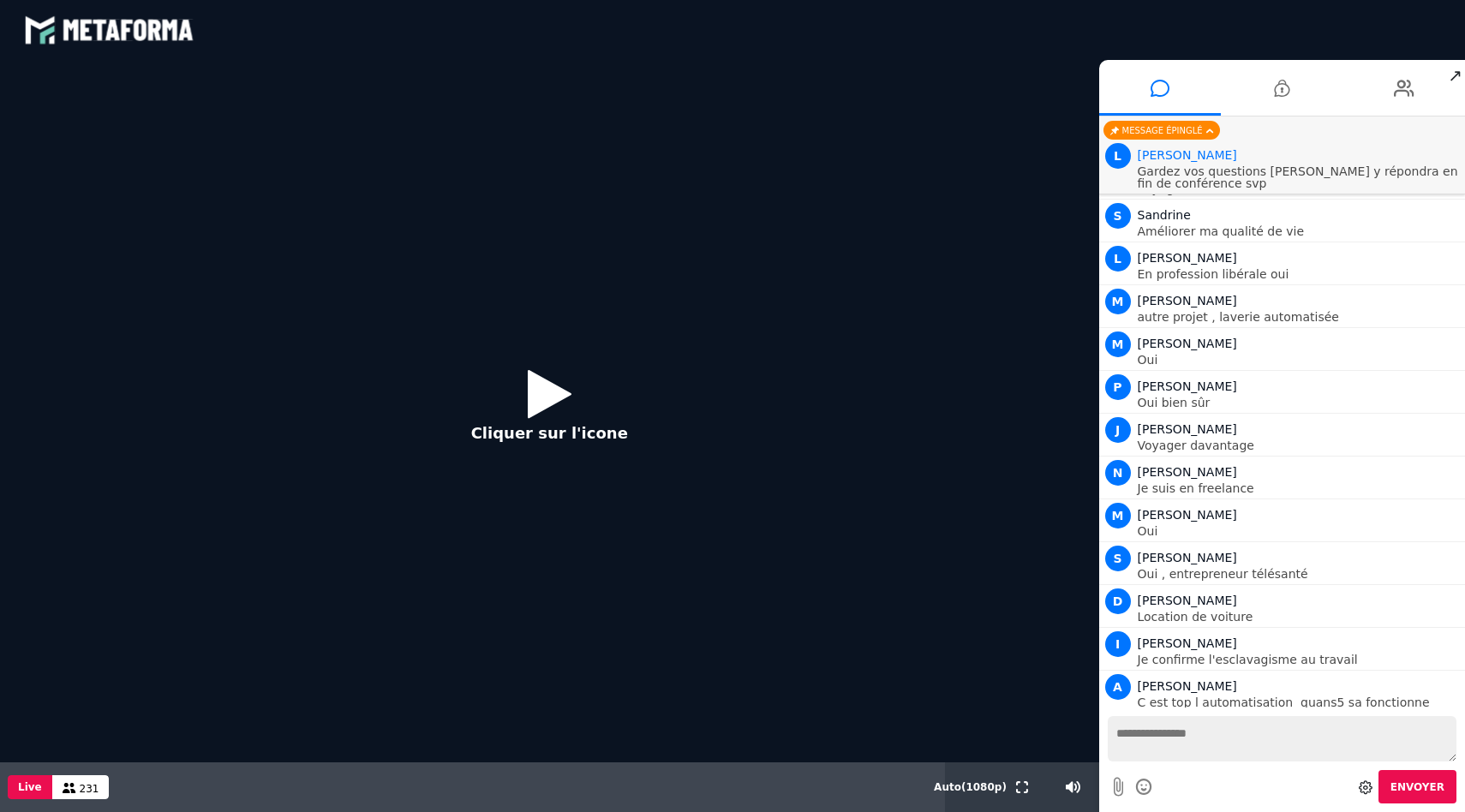
click at [851, 442] on div "Cliquer sur l'icone" at bounding box center [549, 411] width 1099 height 702
click at [596, 405] on button "Cliquer sur l'icone" at bounding box center [549, 412] width 191 height 110
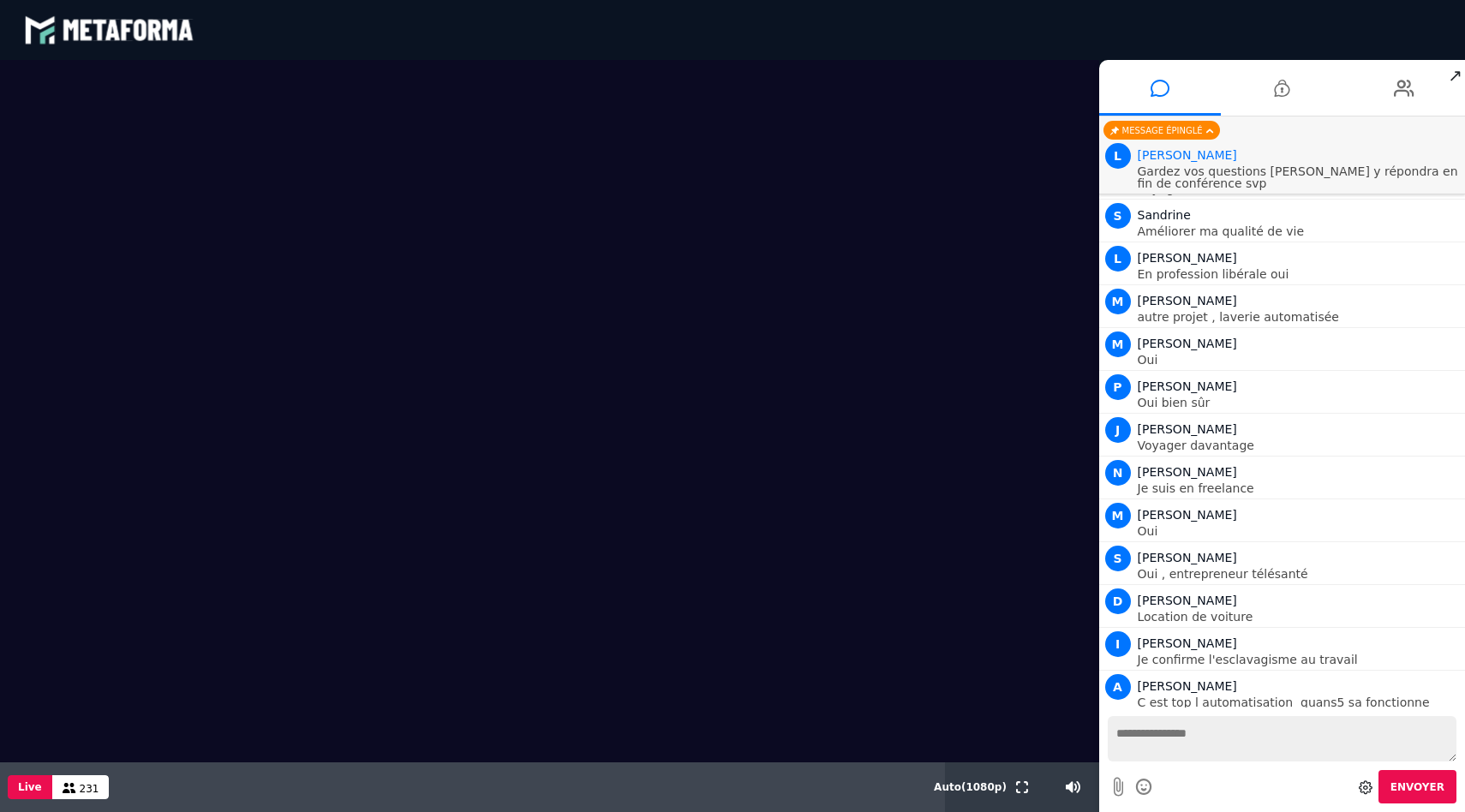
scroll to position [7238, 0]
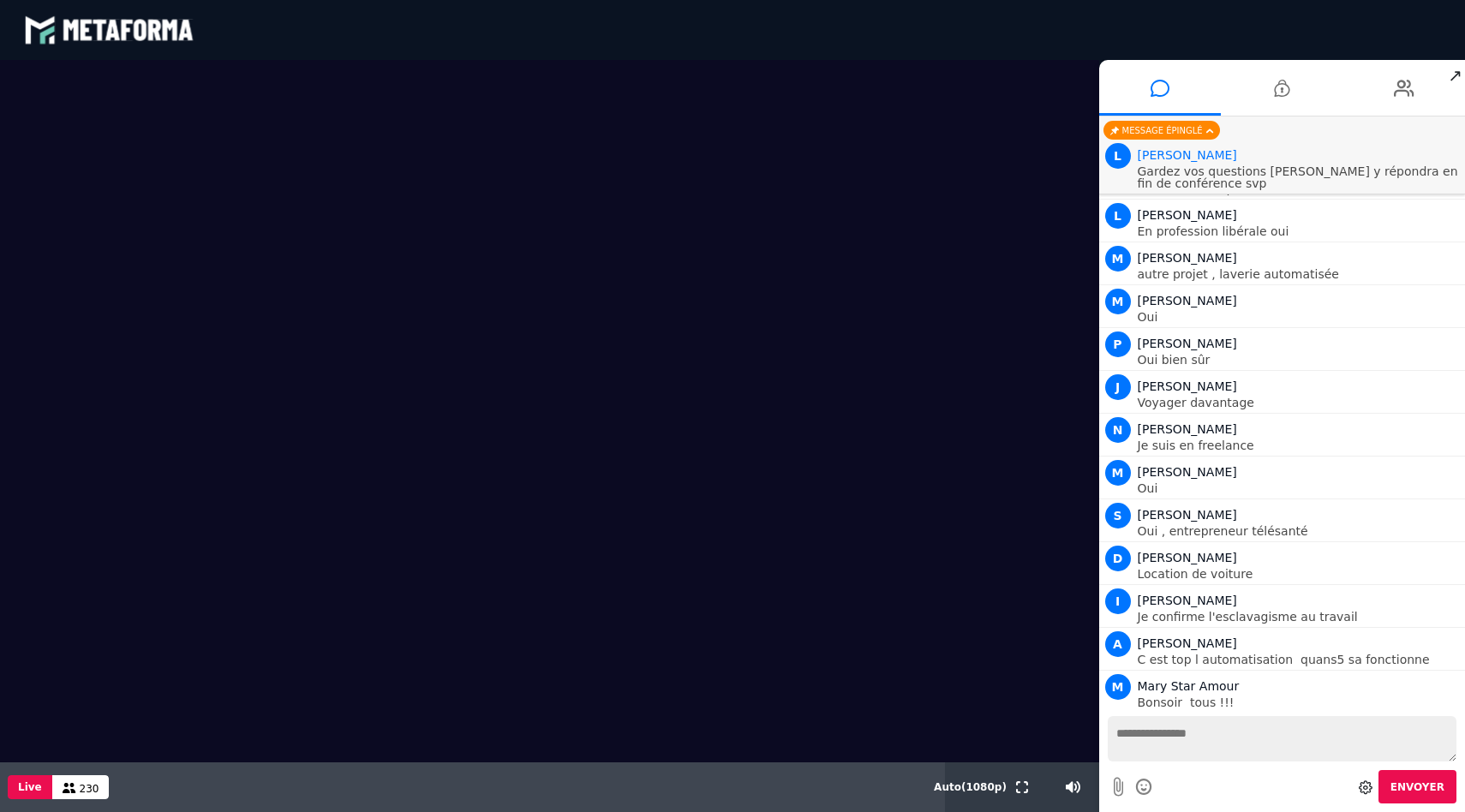
click at [83, 792] on span "230" at bounding box center [89, 788] width 20 height 12
click at [92, 789] on span "230" at bounding box center [89, 788] width 20 height 12
click at [1407, 85] on icon at bounding box center [1404, 87] width 21 height 43
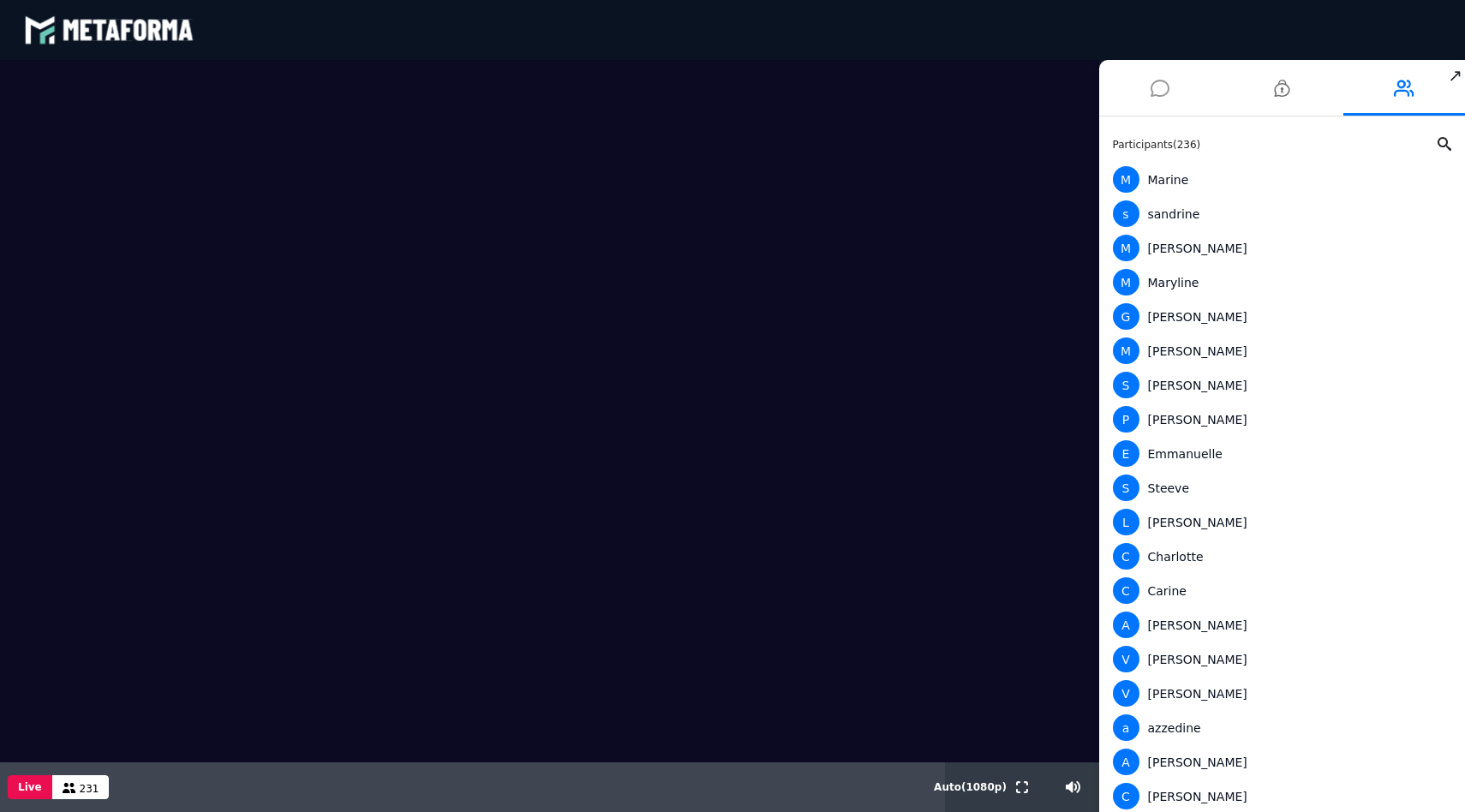
click at [1176, 84] on li at bounding box center [1159, 87] width 122 height 56
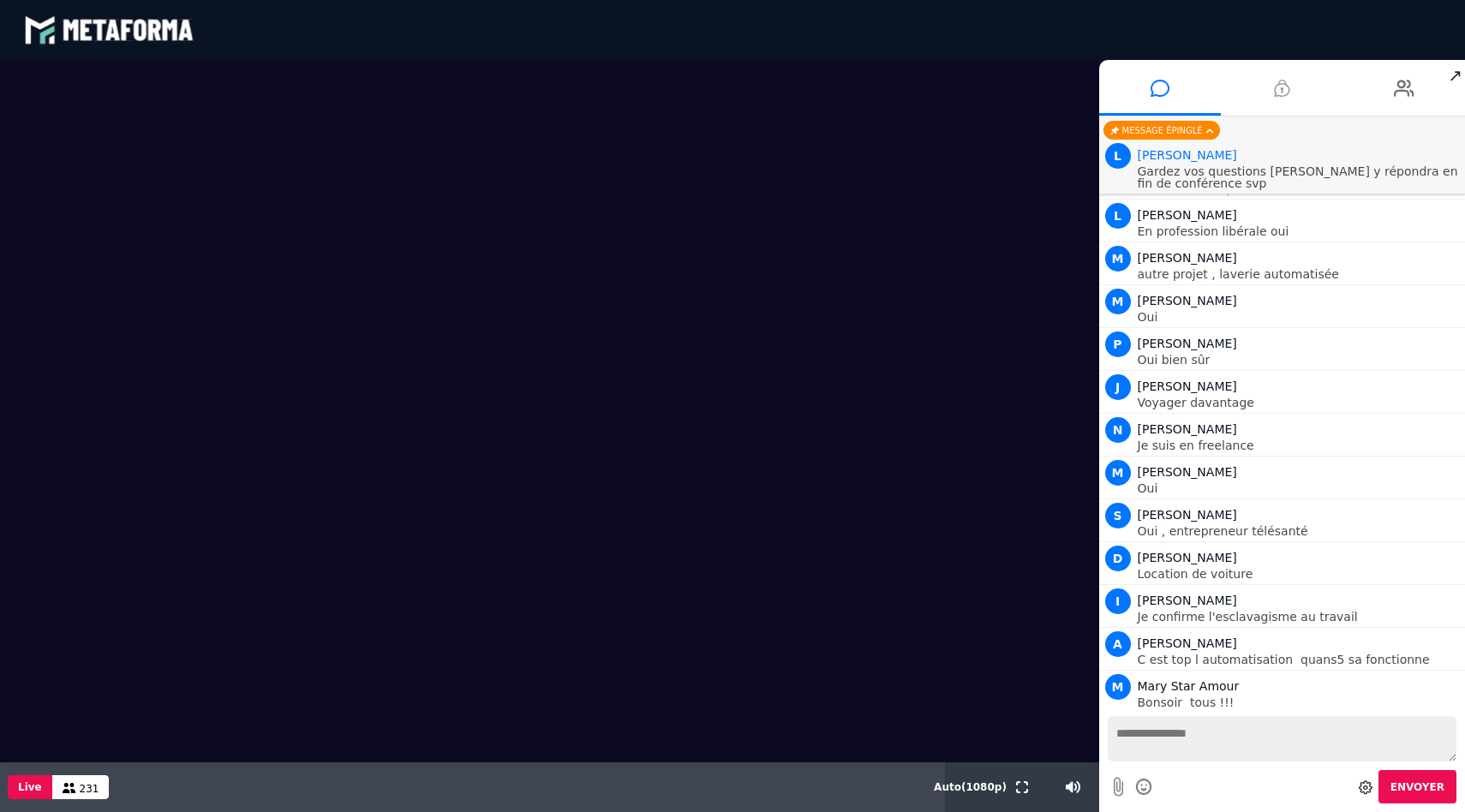
click at [1330, 110] on li at bounding box center [1282, 87] width 122 height 56
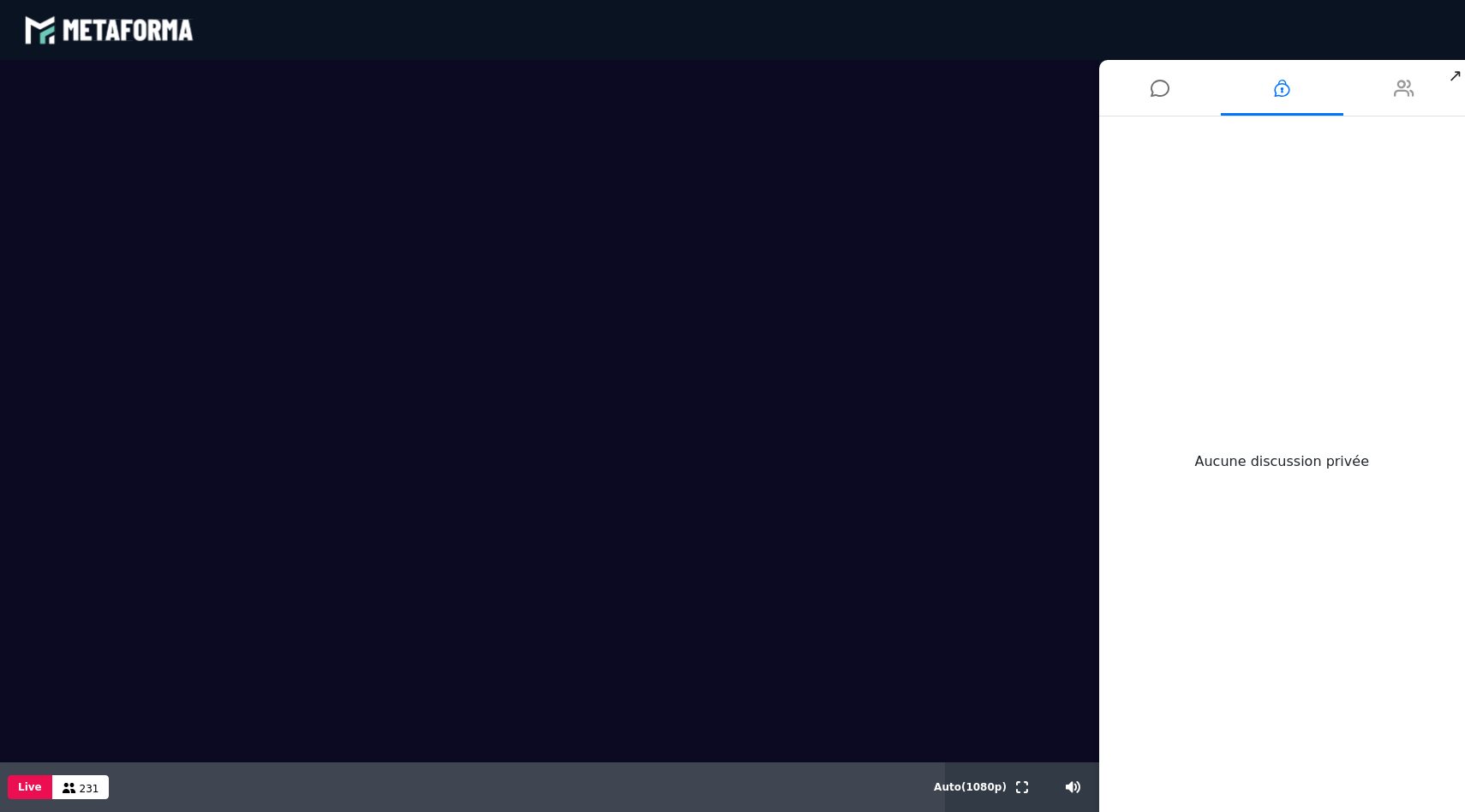
click at [1369, 108] on li at bounding box center [1404, 87] width 122 height 56
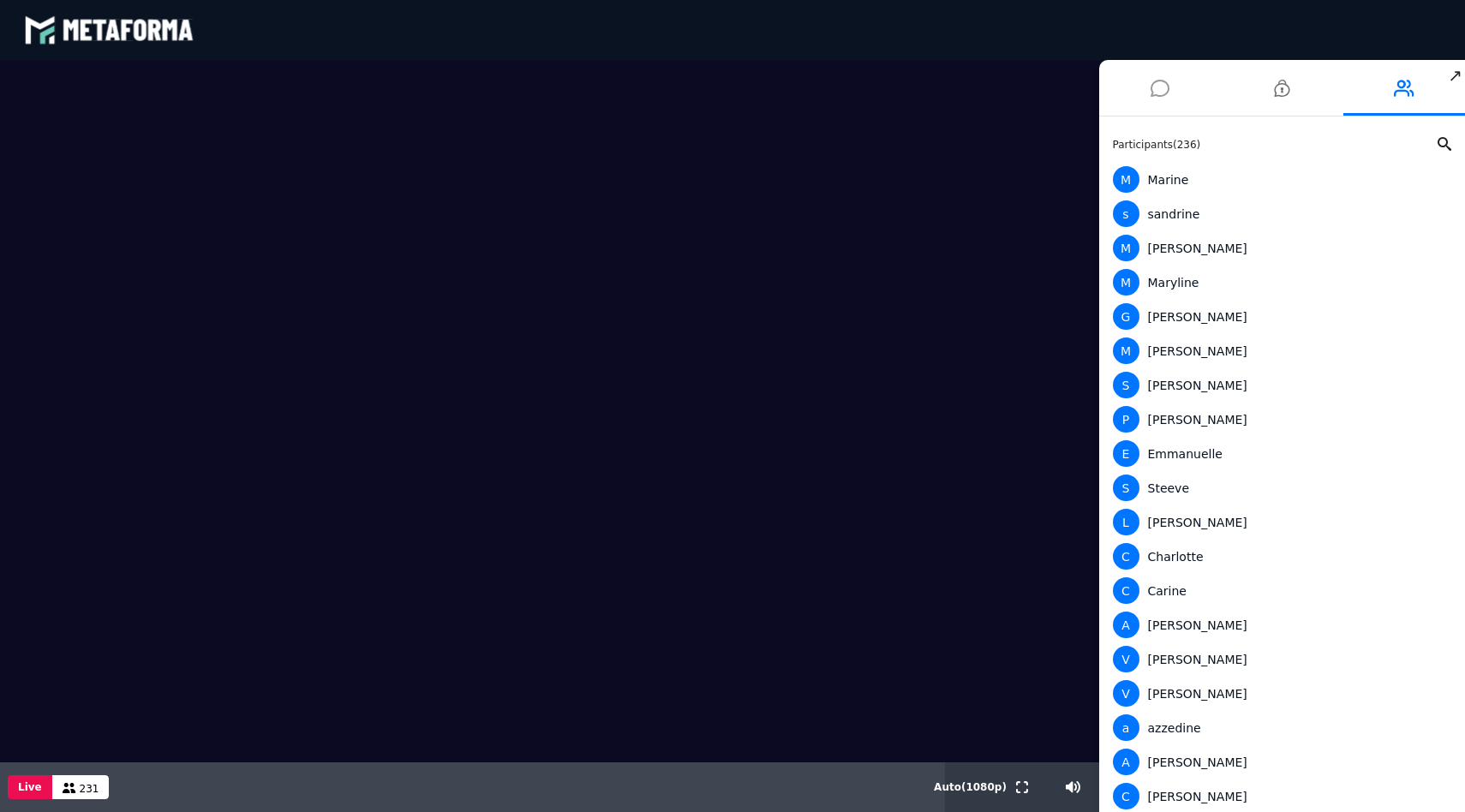
click at [1178, 105] on li at bounding box center [1159, 87] width 122 height 56
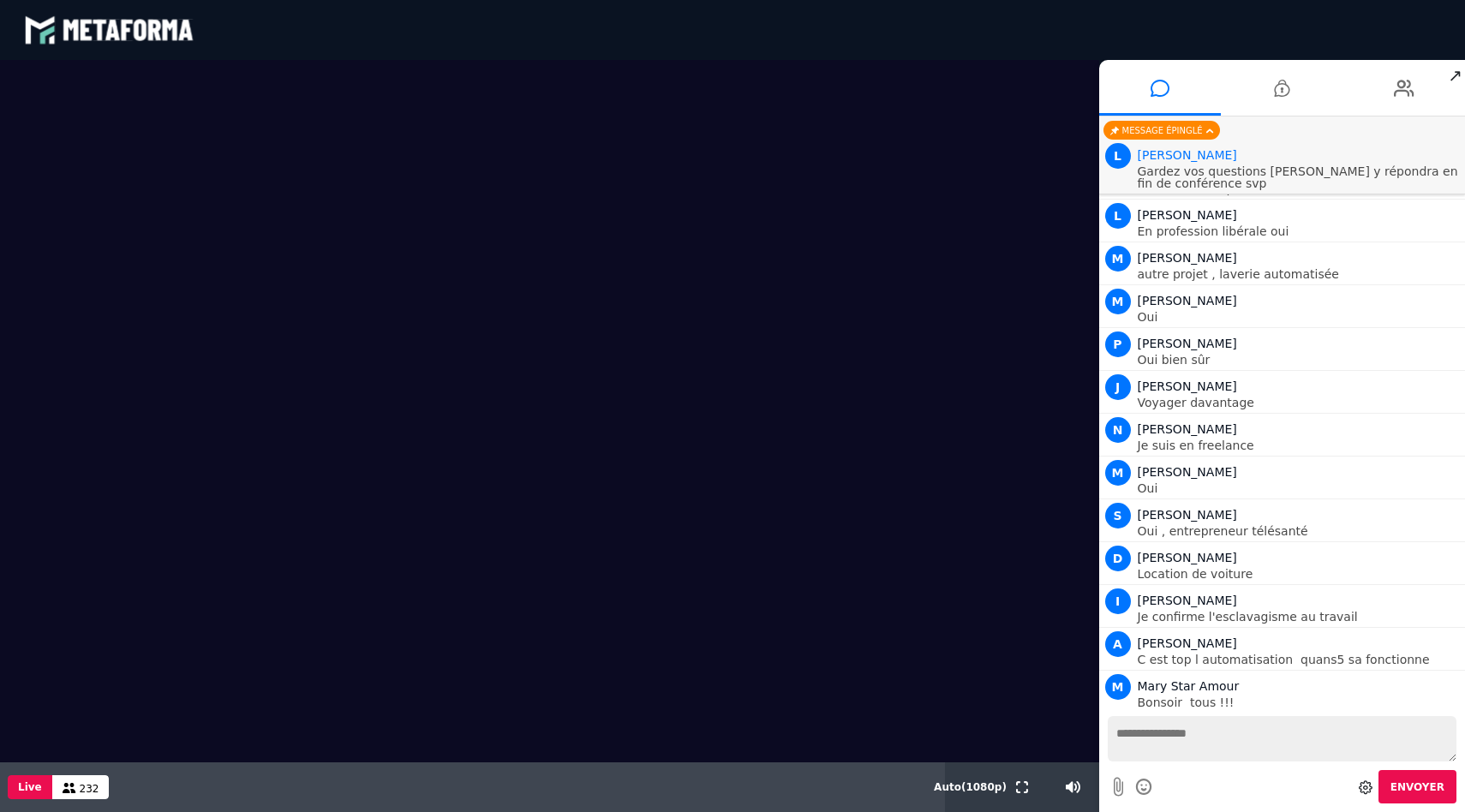
click at [860, 323] on video at bounding box center [549, 411] width 1099 height 702
click at [1022, 780] on button at bounding box center [1022, 787] width 19 height 49
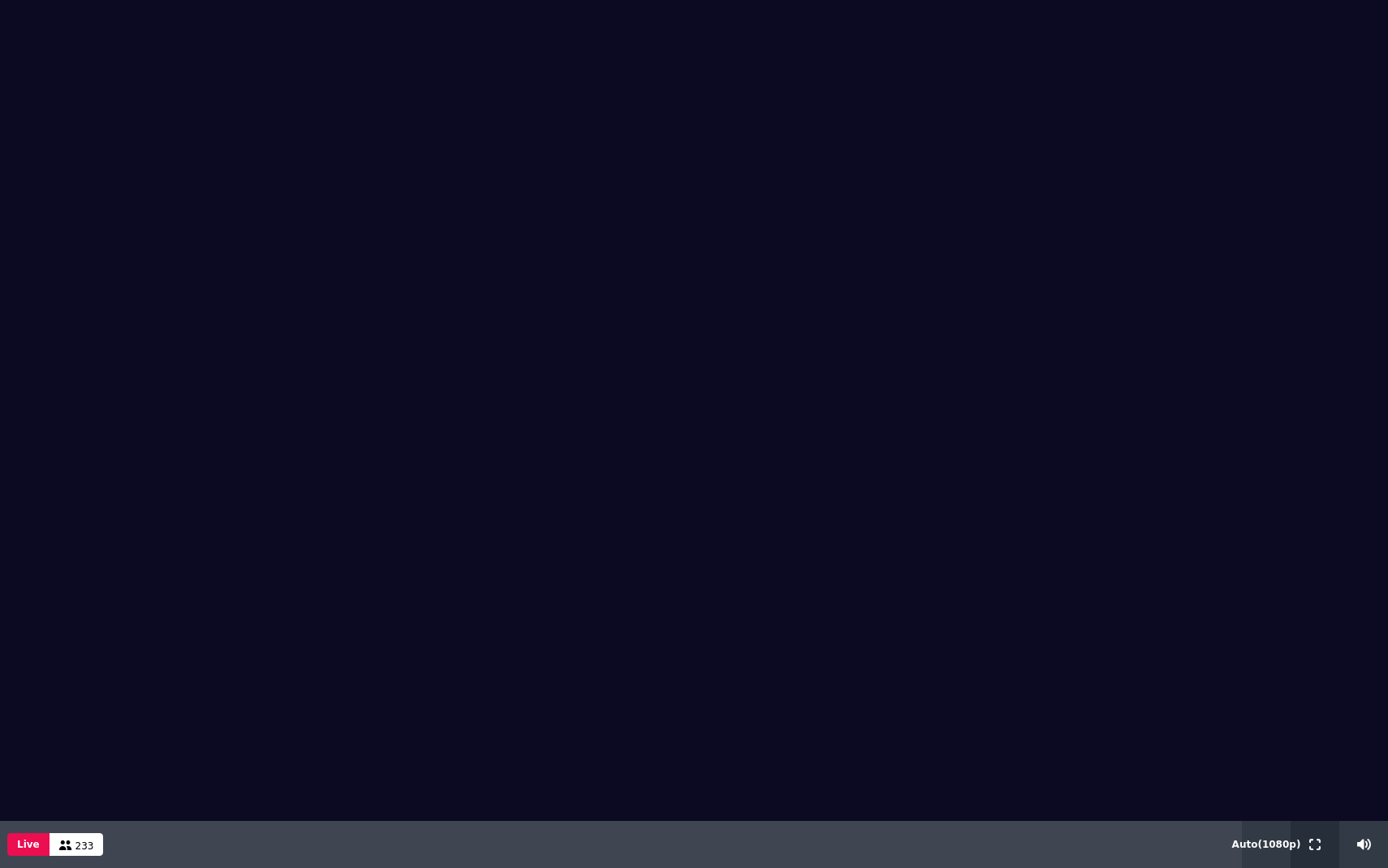
click at [1315, 776] on button at bounding box center [1315, 845] width 18 height 47
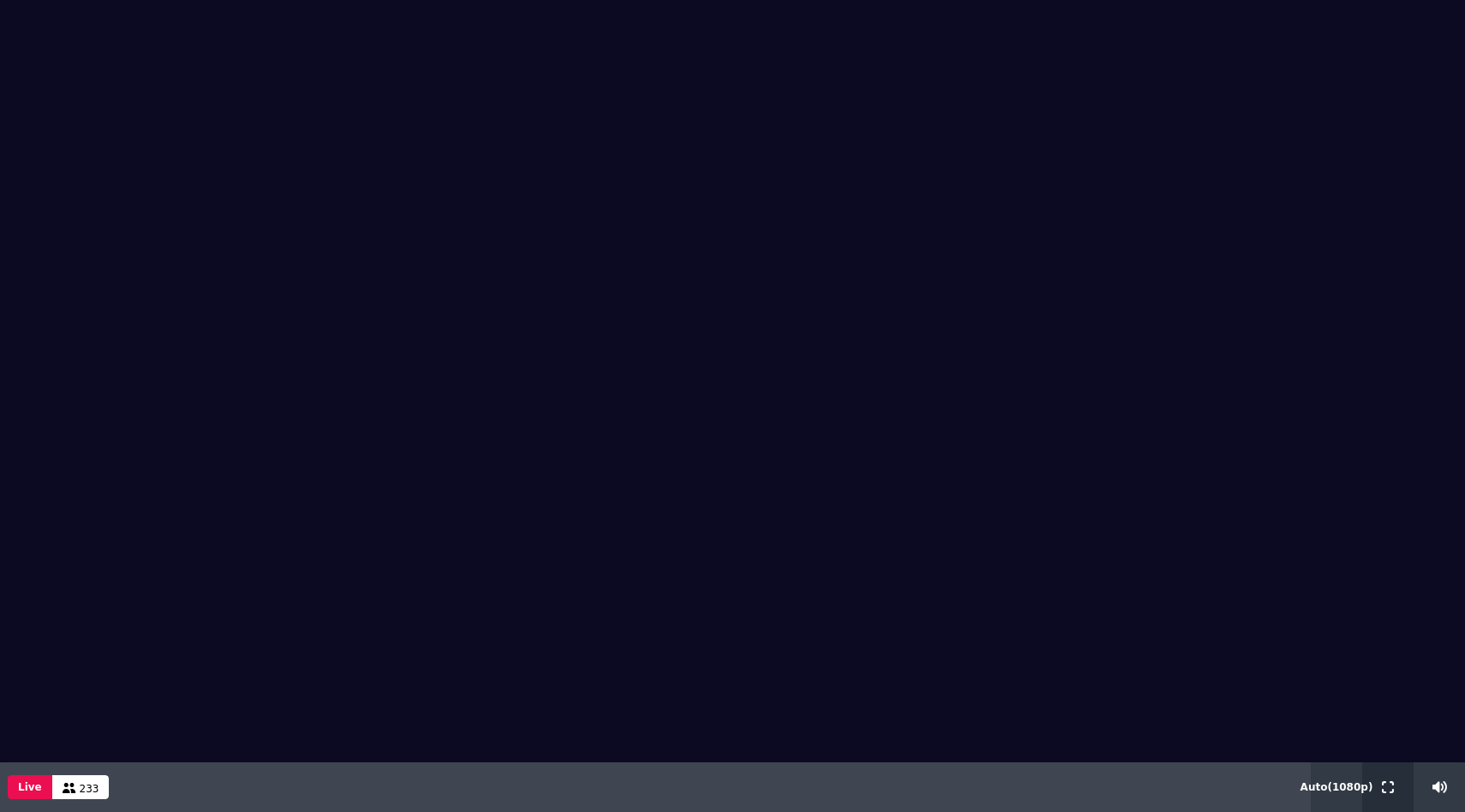
scroll to position [7167, 0]
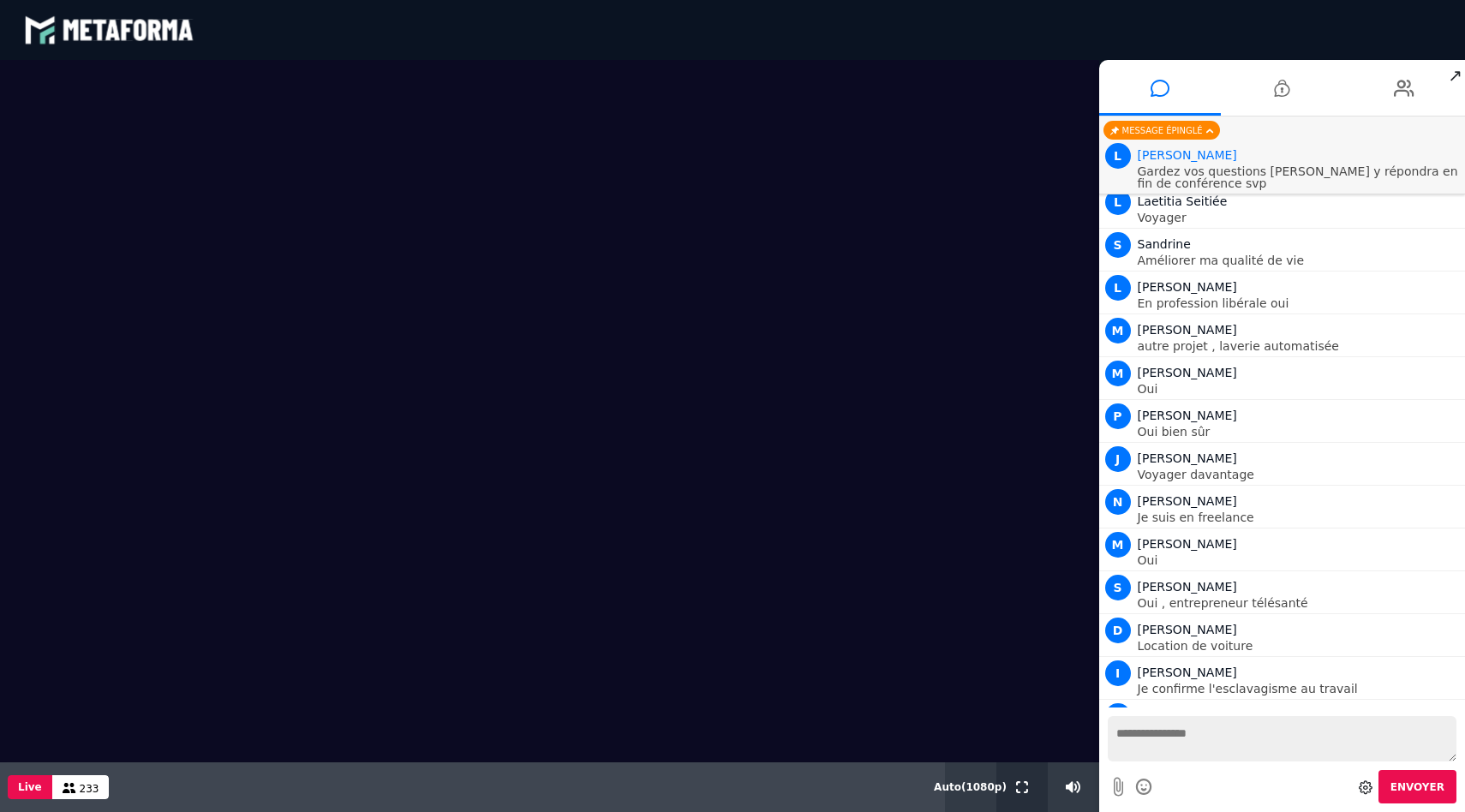
click at [1024, 784] on icon at bounding box center [1022, 786] width 12 height 12
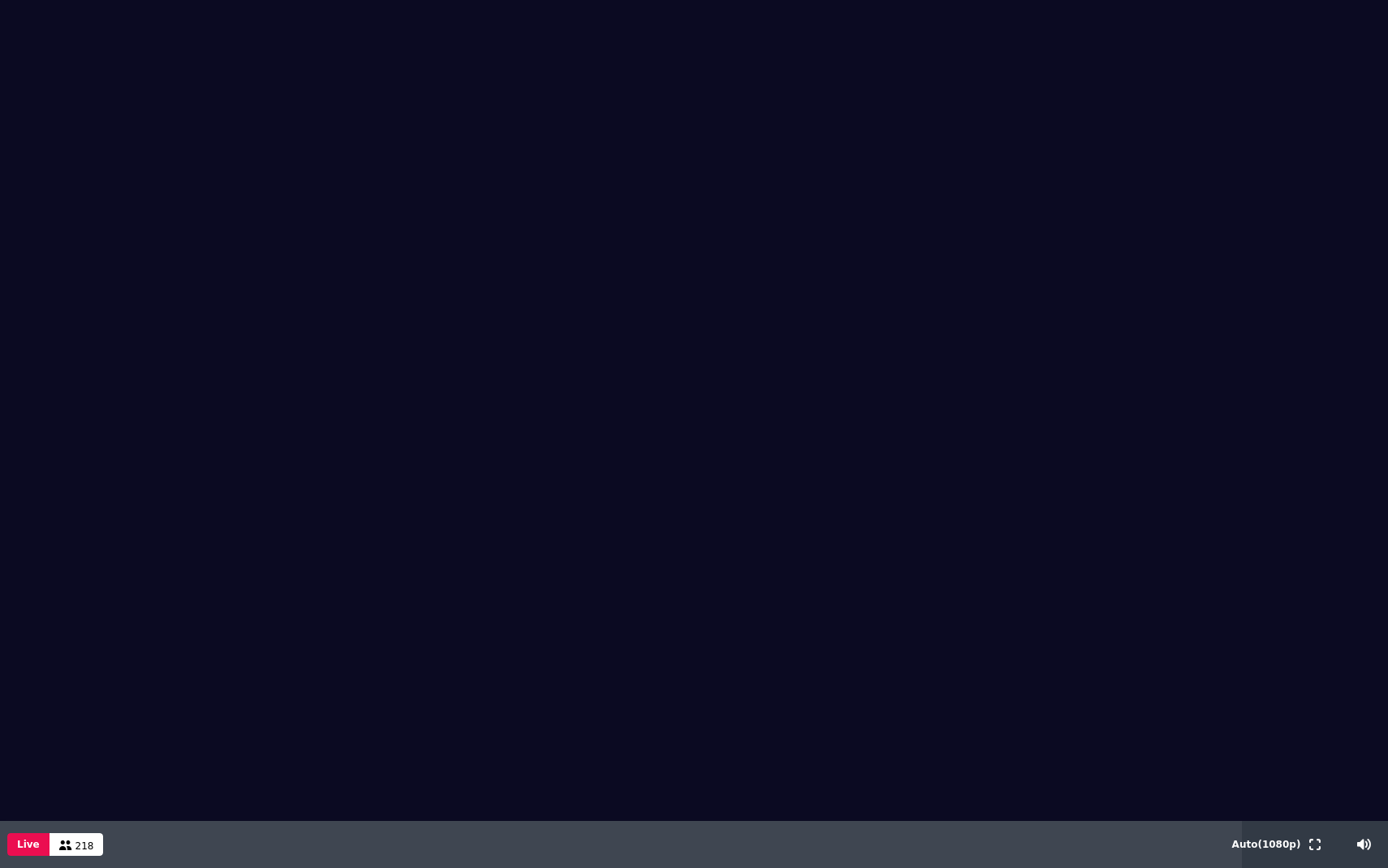
click at [932, 361] on video at bounding box center [694, 411] width 1388 height 821
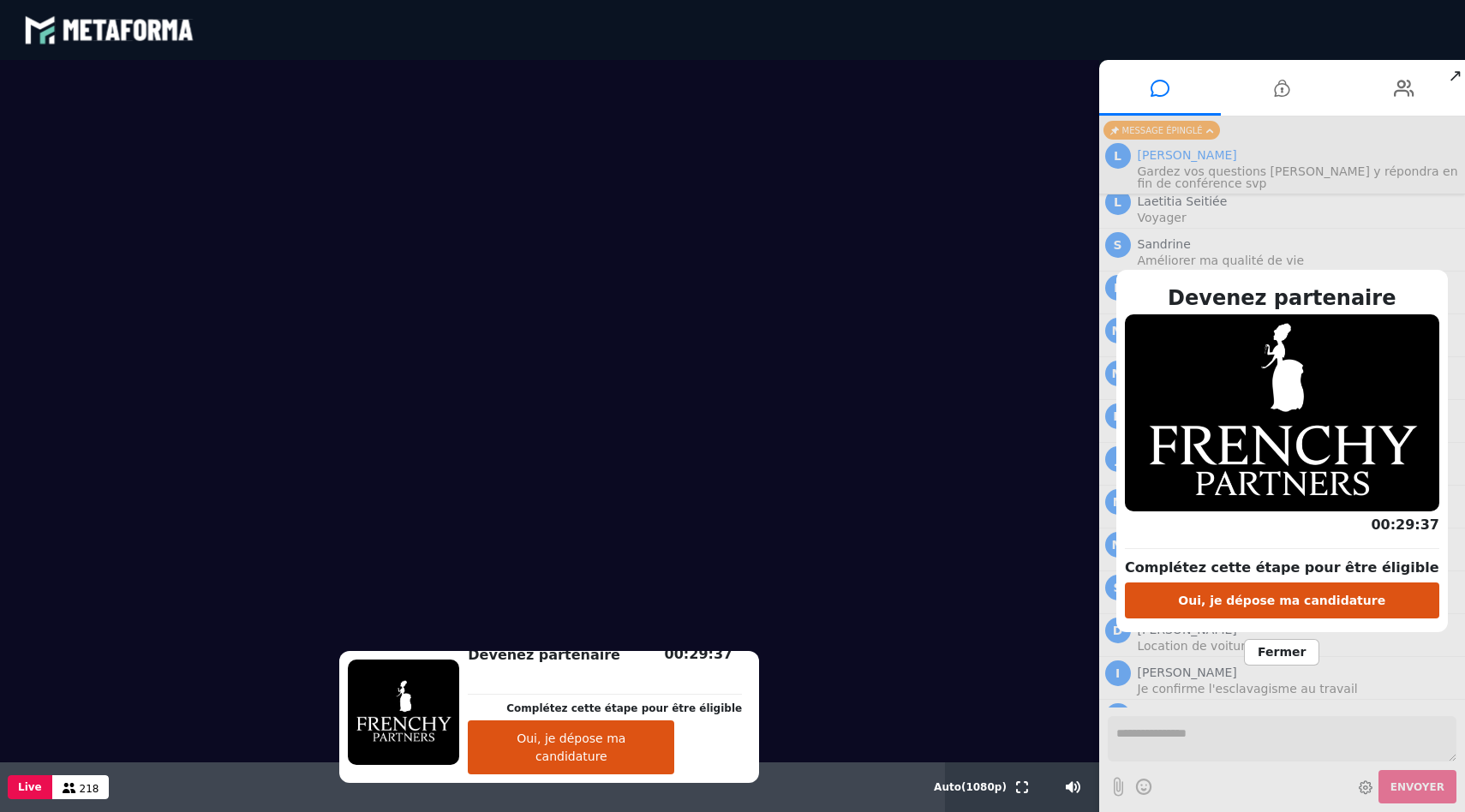
click at [1286, 653] on span "Fermer" at bounding box center [1281, 653] width 75 height 27
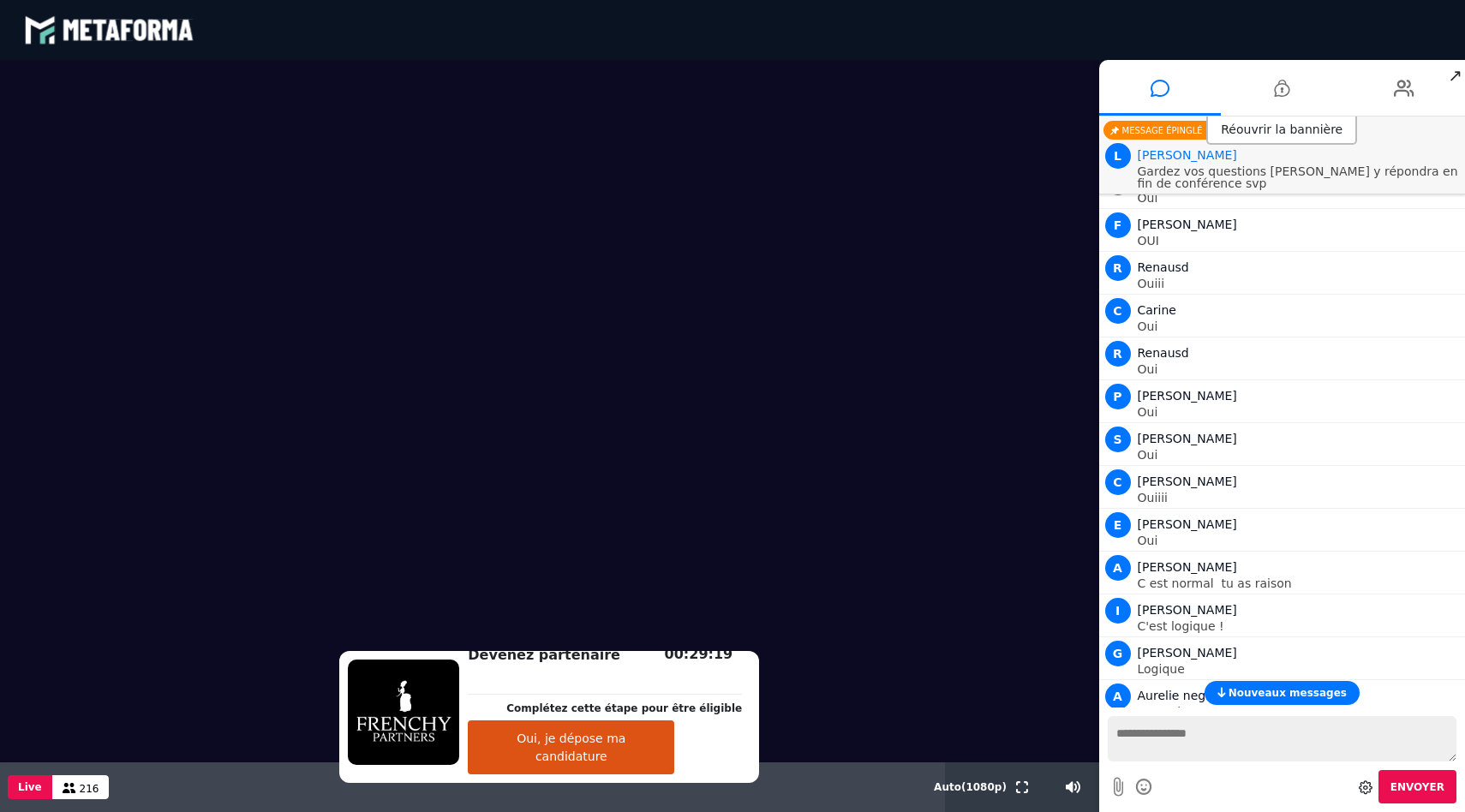
scroll to position [11092, 0]
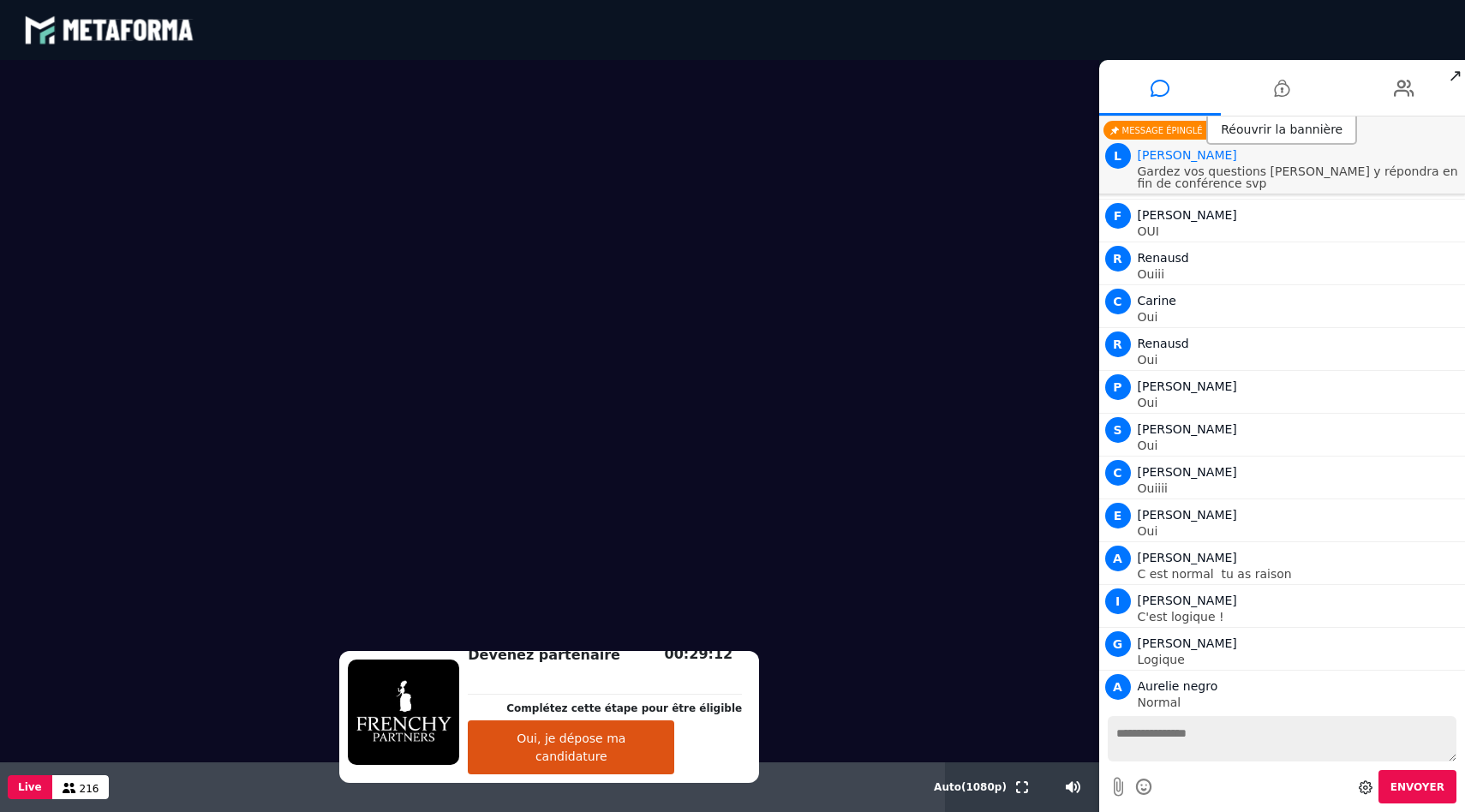
click at [1182, 735] on textarea at bounding box center [1282, 739] width 349 height 46
drag, startPoint x: 1270, startPoint y: 731, endPoint x: 1155, endPoint y: 732, distance: 115.0
click at [1155, 732] on textarea "**********" at bounding box center [1282, 739] width 349 height 46
click at [1122, 750] on textarea "**********" at bounding box center [1282, 739] width 349 height 46
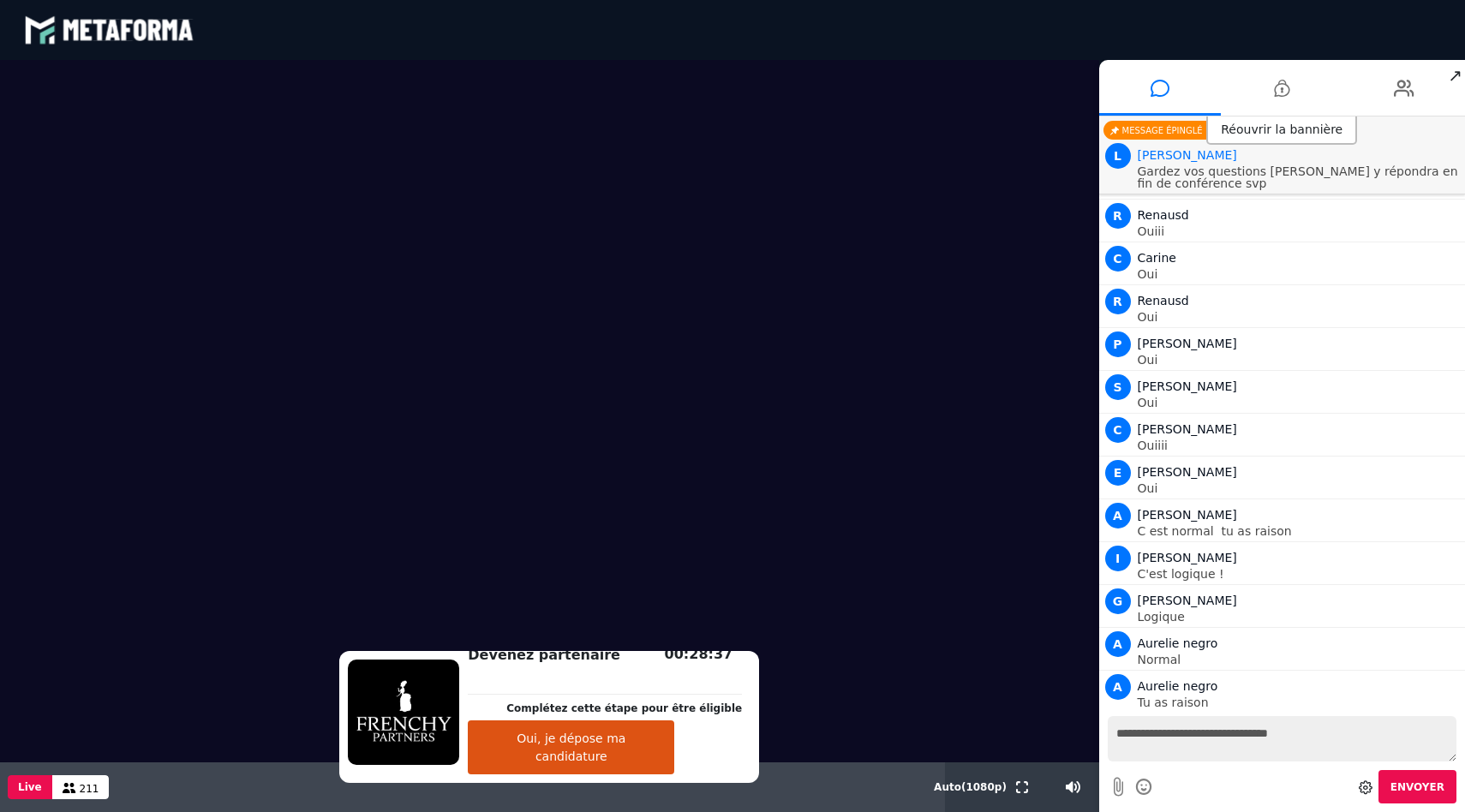
type textarea "**********"
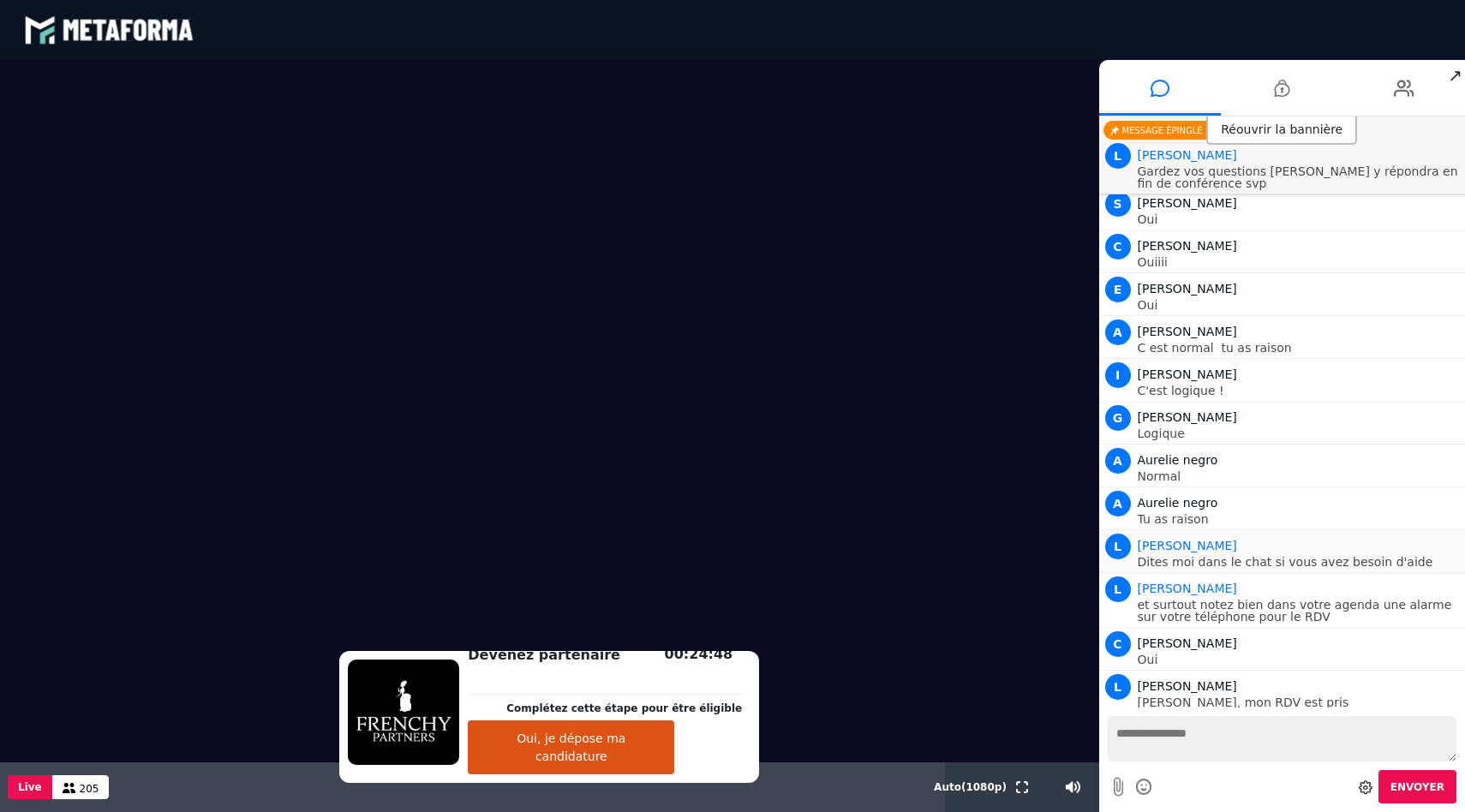
scroll to position [11876, 0]
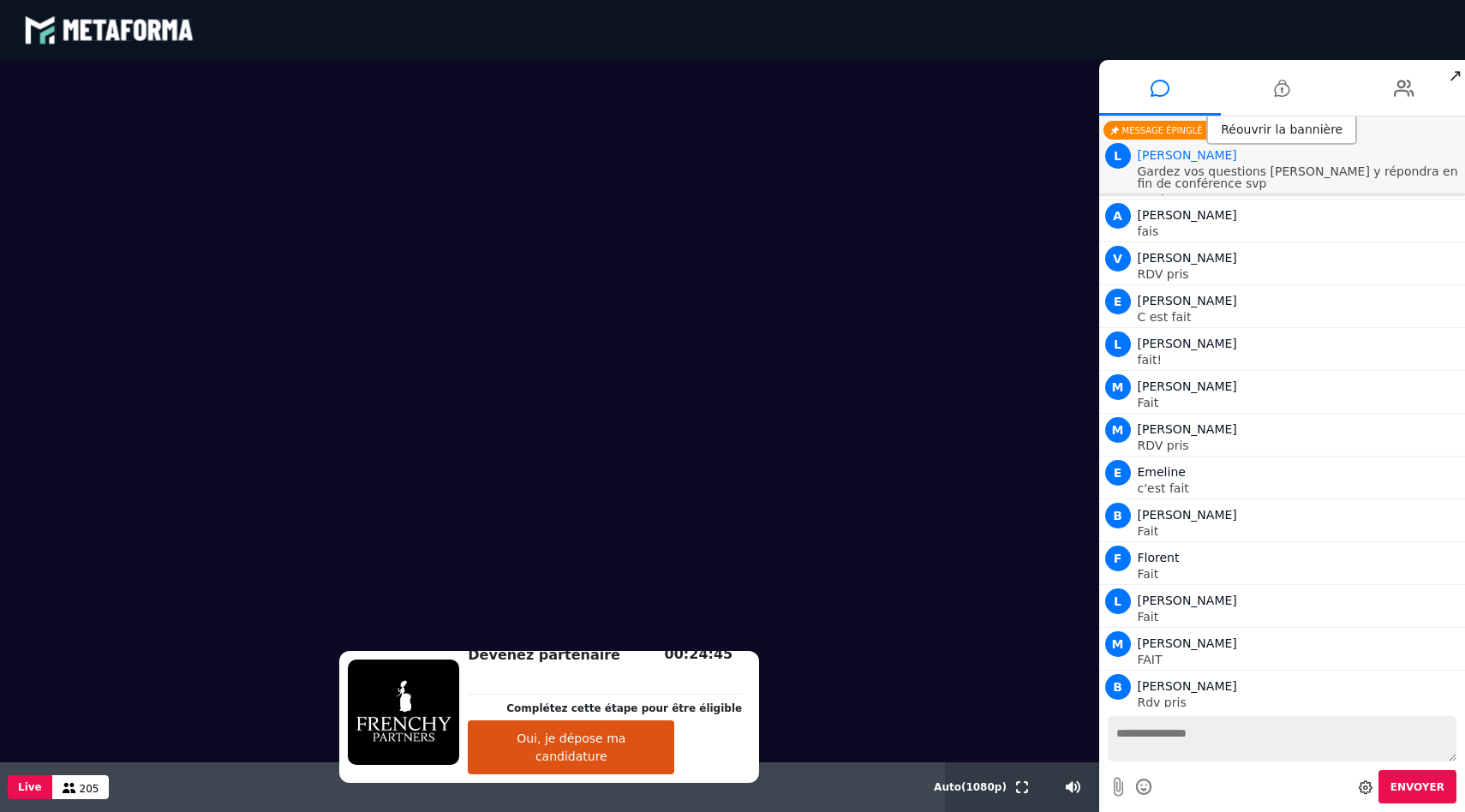
click at [1451, 81] on span "↗" at bounding box center [1455, 75] width 20 height 31
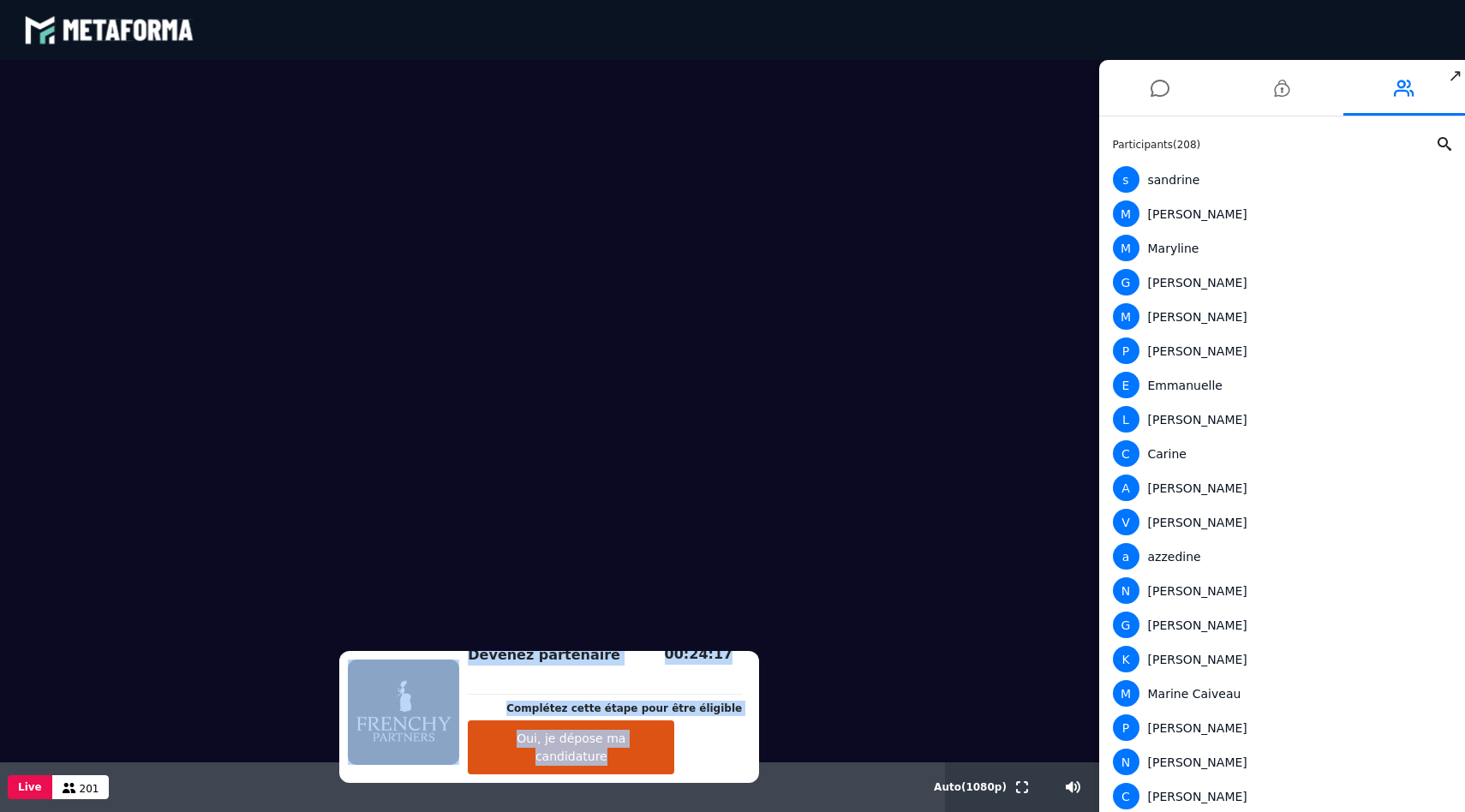
drag, startPoint x: 623, startPoint y: 689, endPoint x: 790, endPoint y: 729, distance: 171.7
click at [799, 729] on div "Devenez partenaire Complétez cette étape pour être éligible Oui, je dépose ma c…" at bounding box center [549, 435] width 1099 height 752
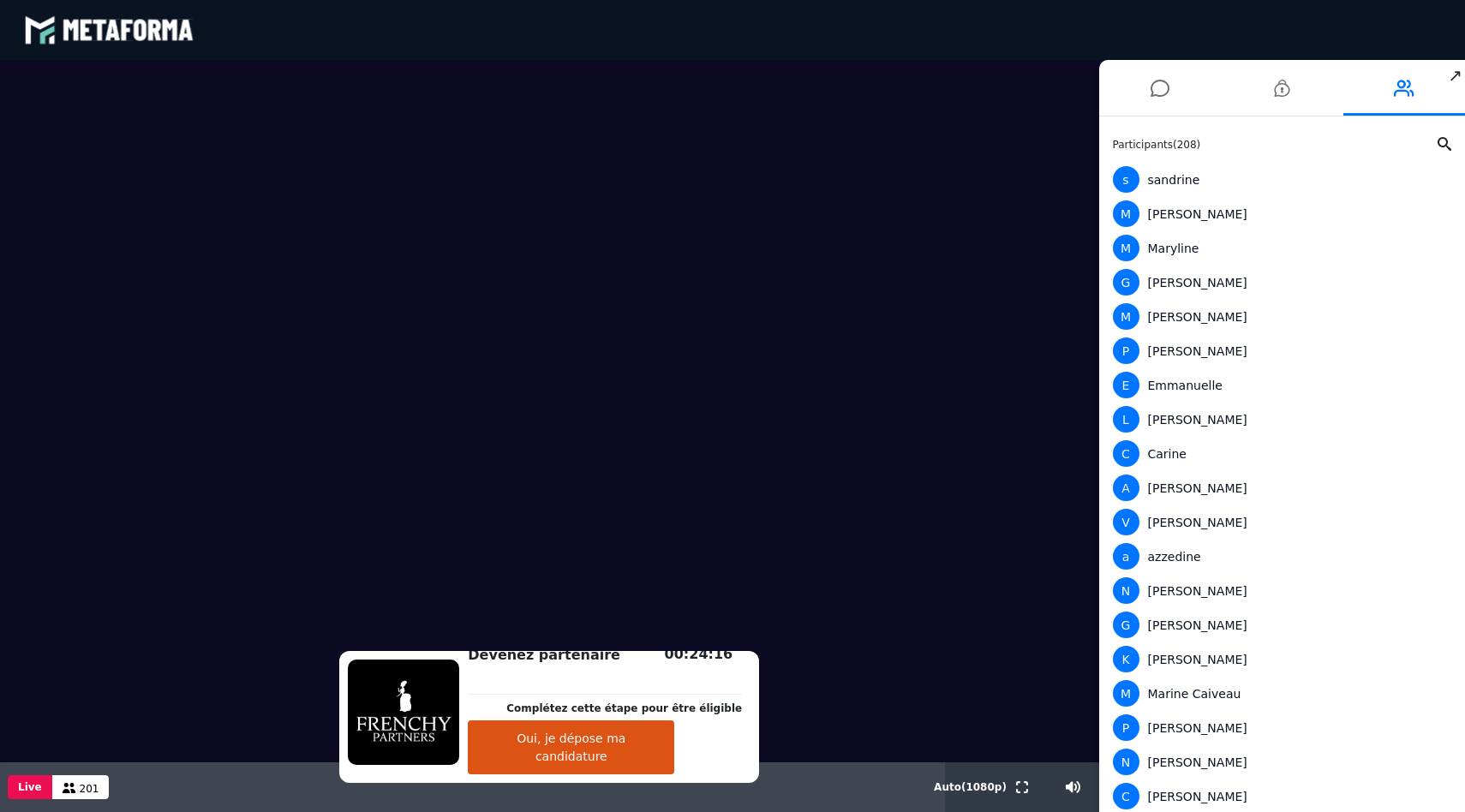
click at [800, 766] on div "Live 201" at bounding box center [473, 787] width 945 height 49
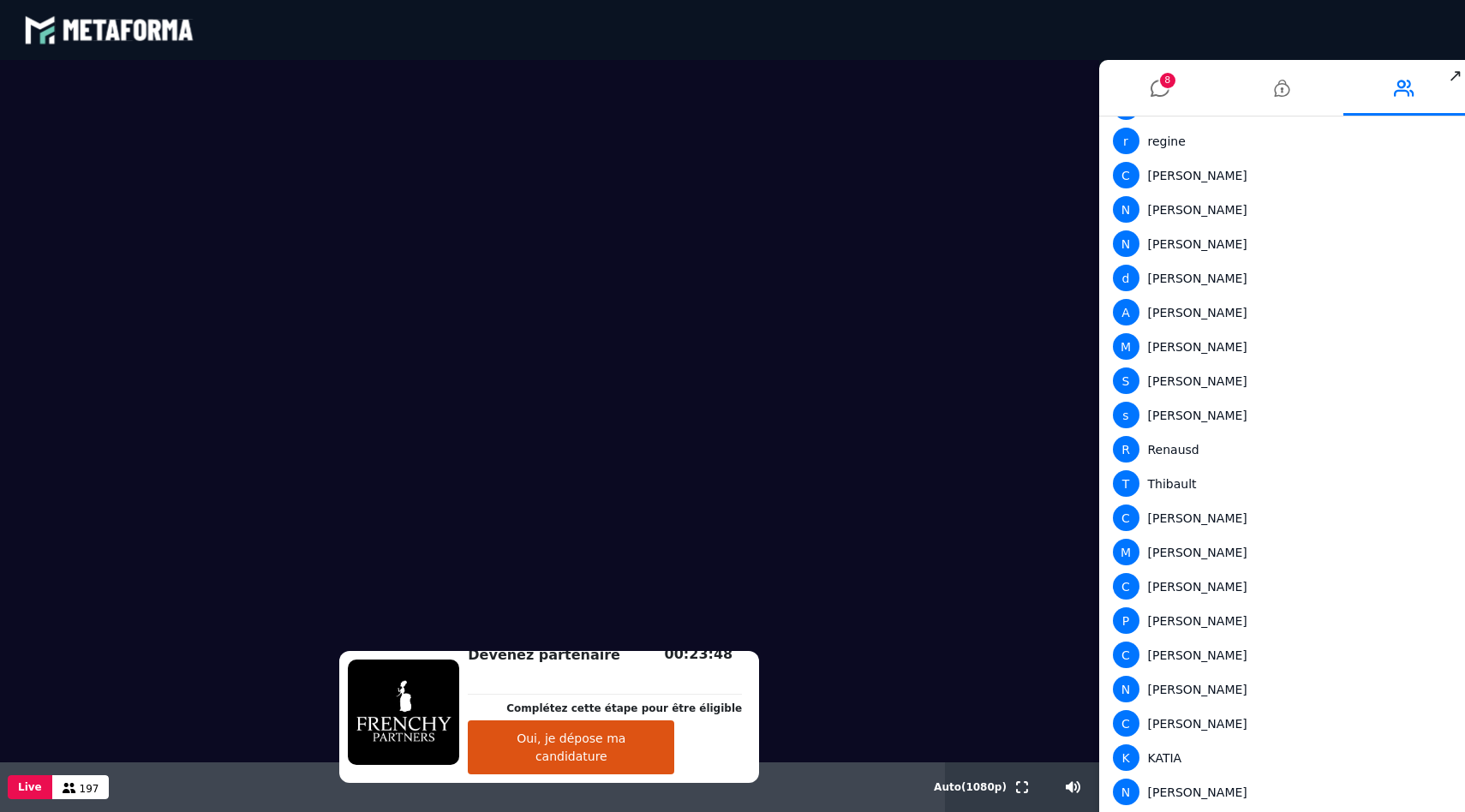
scroll to position [2092, 0]
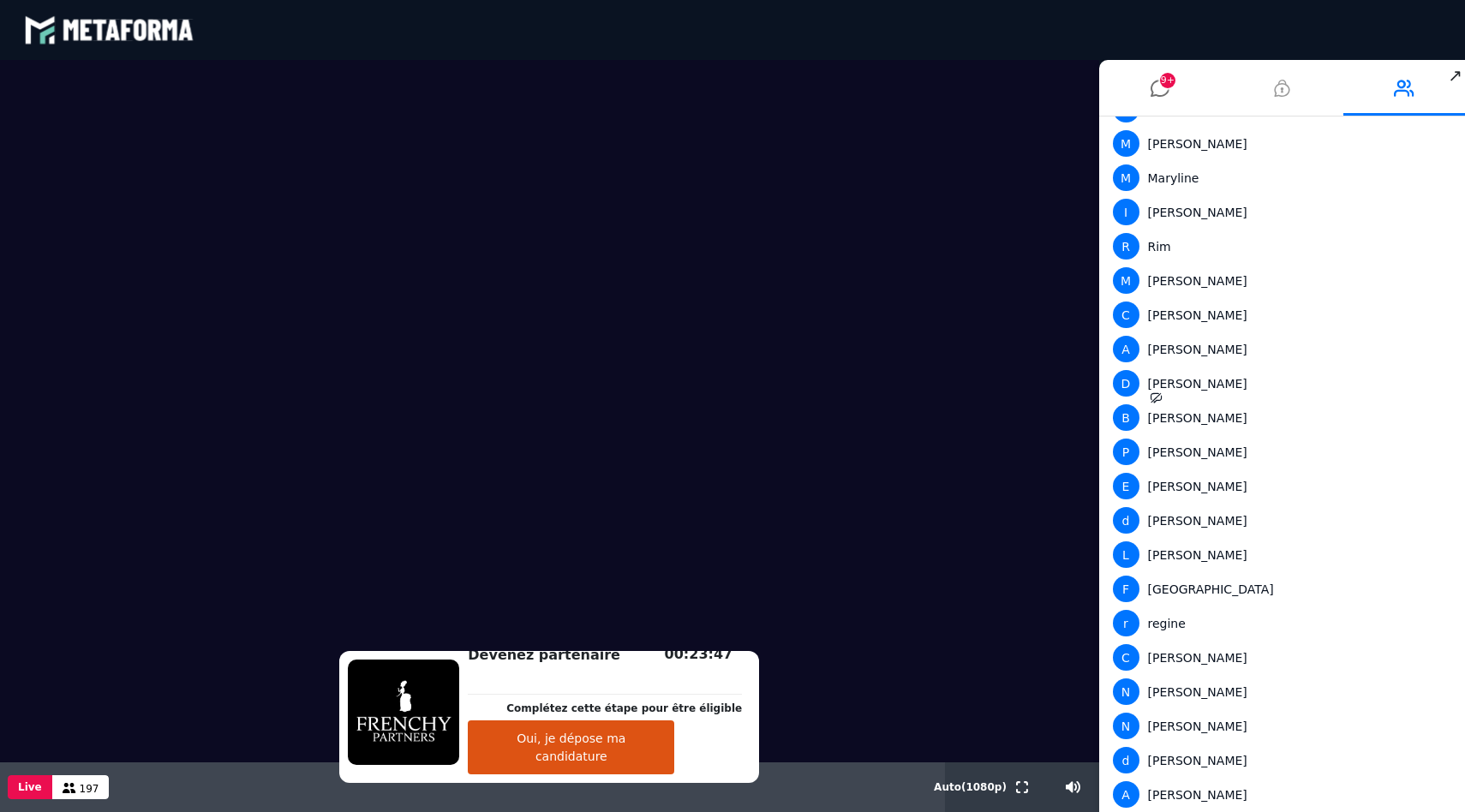
click at [1302, 93] on li at bounding box center [1282, 87] width 122 height 56
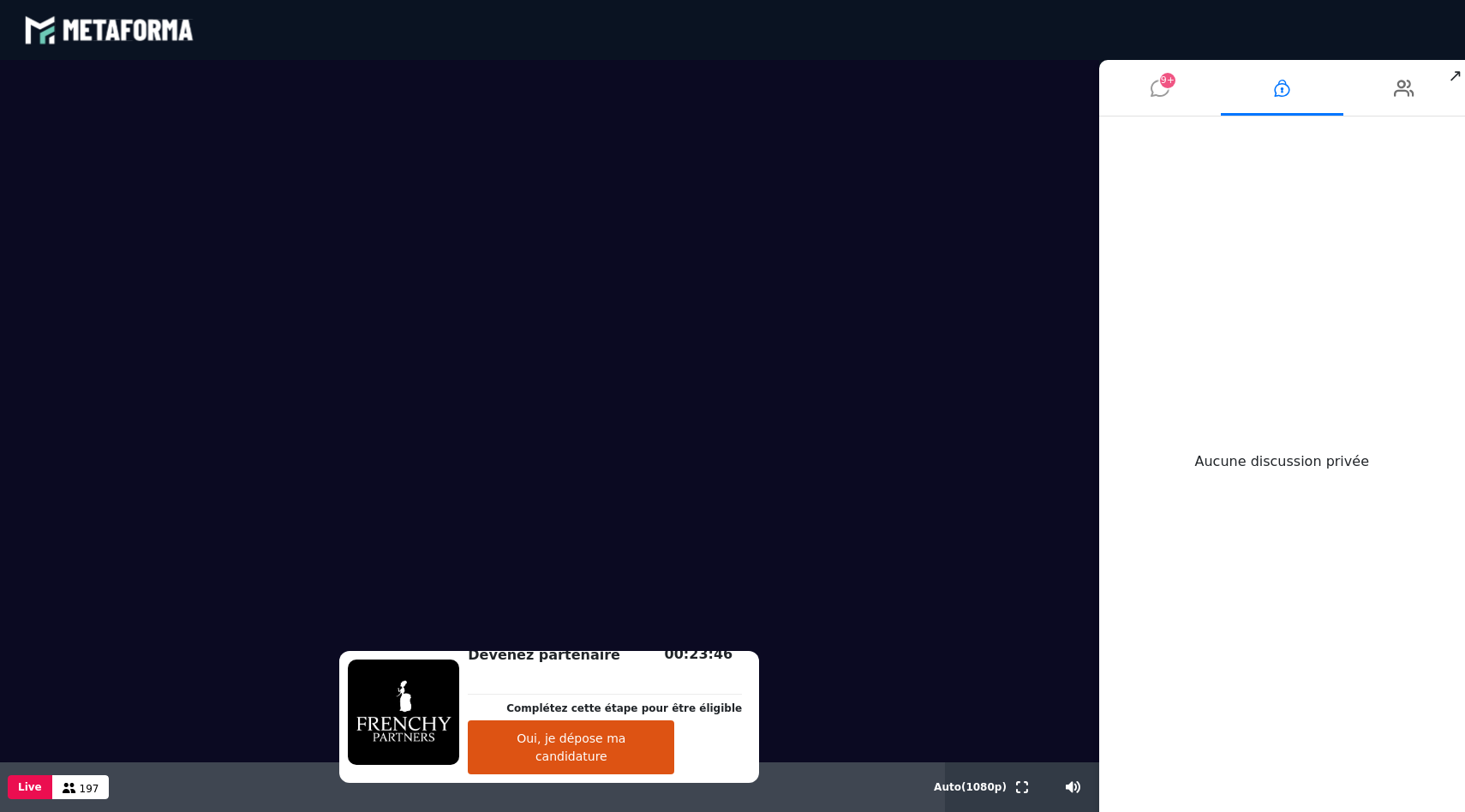
click at [1149, 91] on li "9+" at bounding box center [1159, 87] width 122 height 56
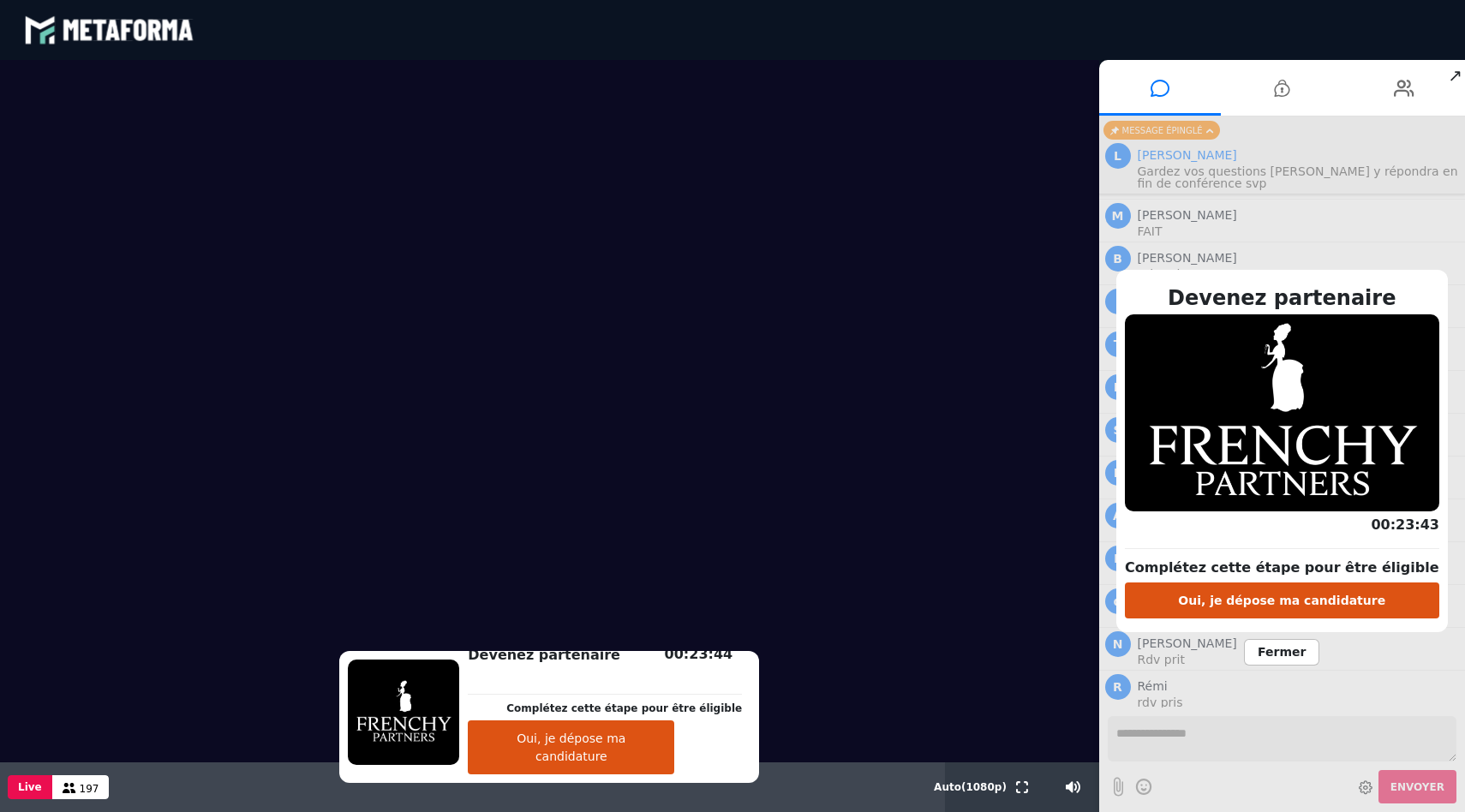
scroll to position [12346, 0]
click at [1216, 726] on div "Devenez partenaire Complétez cette étape pour être éligible Oui, je dépose ma c…" at bounding box center [1282, 464] width 366 height 695
click at [1204, 763] on div "Devenez partenaire Complétez cette étape pour être éligible Oui, je dépose ma c…" at bounding box center [1282, 464] width 366 height 695
click at [1267, 650] on span "Fermer" at bounding box center [1281, 653] width 75 height 27
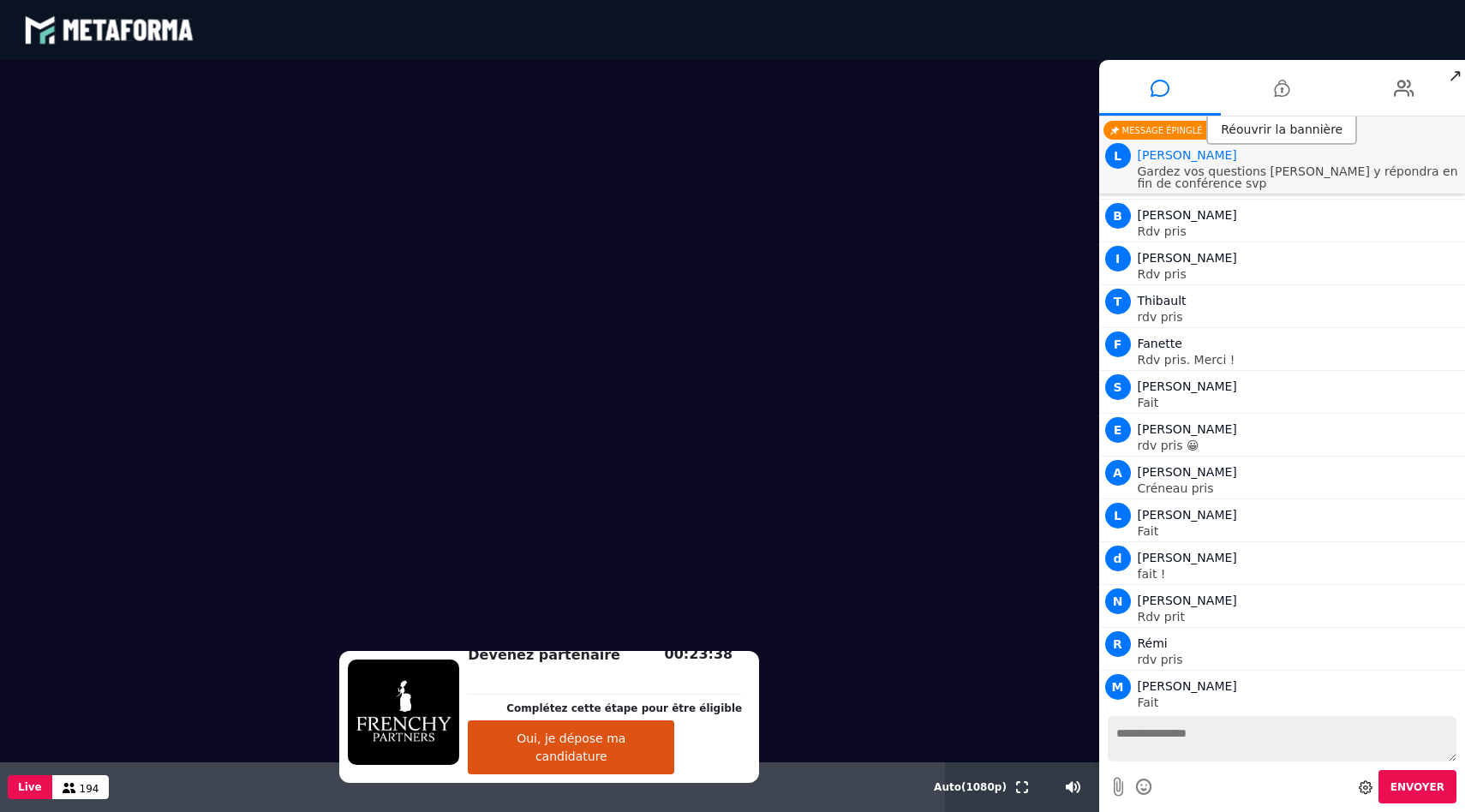
click at [1196, 736] on textarea at bounding box center [1282, 739] width 349 height 46
type textarea "*"
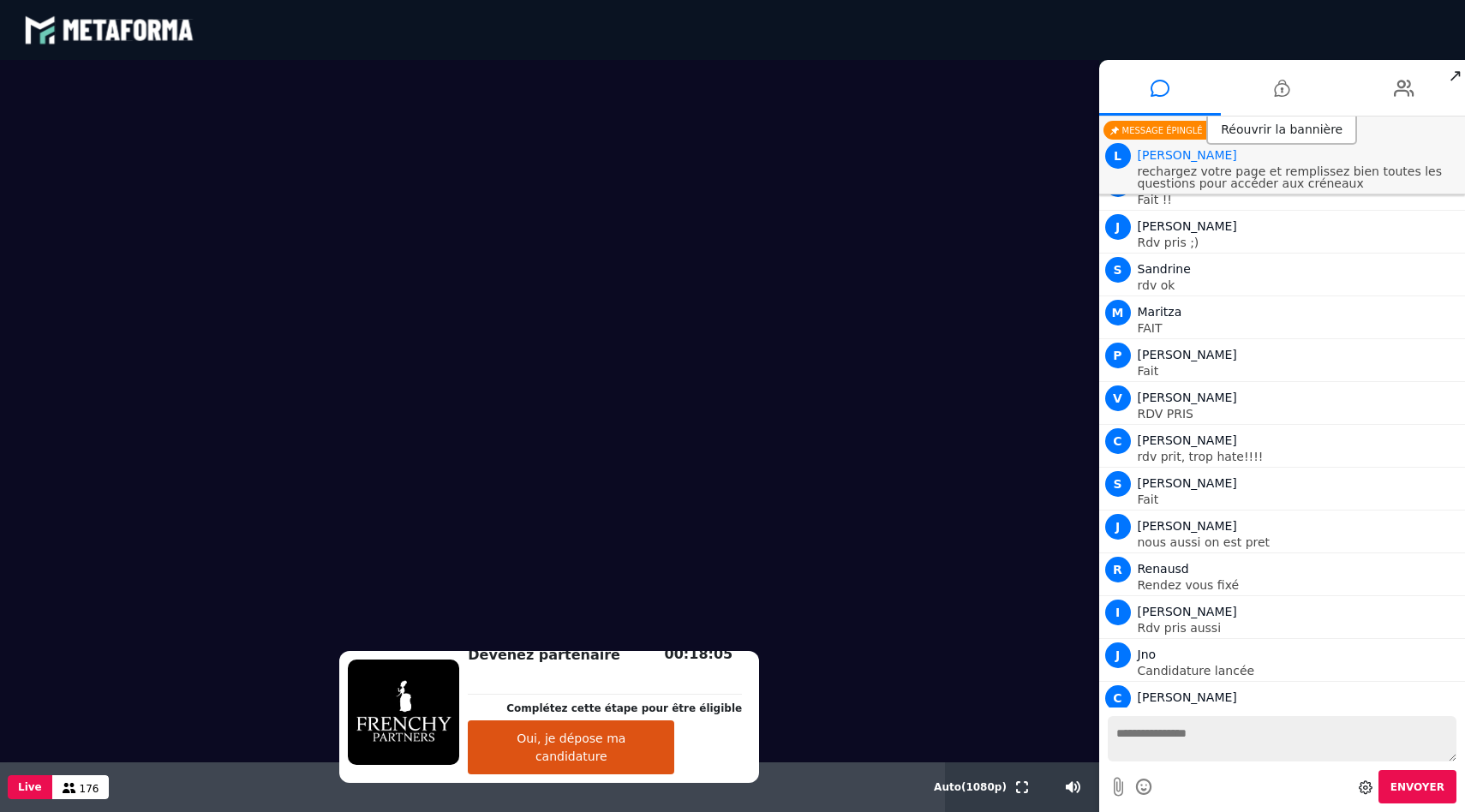
scroll to position [13130, 0]
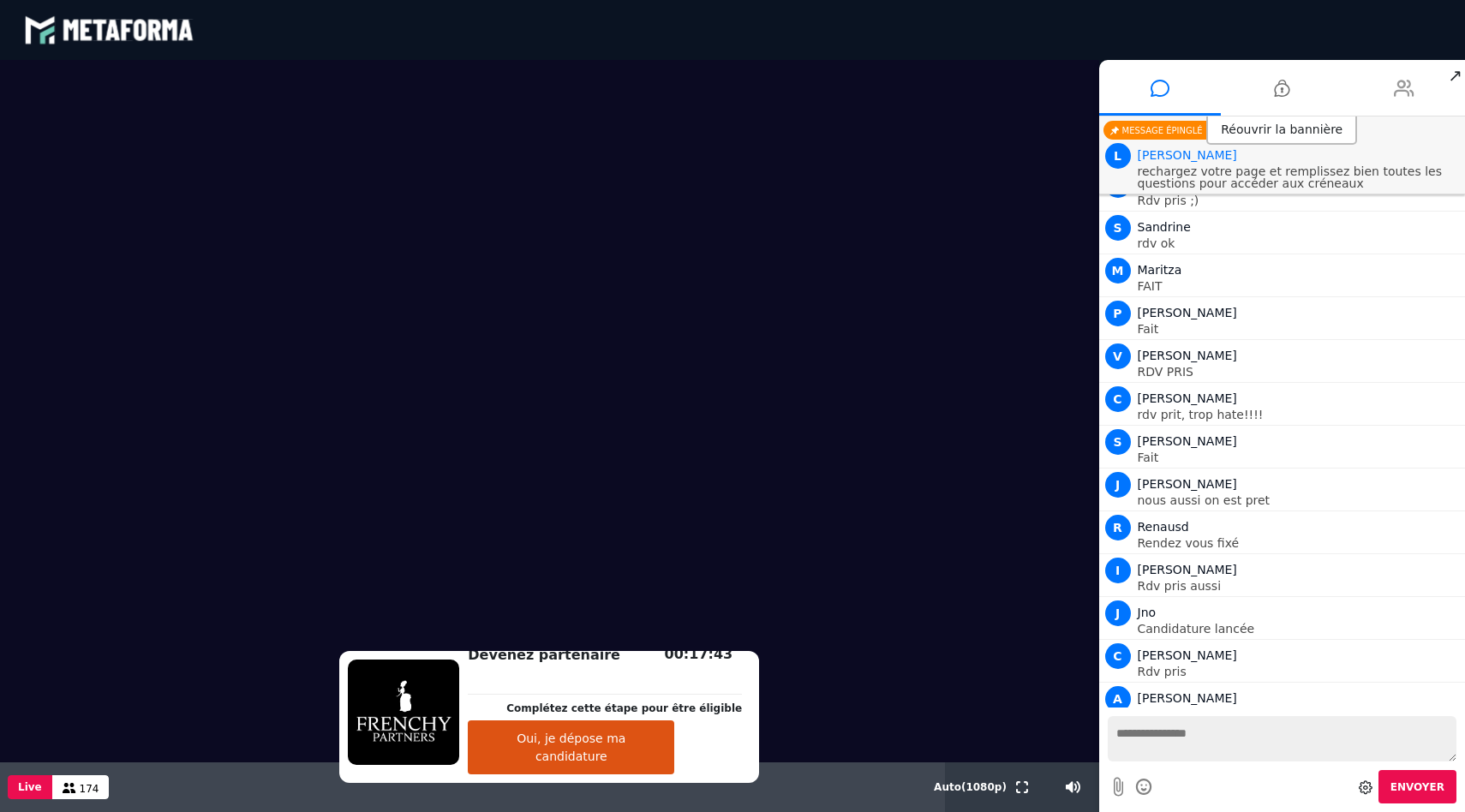
click at [1390, 84] on li at bounding box center [1404, 87] width 122 height 56
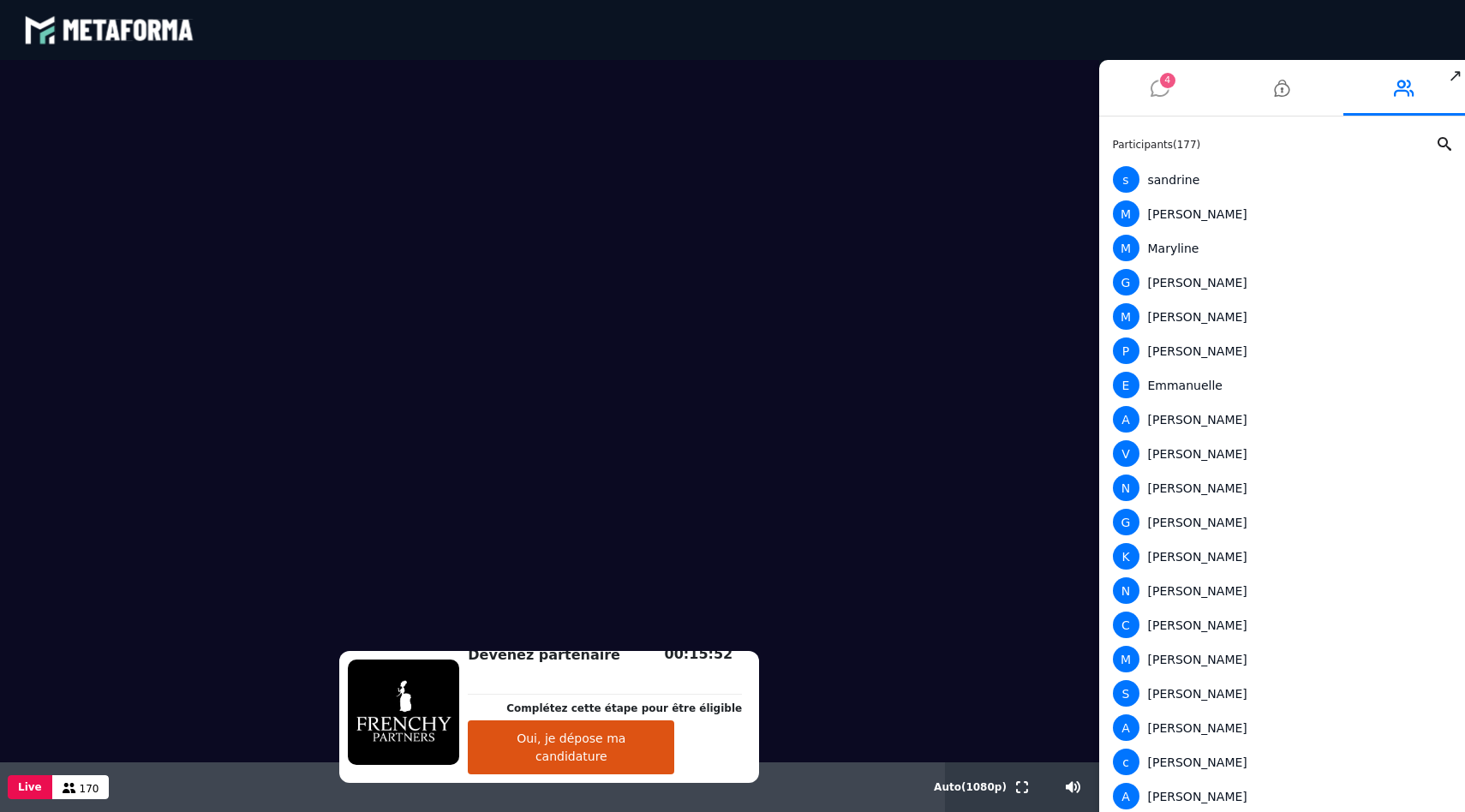
click at [1163, 95] on icon at bounding box center [1160, 87] width 19 height 43
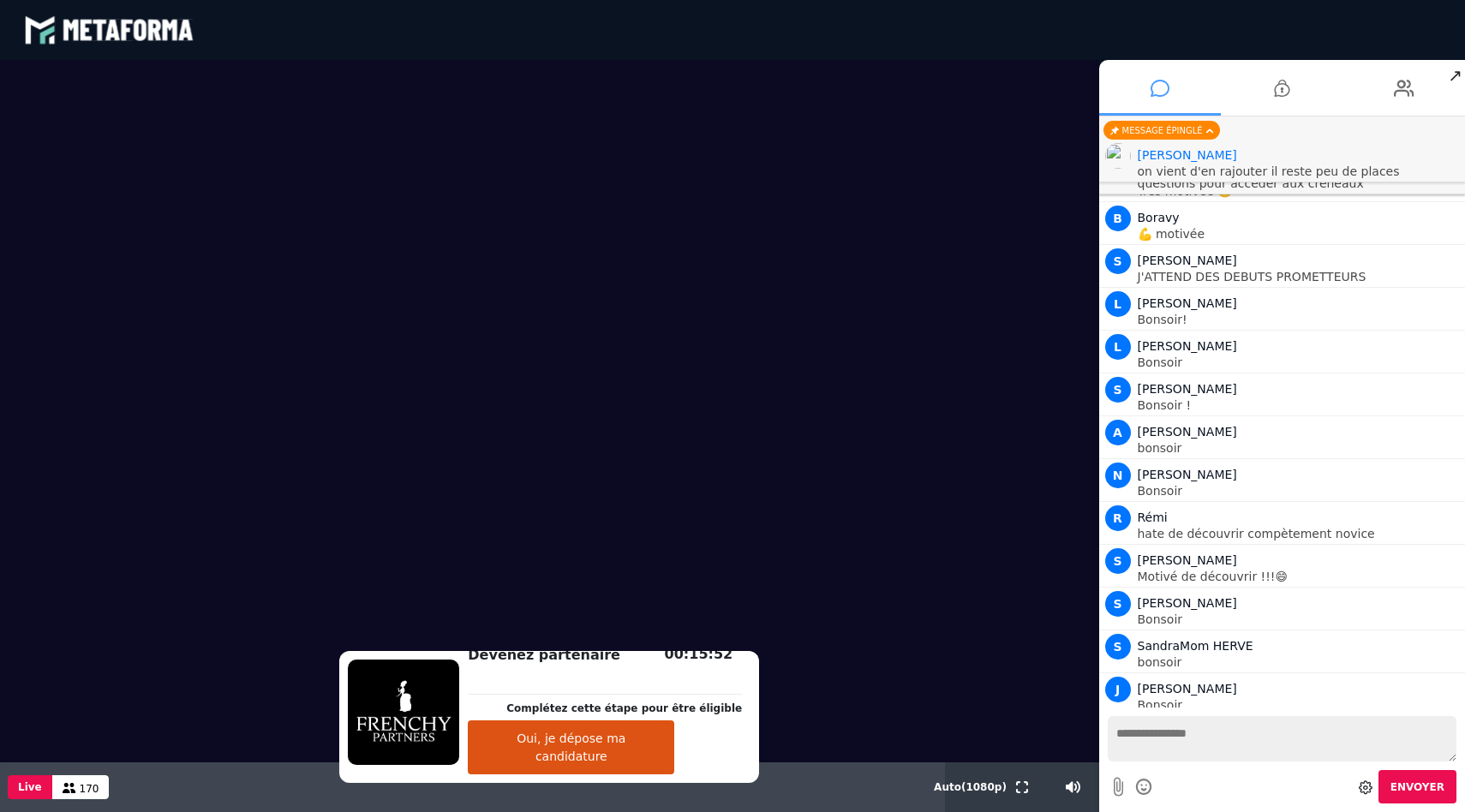
scroll to position [13215, 0]
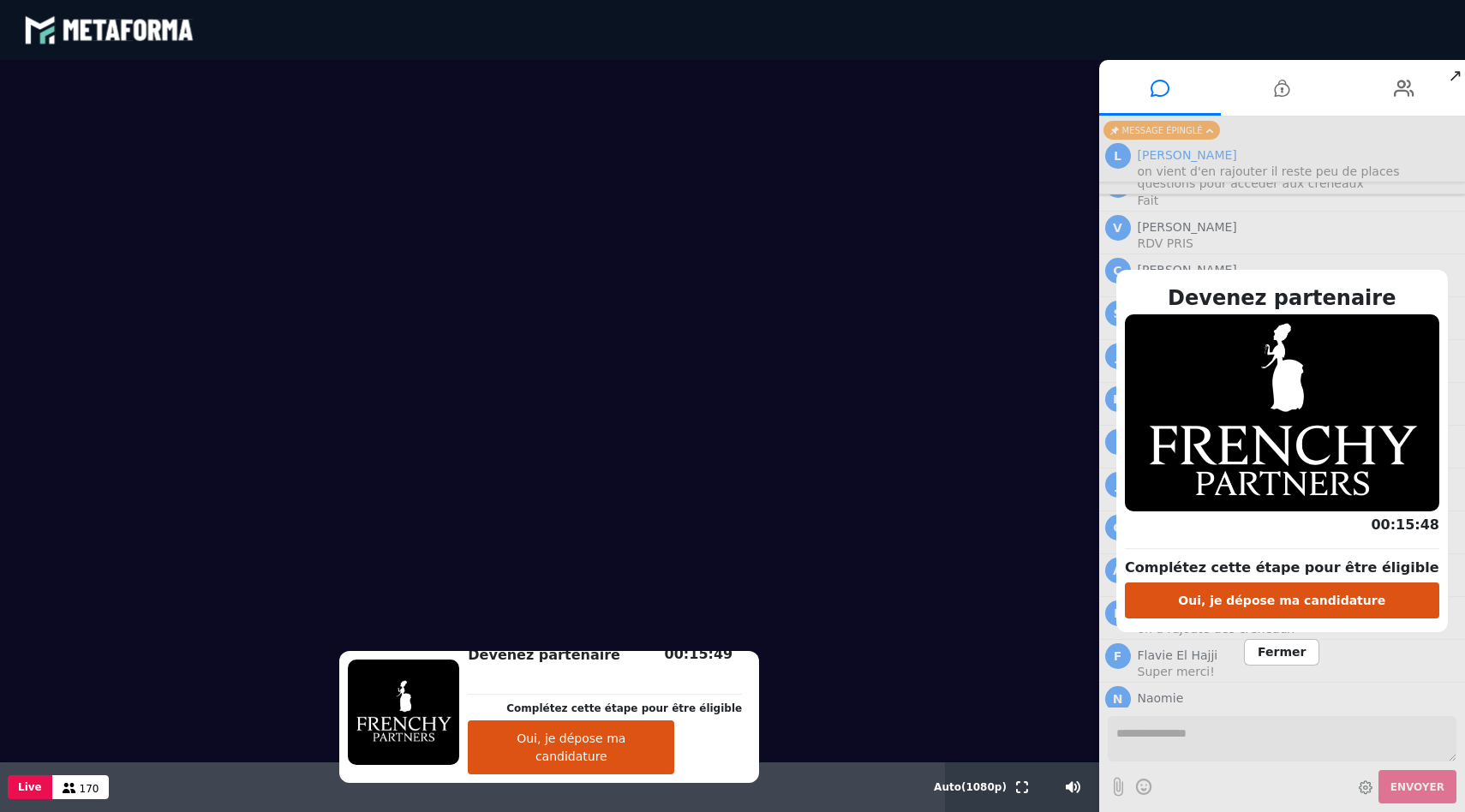
click at [1307, 655] on span "Fermer" at bounding box center [1281, 653] width 75 height 27
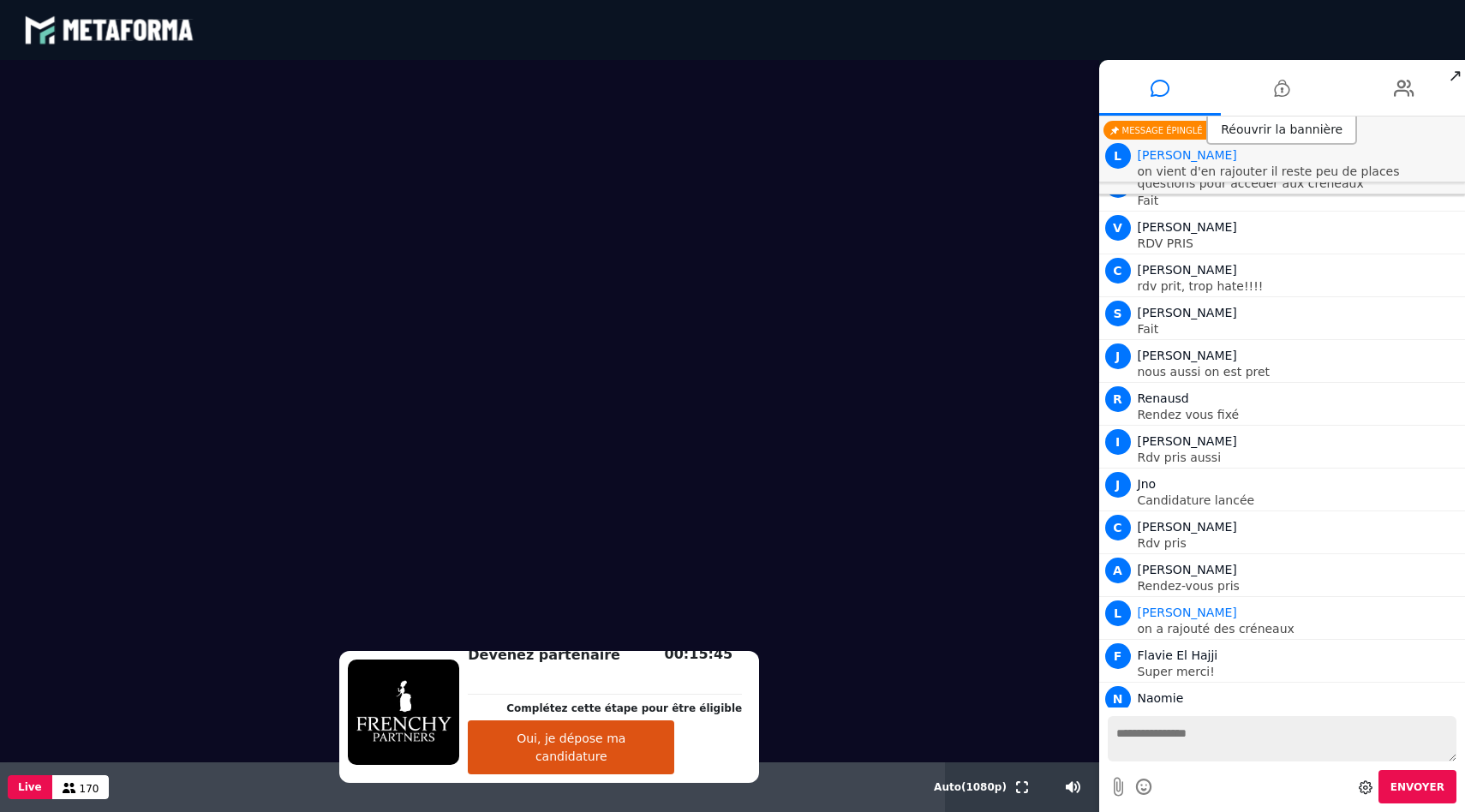
click at [1171, 729] on textarea at bounding box center [1282, 739] width 349 height 46
click at [1120, 781] on icon at bounding box center [1119, 786] width 9 height 22
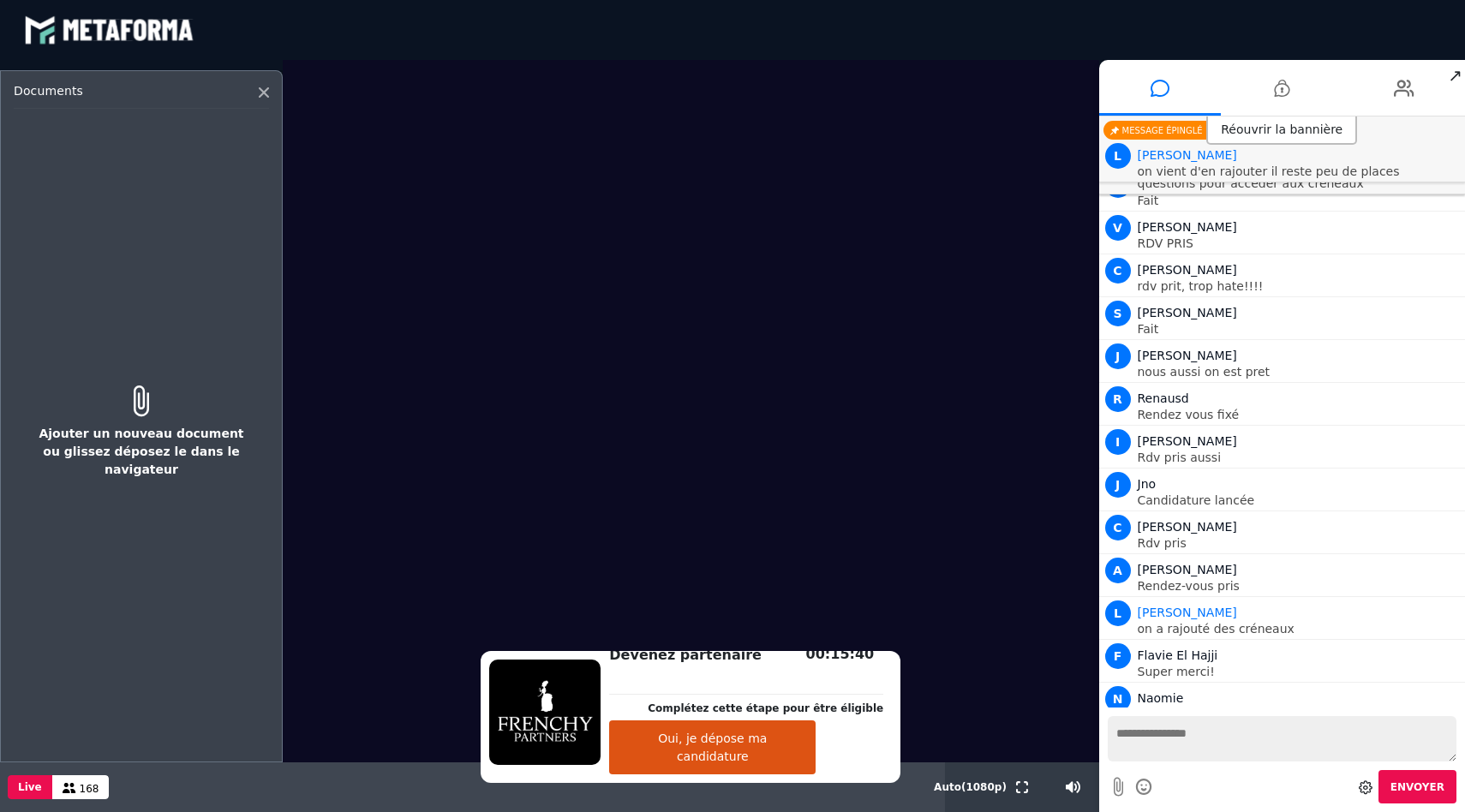
click at [1120, 781] on icon at bounding box center [1119, 786] width 9 height 22
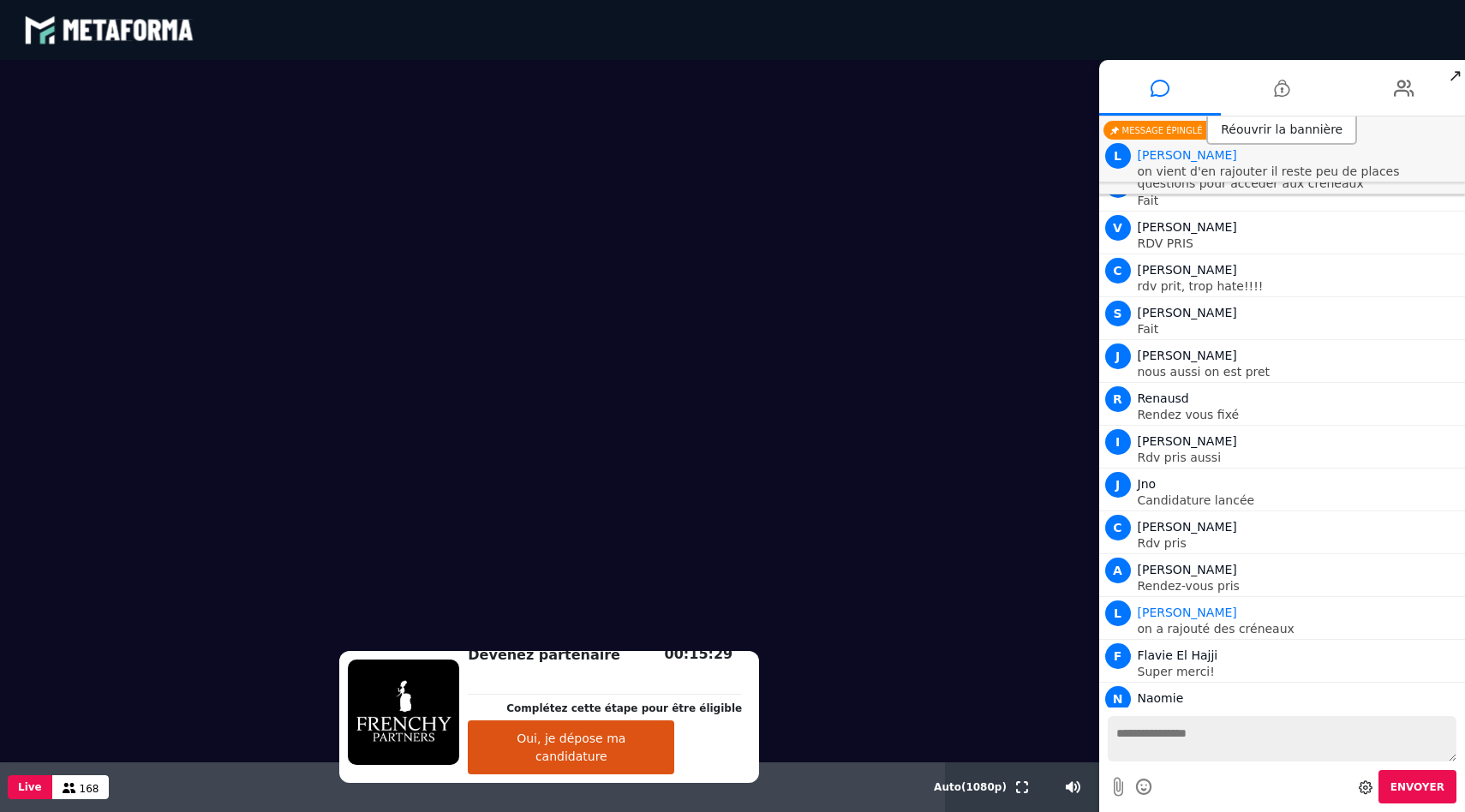
click at [1460, 73] on span "↗" at bounding box center [1455, 75] width 20 height 31
click at [1008, 781] on div at bounding box center [1022, 787] width 51 height 49
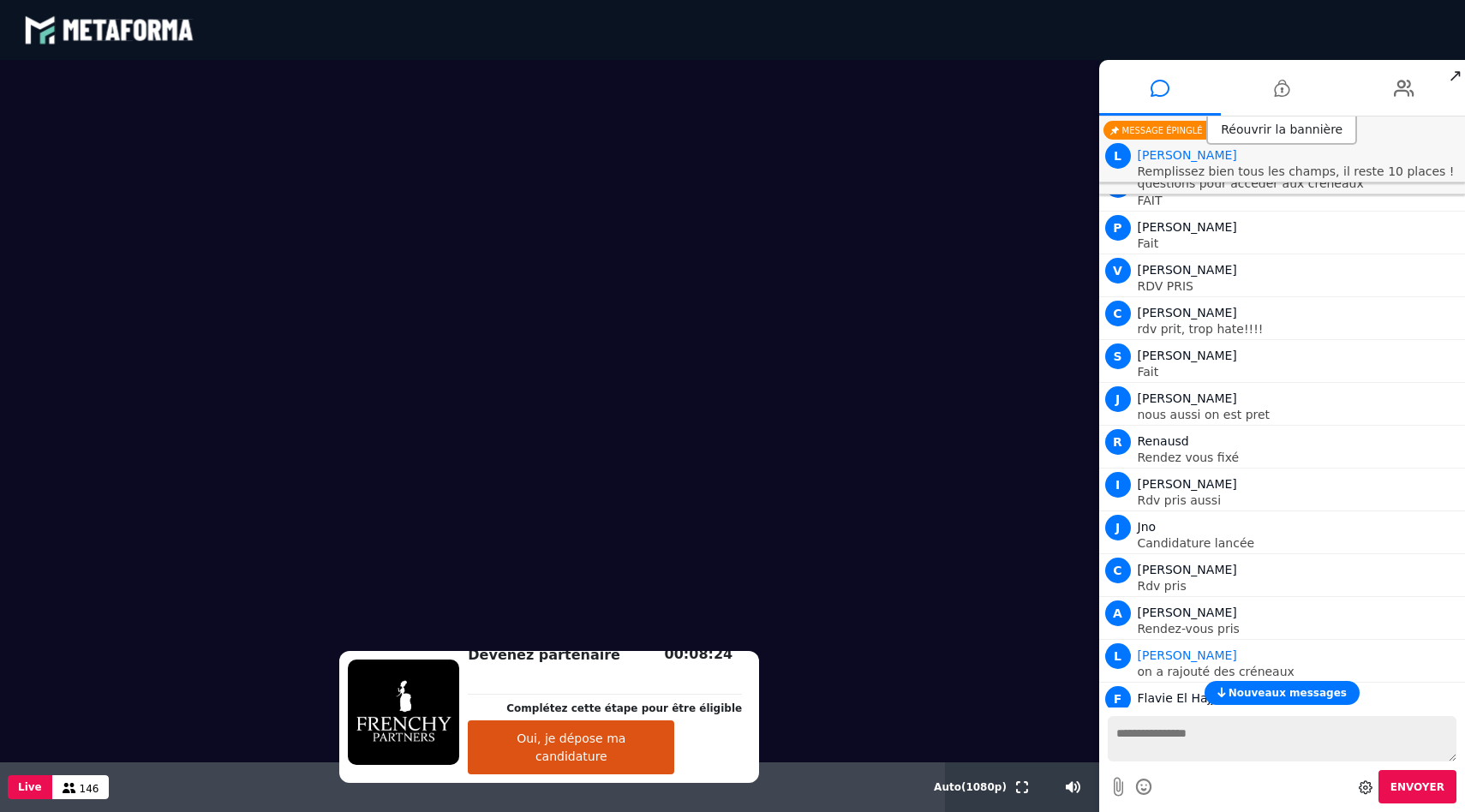
click at [1456, 82] on span "↗" at bounding box center [1455, 75] width 20 height 31
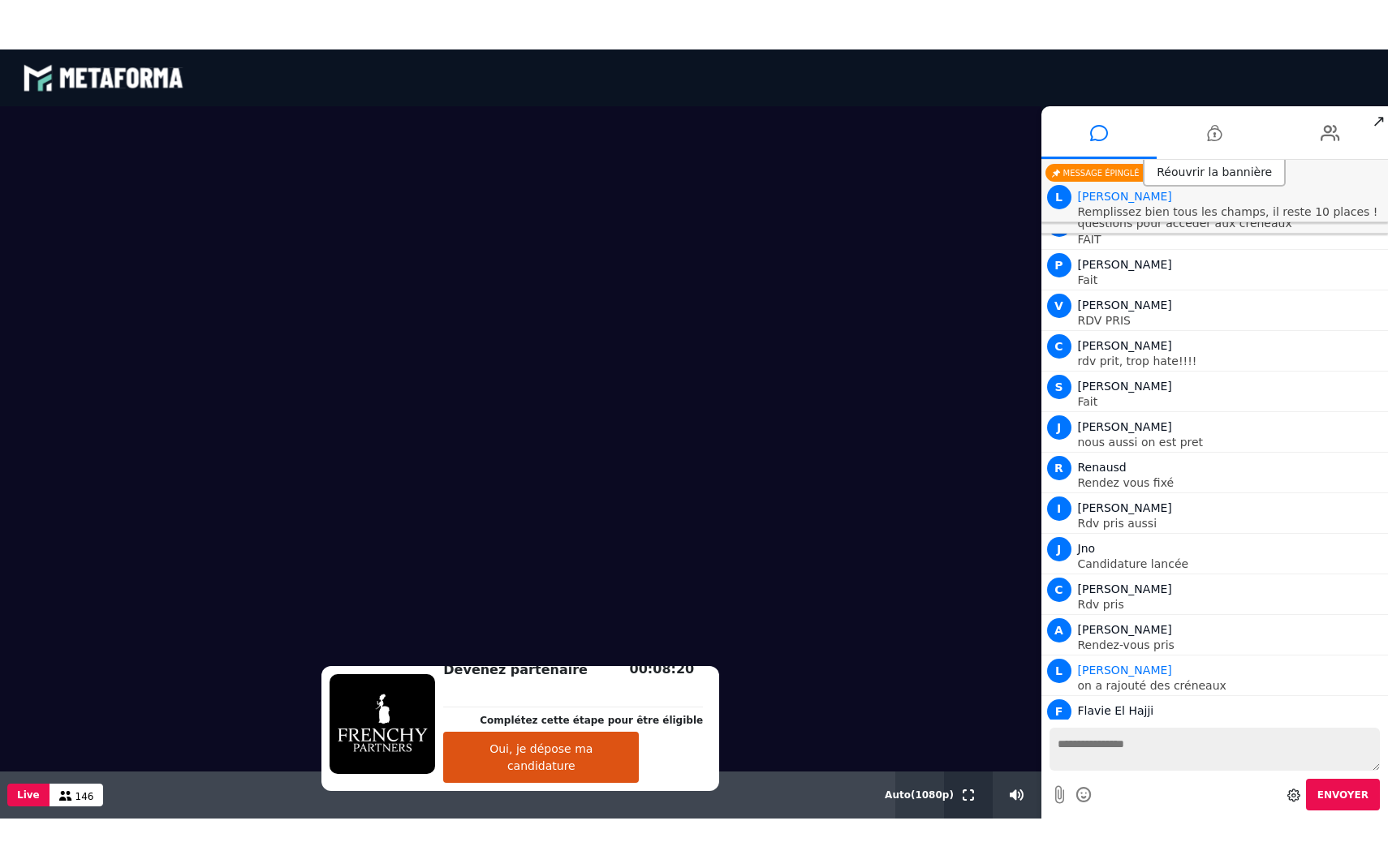
click at [980, 776] on div at bounding box center [968, 795] width 49 height 47
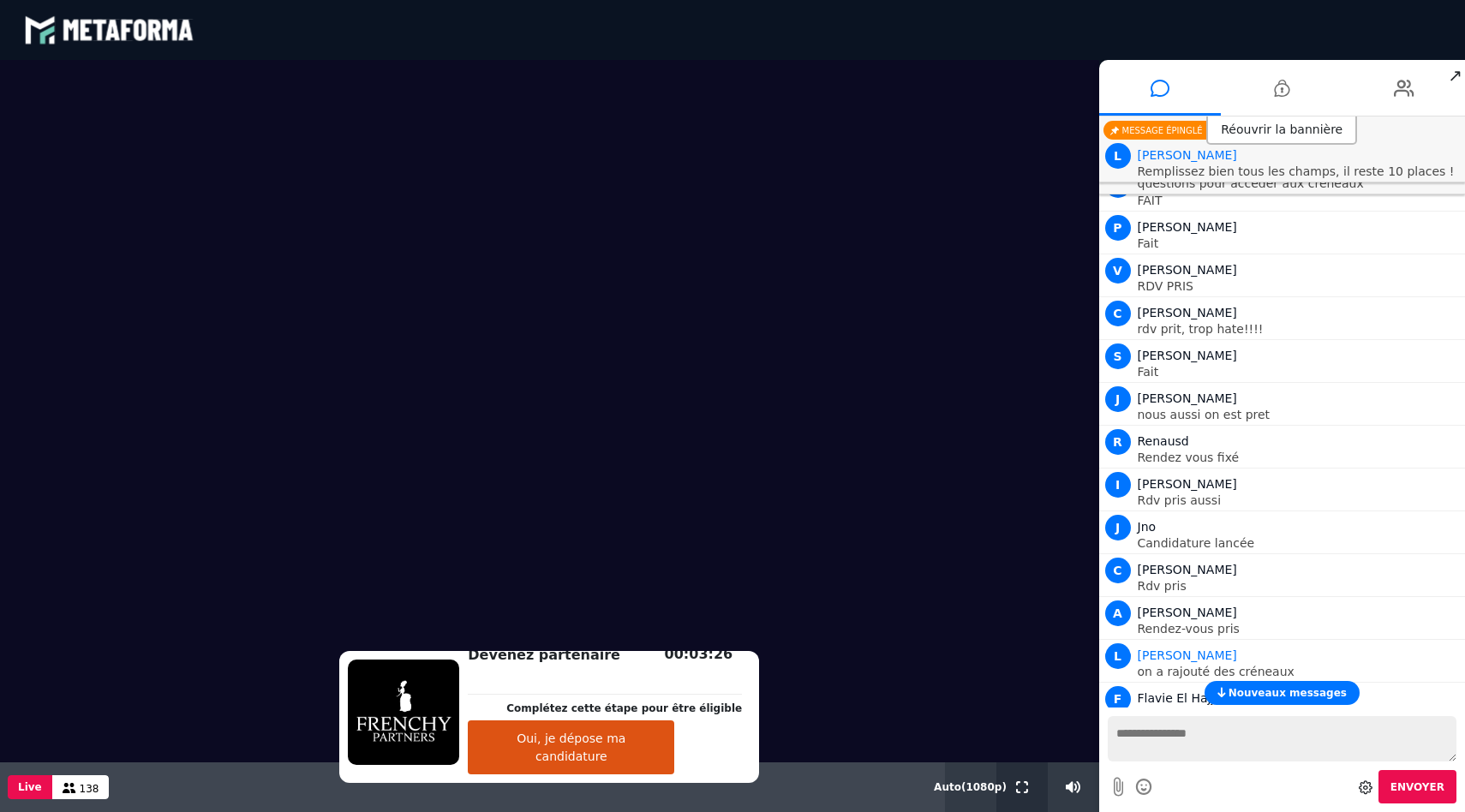
click at [1009, 789] on div at bounding box center [1022, 787] width 51 height 49
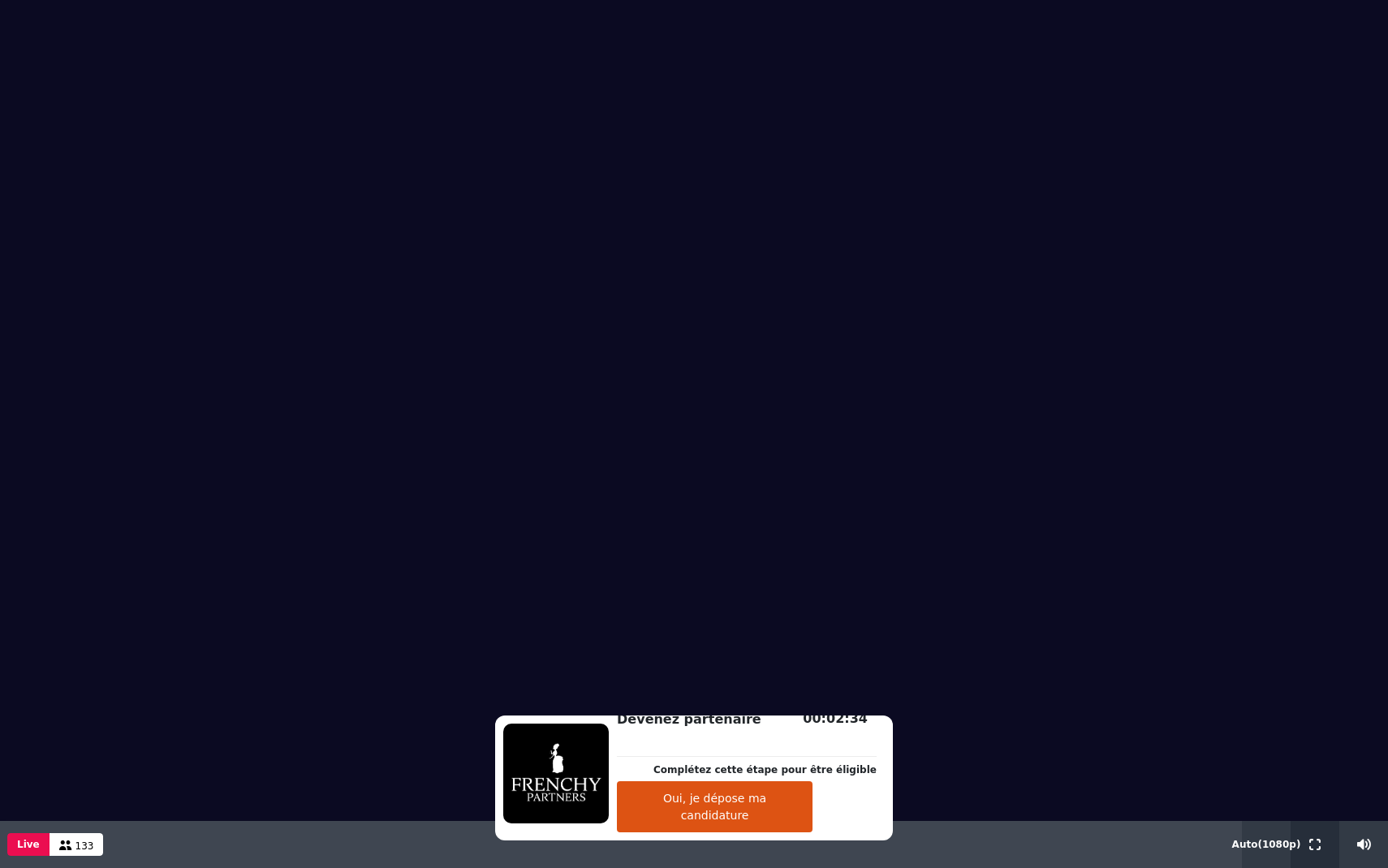
click at [1312, 776] on icon at bounding box center [1314, 845] width 12 height 12
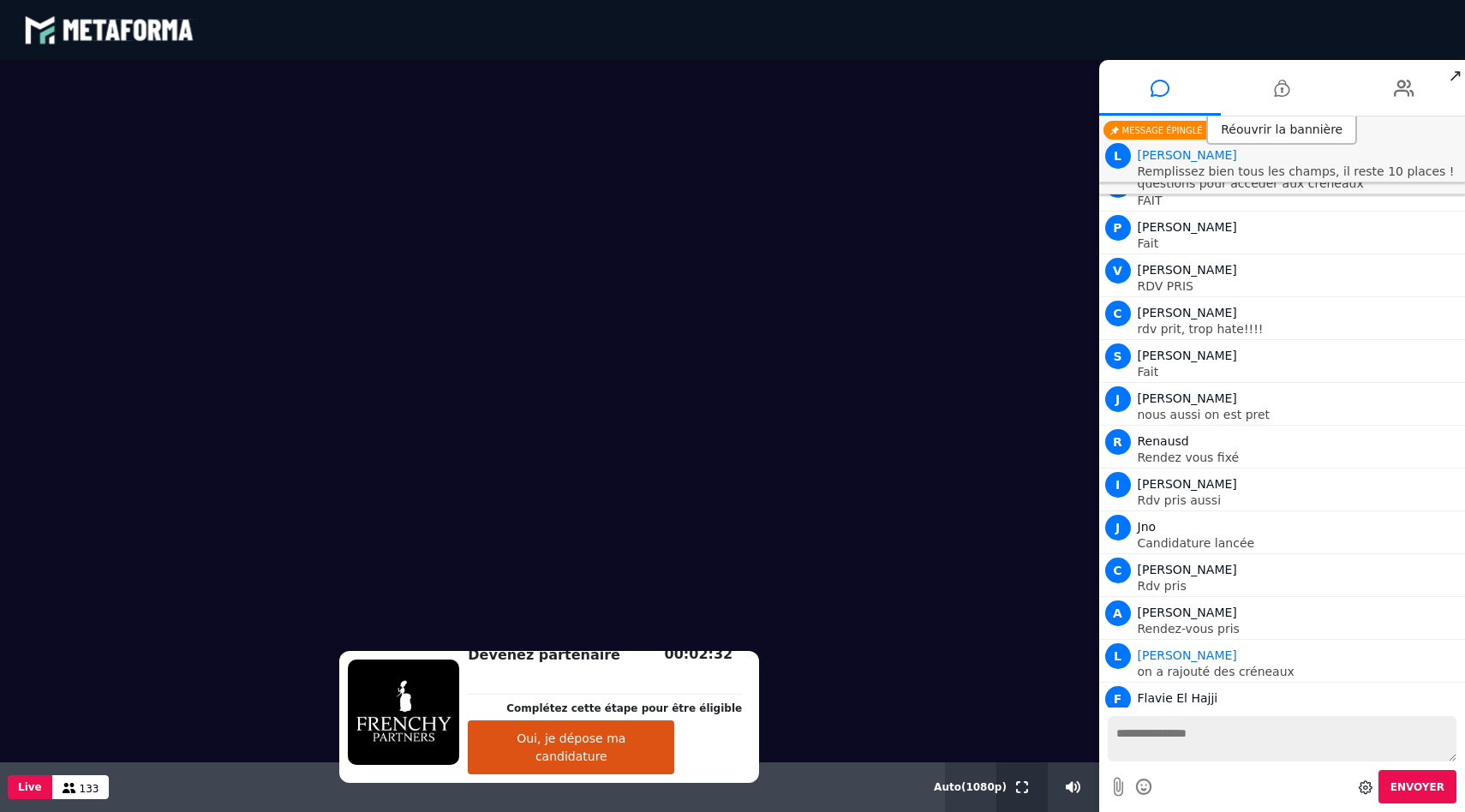
click at [1033, 784] on div at bounding box center [1022, 787] width 51 height 49
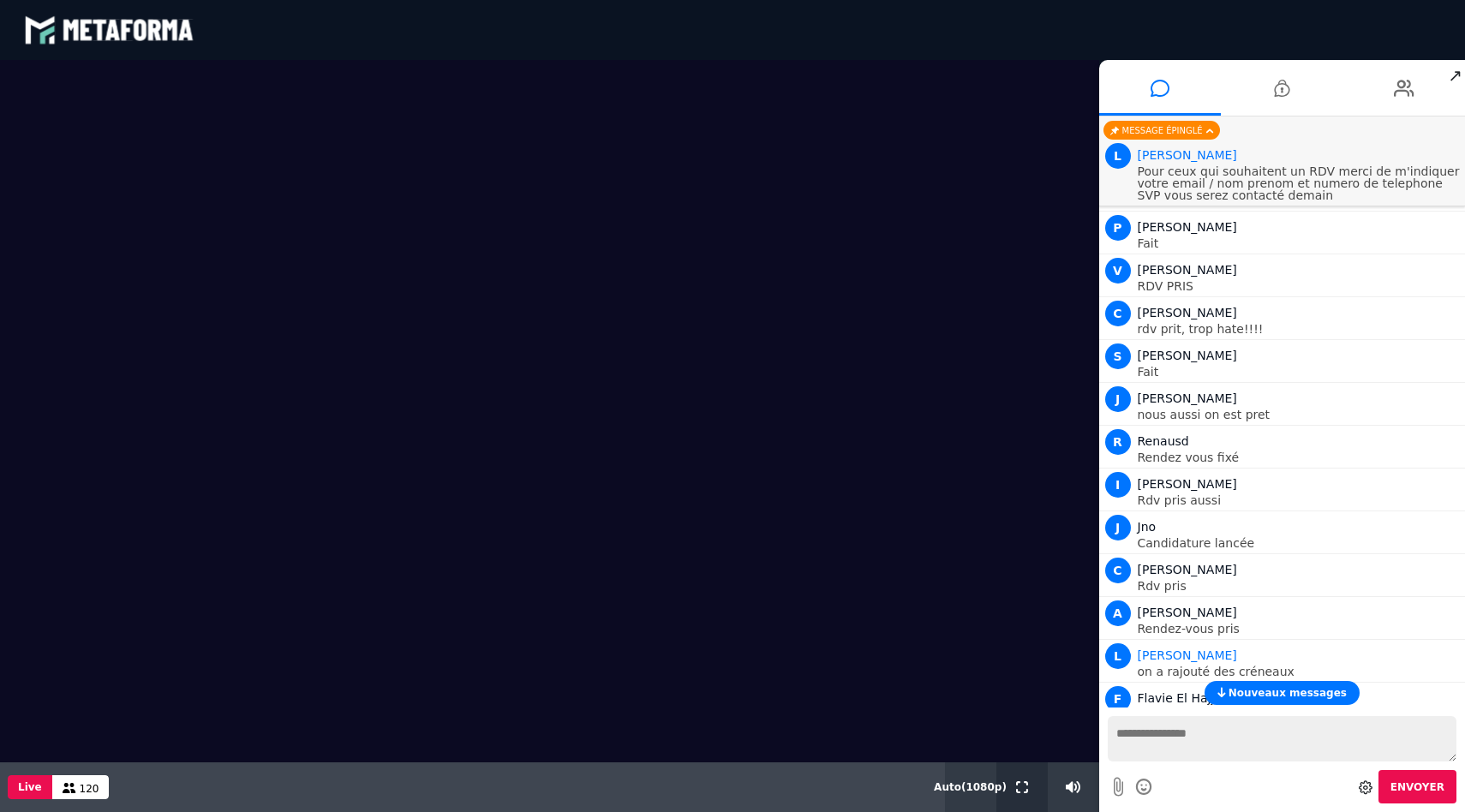
click at [1015, 793] on button at bounding box center [1022, 787] width 19 height 49
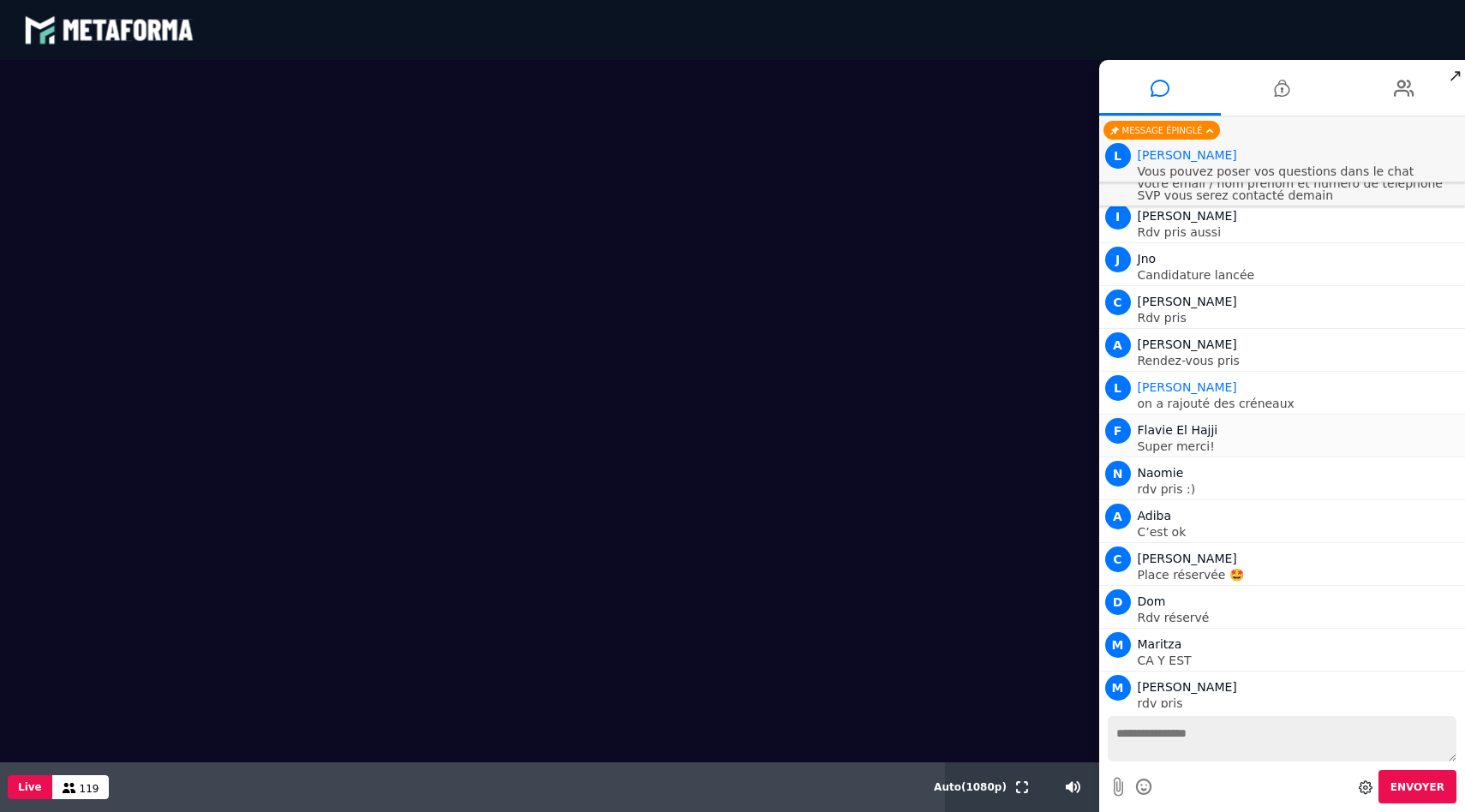
scroll to position [13485, 0]
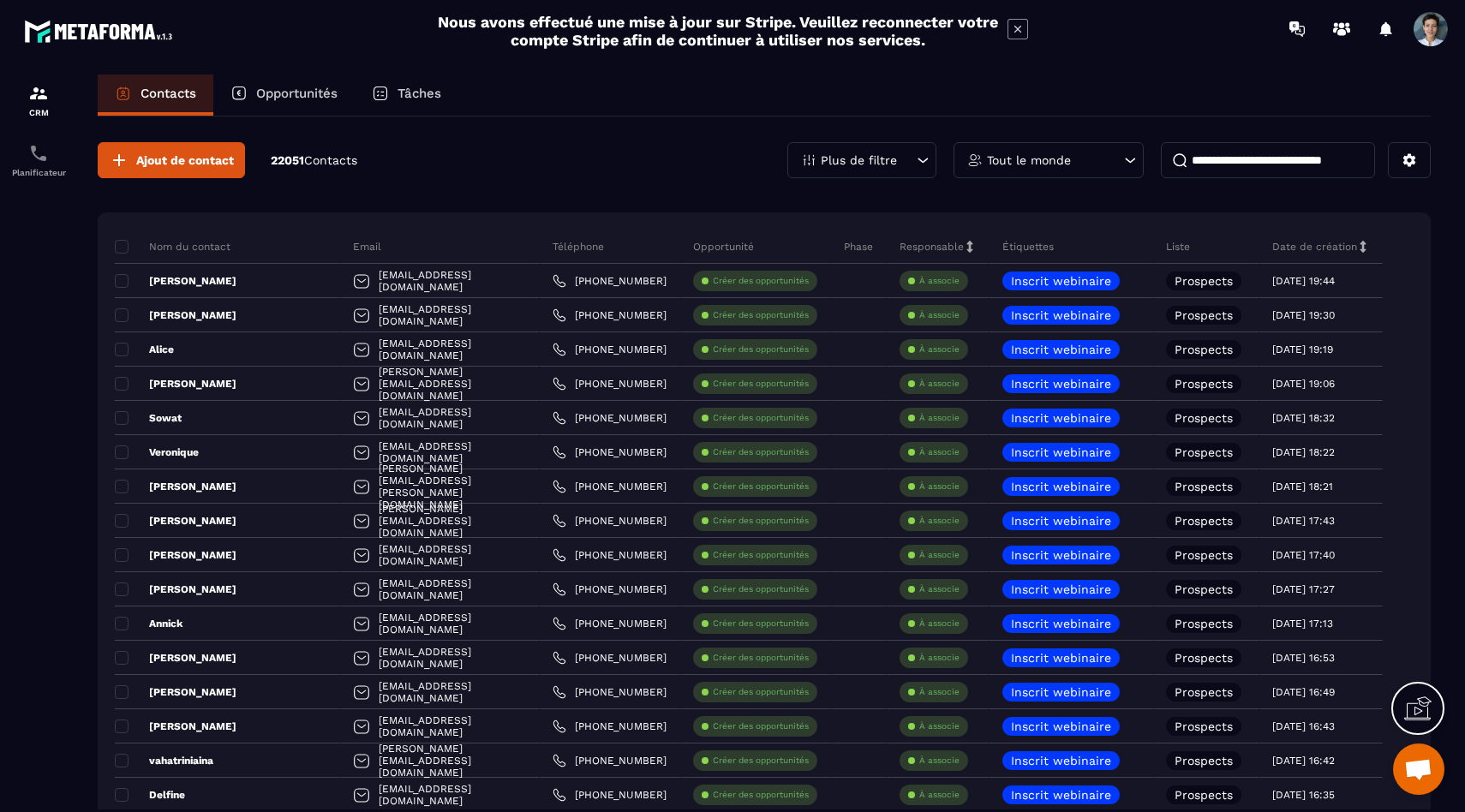
click at [0, 182] on div at bounding box center [38, 458] width 77 height 803
click at [36, 162] on img at bounding box center [39, 154] width 21 height 21
